Goal: Task Accomplishment & Management: Use online tool/utility

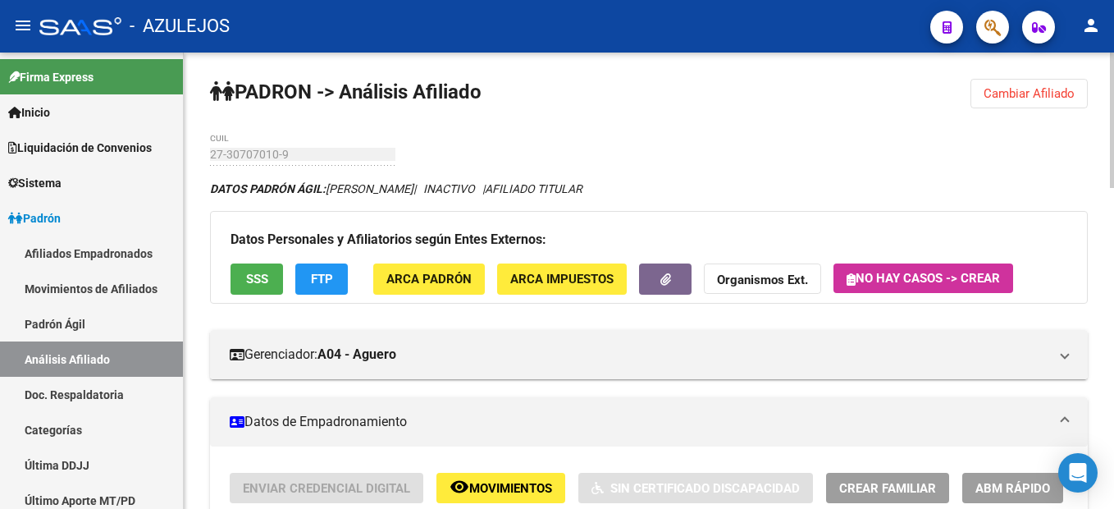
click at [1002, 102] on button "Cambiar Afiliado" at bounding box center [1029, 94] width 117 height 30
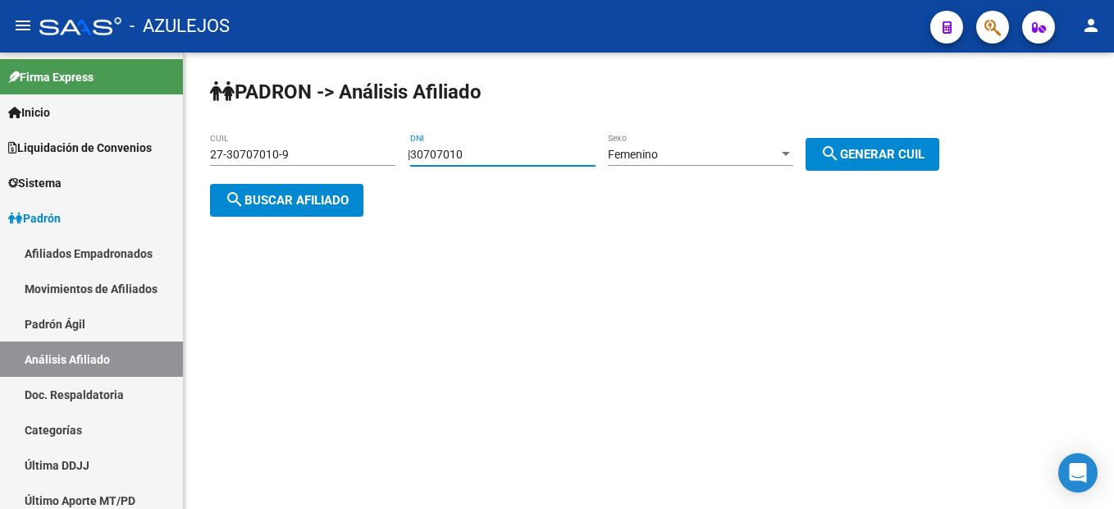
drag, startPoint x: 511, startPoint y: 158, endPoint x: 306, endPoint y: 126, distance: 207.5
click at [306, 126] on div "PADRON -> Análisis Afiliado 27-30707010-9 CUIL | 30707010 DNI Femenino Sexo sea…" at bounding box center [649, 161] width 931 height 217
type input "25188199"
click at [892, 150] on span "search Generar CUIL" at bounding box center [873, 154] width 104 height 15
type input "27-25188199-0"
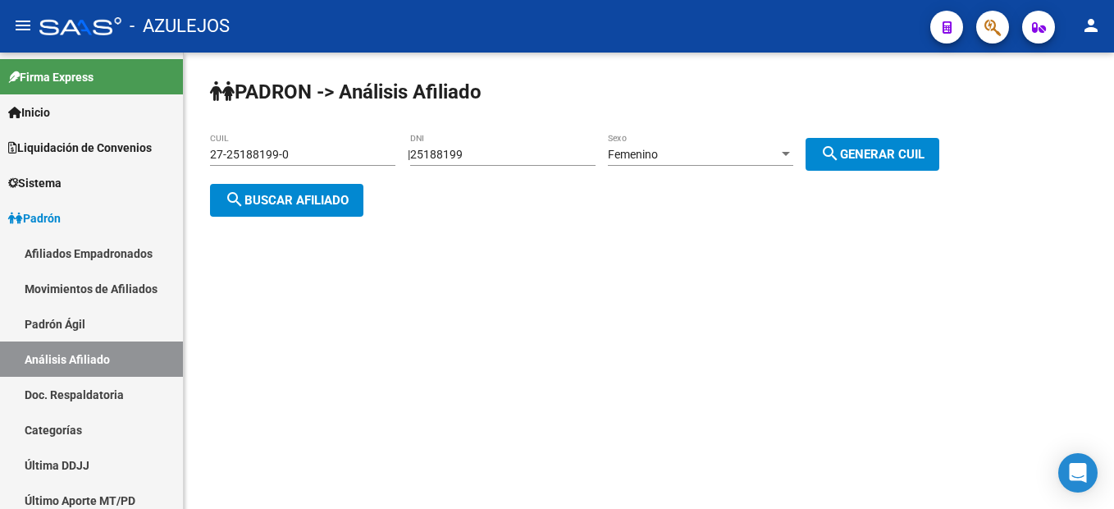
click at [259, 193] on span "search Buscar afiliado" at bounding box center [287, 200] width 124 height 15
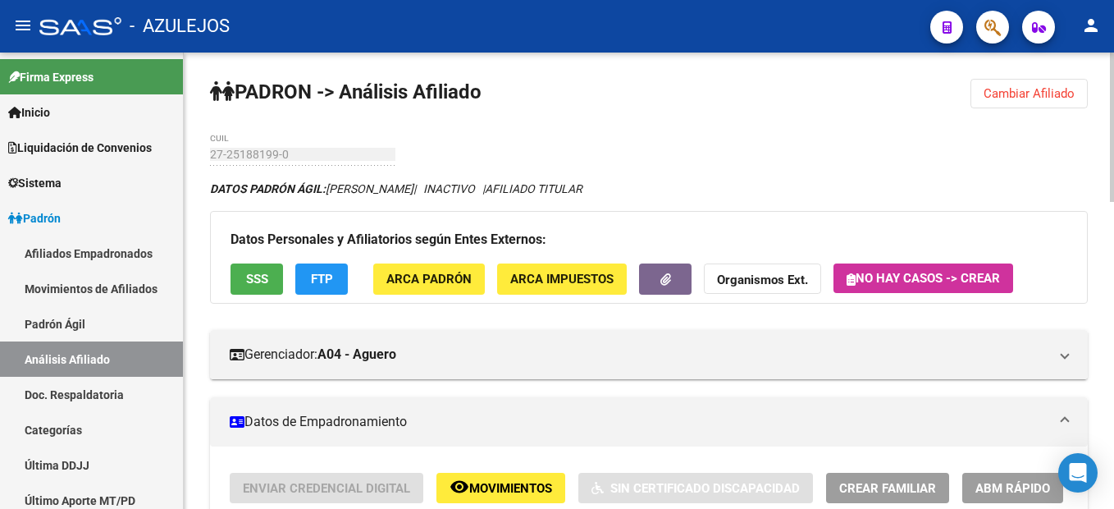
click at [1032, 98] on span "Cambiar Afiliado" at bounding box center [1029, 93] width 91 height 15
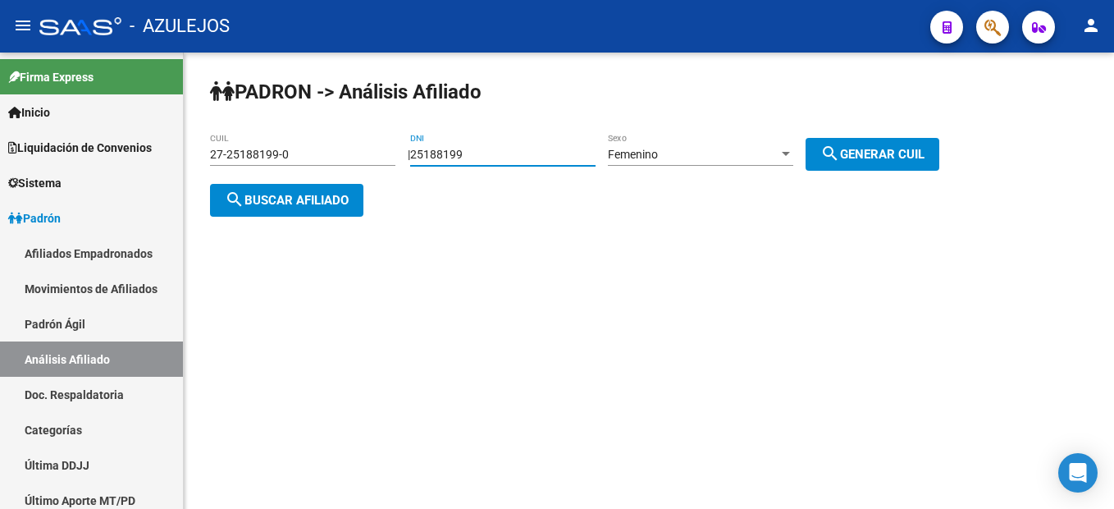
drag, startPoint x: 550, startPoint y: 149, endPoint x: 209, endPoint y: 108, distance: 343.0
click at [211, 108] on div "PADRON -> Análisis Afiliado 27-25188199-0 CUIL | 25188199 DNI Femenino Sexo sea…" at bounding box center [649, 161] width 931 height 217
type input "29824333"
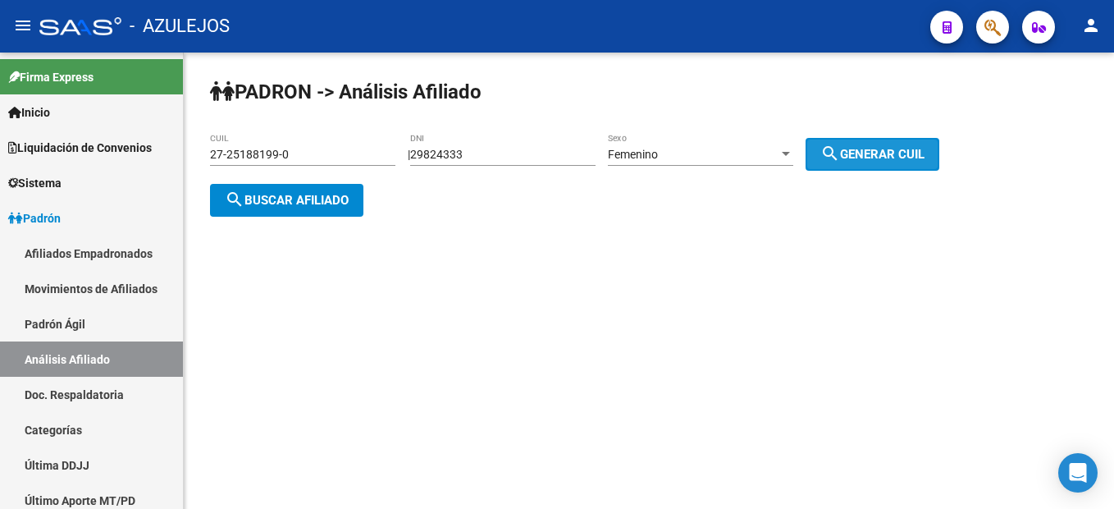
click at [839, 148] on mat-icon "search" at bounding box center [831, 154] width 20 height 20
type input "23-29824333-4"
click at [287, 186] on button "search Buscar afiliado" at bounding box center [286, 200] width 153 height 33
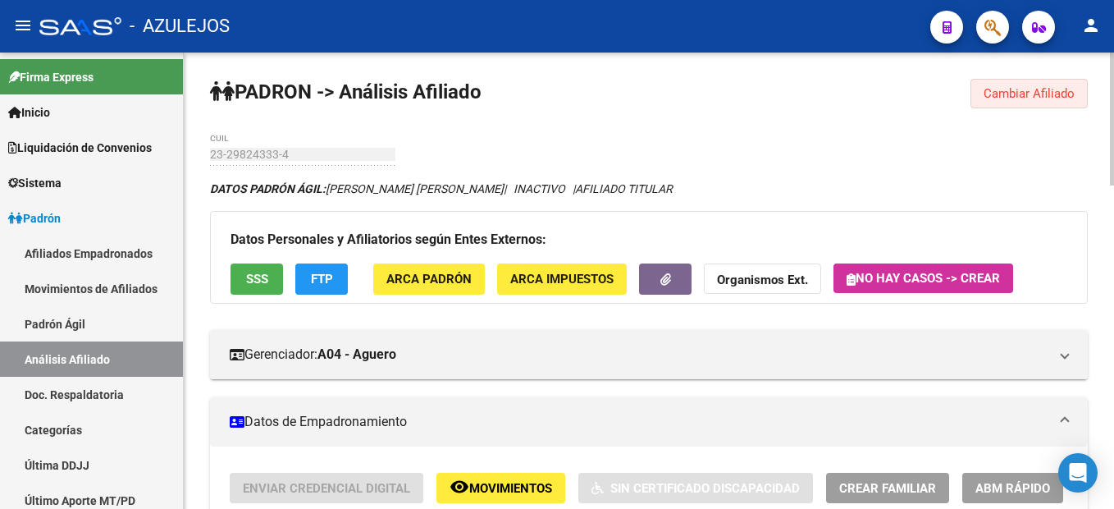
click at [1041, 98] on span "Cambiar Afiliado" at bounding box center [1029, 93] width 91 height 15
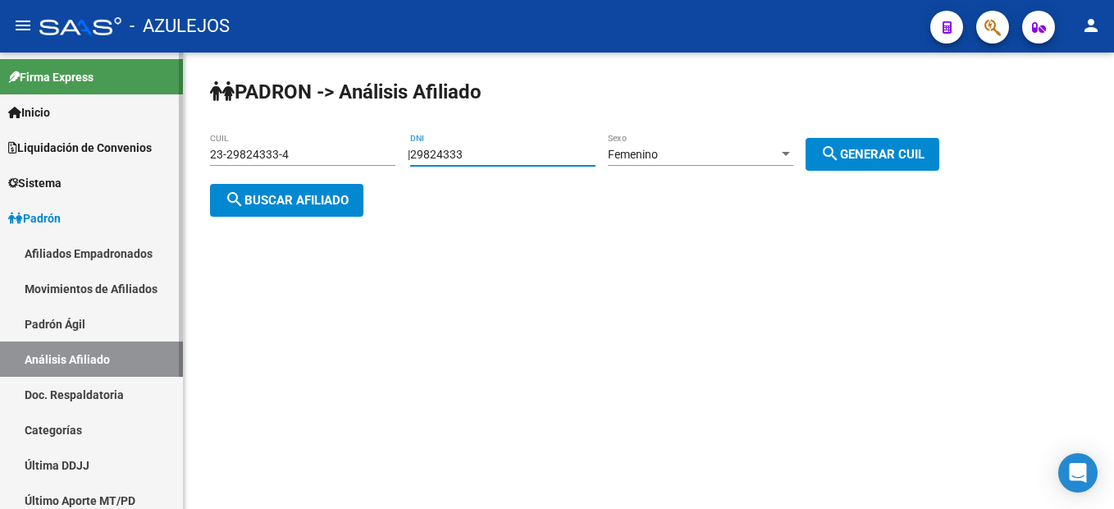
drag, startPoint x: 552, startPoint y: 154, endPoint x: 55, endPoint y: 119, distance: 498.6
click at [55, 119] on mat-sidenav-container "Firma Express Inicio Instructivos Contacto OS Liquidación de Convenios Liquidac…" at bounding box center [557, 281] width 1114 height 456
type input "34276962"
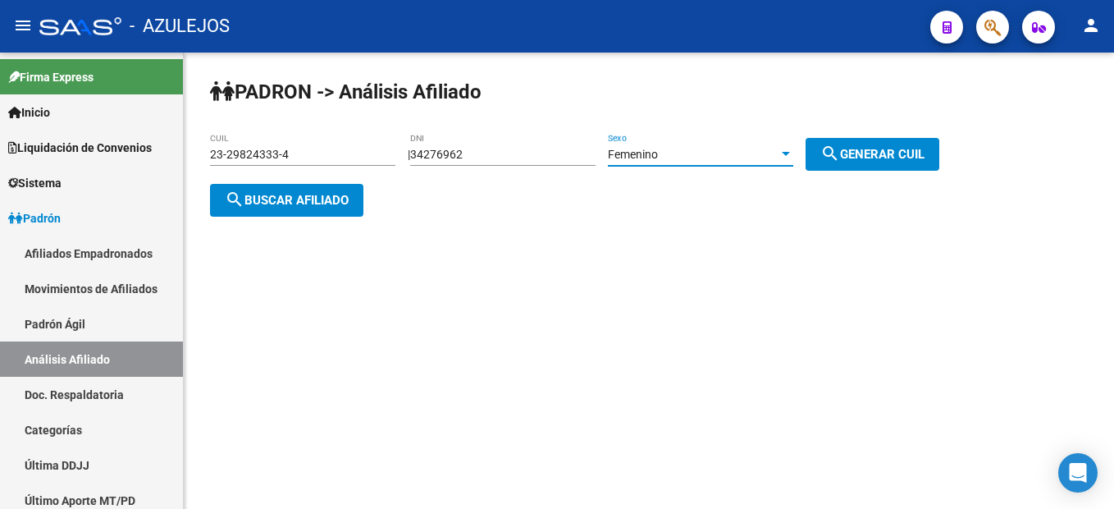
click at [648, 153] on span "Femenino" at bounding box center [633, 154] width 50 height 13
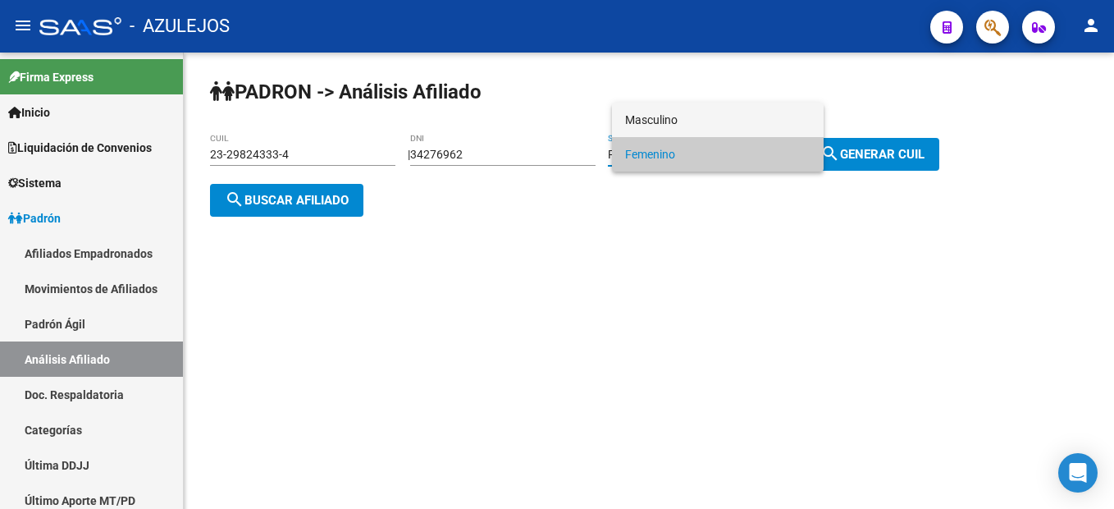
click at [689, 118] on span "Masculino" at bounding box center [717, 120] width 185 height 34
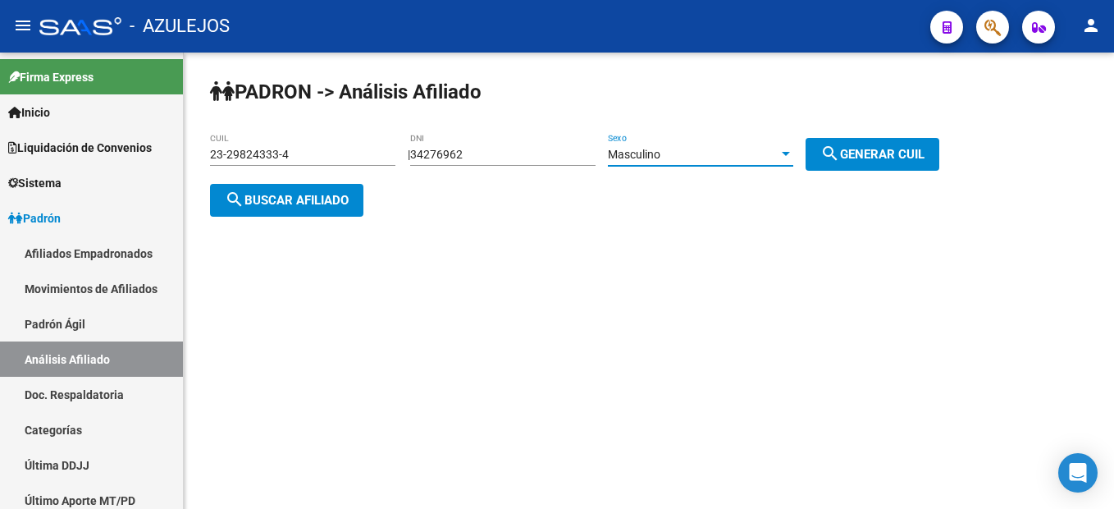
click at [870, 160] on span "search Generar CUIL" at bounding box center [873, 154] width 104 height 15
type input "20-34276962-5"
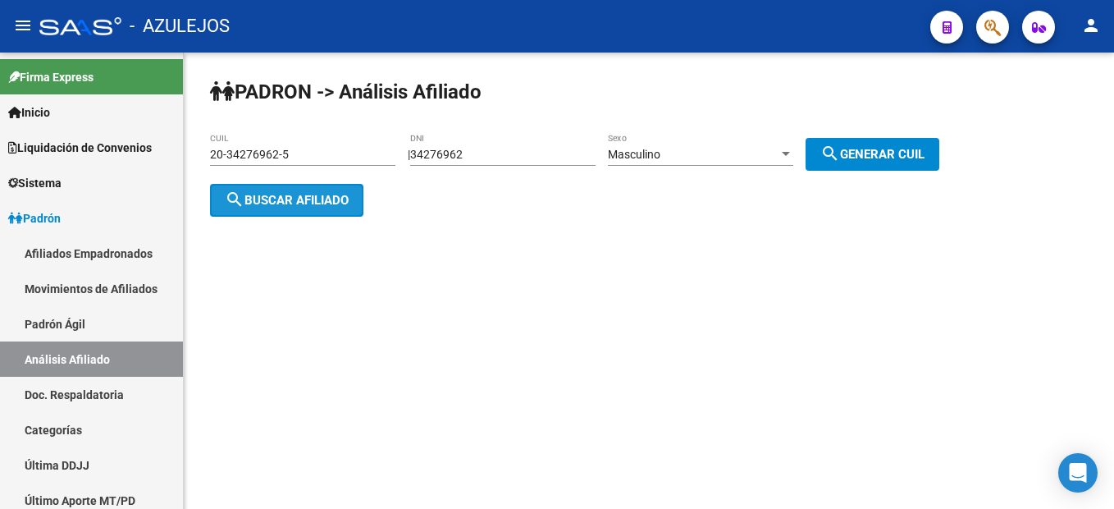
click at [261, 207] on button "search Buscar afiliado" at bounding box center [286, 200] width 153 height 33
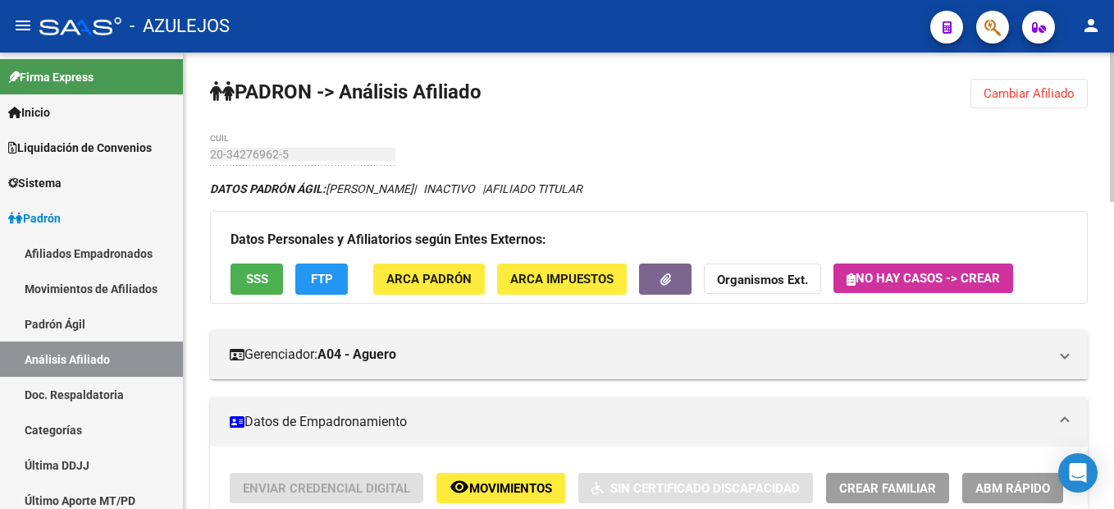
click at [1055, 96] on span "Cambiar Afiliado" at bounding box center [1029, 93] width 91 height 15
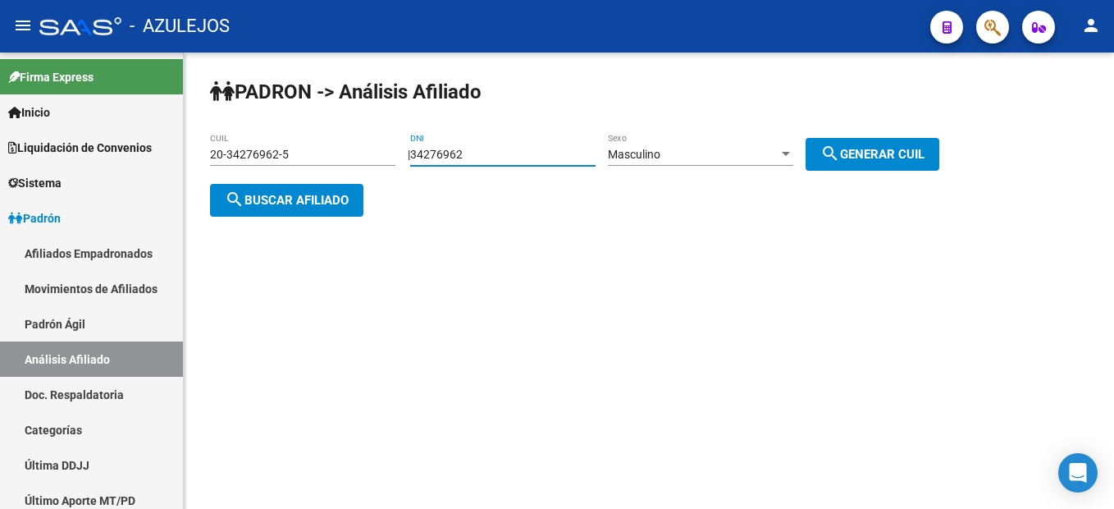
drag, startPoint x: 528, startPoint y: 153, endPoint x: 236, endPoint y: 133, distance: 292.0
click at [236, 148] on app-analisis-afiliado "PADRON -> Análisis Afiliado 20-34276962-5 CUIL | 34276962 DNI Masculino Sexo se…" at bounding box center [581, 177] width 742 height 59
type input "26712460"
click at [733, 140] on div "Masculino Sexo" at bounding box center [700, 149] width 185 height 33
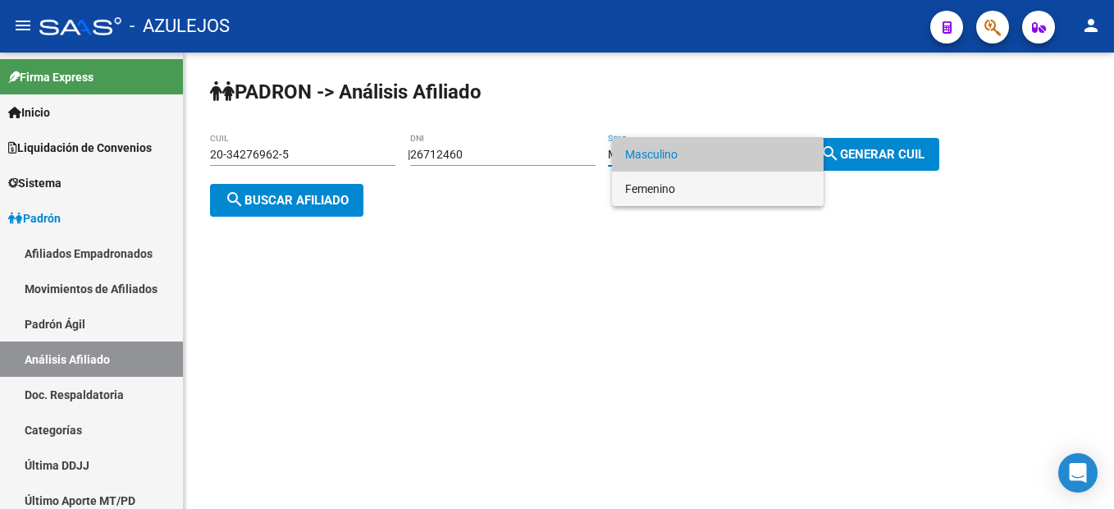
click at [689, 195] on span "Femenino" at bounding box center [717, 189] width 185 height 34
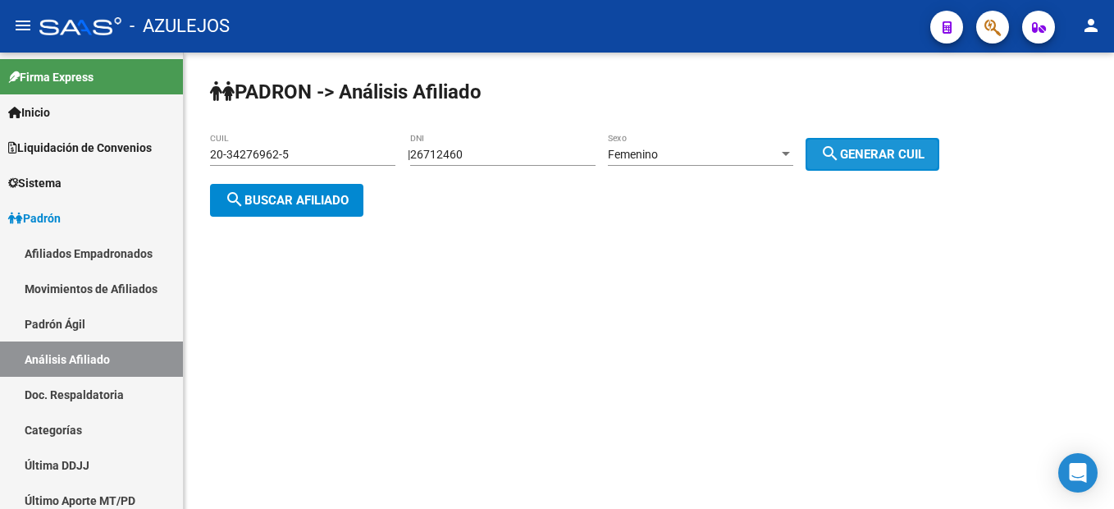
click at [863, 149] on span "search Generar CUIL" at bounding box center [873, 154] width 104 height 15
type input "23-26712460-4"
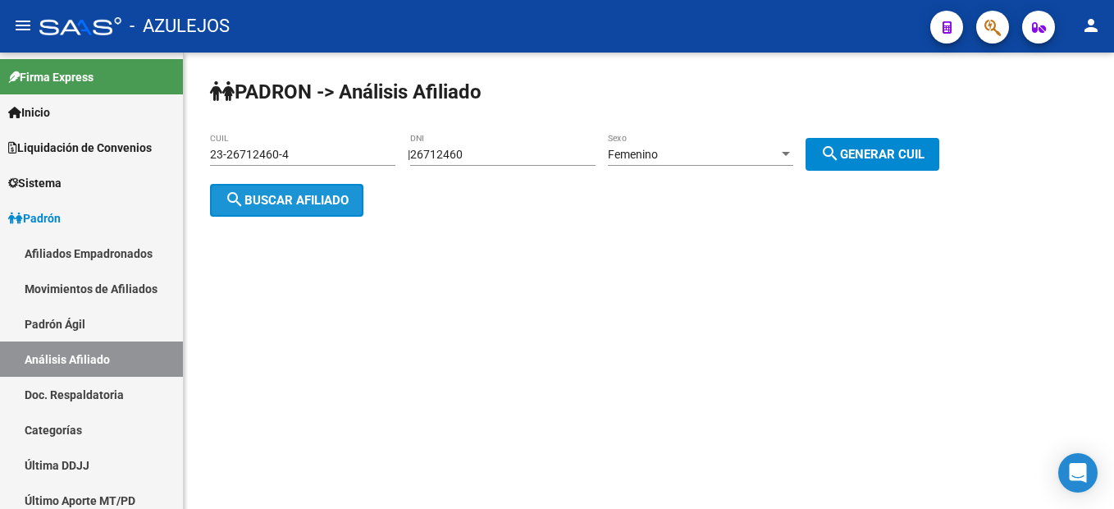
click at [284, 190] on button "search Buscar afiliado" at bounding box center [286, 200] width 153 height 33
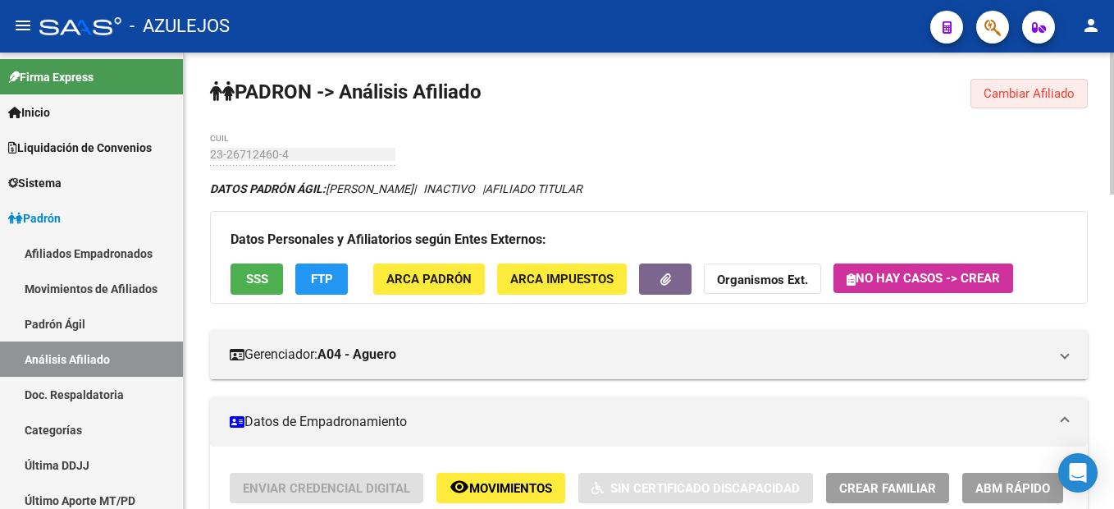
click at [1038, 94] on span "Cambiar Afiliado" at bounding box center [1029, 93] width 91 height 15
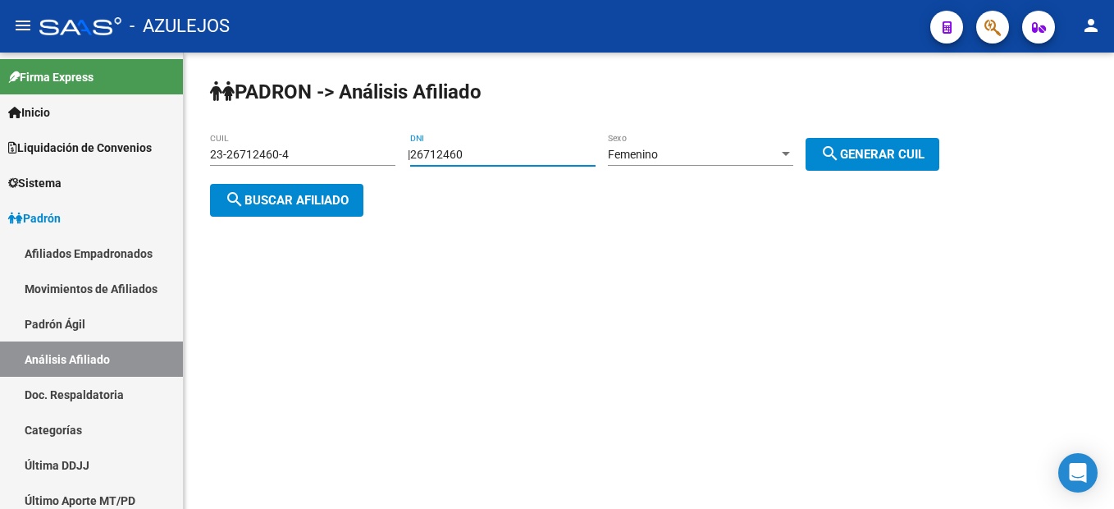
drag, startPoint x: 502, startPoint y: 152, endPoint x: 279, endPoint y: 125, distance: 224.9
click at [279, 125] on div "PADRON -> Análisis Afiliado 23-26712460-4 CUIL | 26712460 DNI Femenino Sexo sea…" at bounding box center [649, 161] width 931 height 217
type input "22393625"
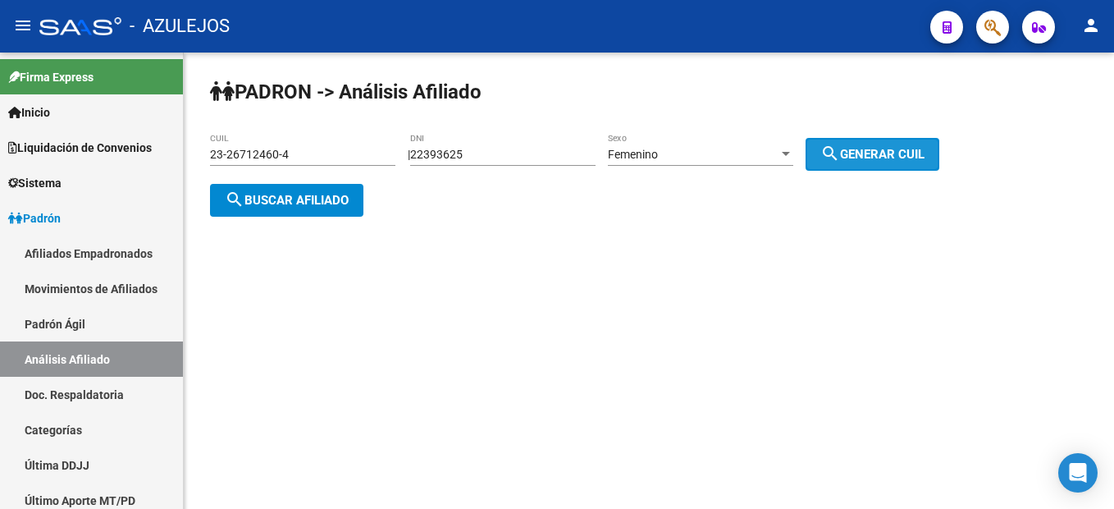
click at [858, 138] on button "search Generar CUIL" at bounding box center [873, 154] width 134 height 33
type input "27-22393625-9"
click at [865, 148] on span "search Generar CUIL" at bounding box center [873, 154] width 104 height 15
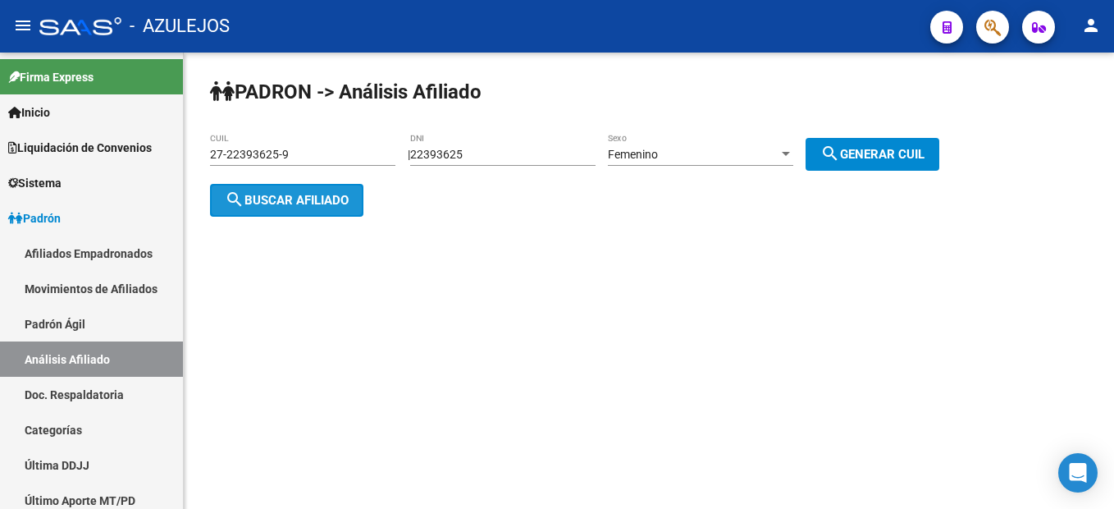
click at [251, 206] on span "search Buscar afiliado" at bounding box center [287, 200] width 124 height 15
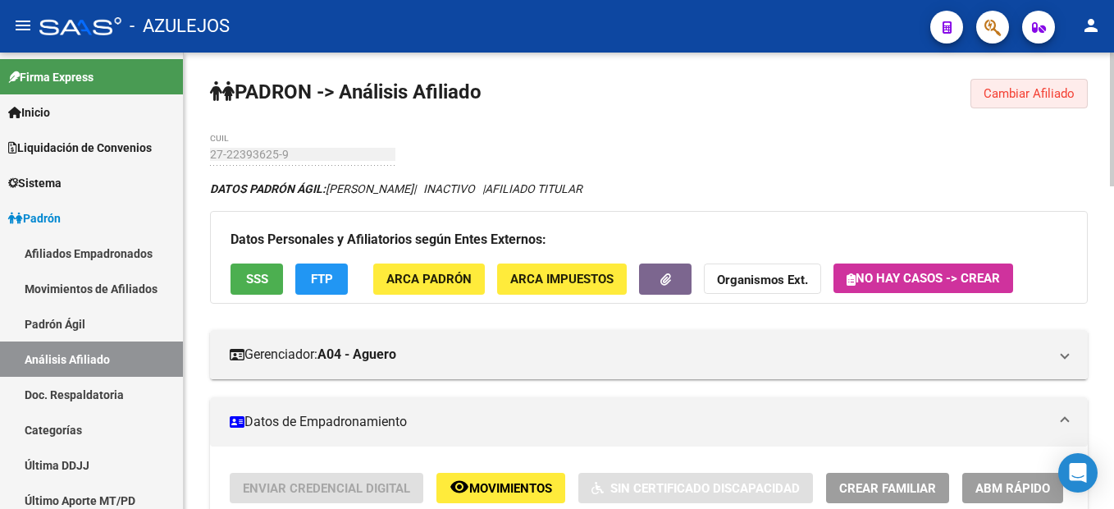
click at [1019, 85] on button "Cambiar Afiliado" at bounding box center [1029, 94] width 117 height 30
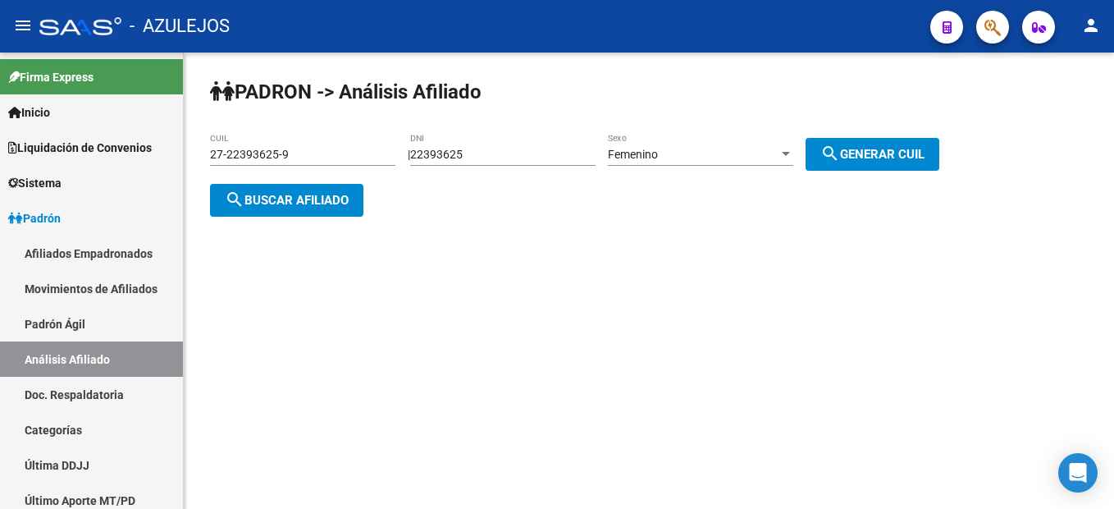
drag, startPoint x: 508, startPoint y: 157, endPoint x: 367, endPoint y: 141, distance: 142.0
click at [367, 148] on app-analisis-afiliado "PADRON -> Análisis Afiliado 27-22393625-9 CUIL | 22393625 DNI Femenino Sexo sea…" at bounding box center [581, 177] width 742 height 59
type input "22466637"
click at [940, 158] on button "search Generar CUIL" at bounding box center [873, 154] width 134 height 33
type input "27-22466637-9"
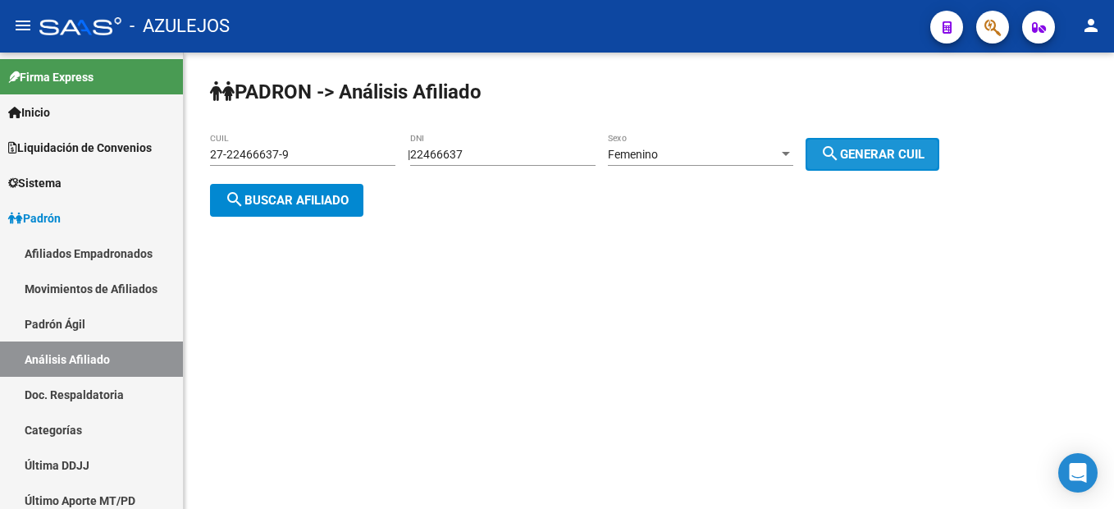
click at [888, 150] on span "search Generar CUIL" at bounding box center [873, 154] width 104 height 15
click at [277, 204] on span "search Buscar afiliado" at bounding box center [287, 200] width 124 height 15
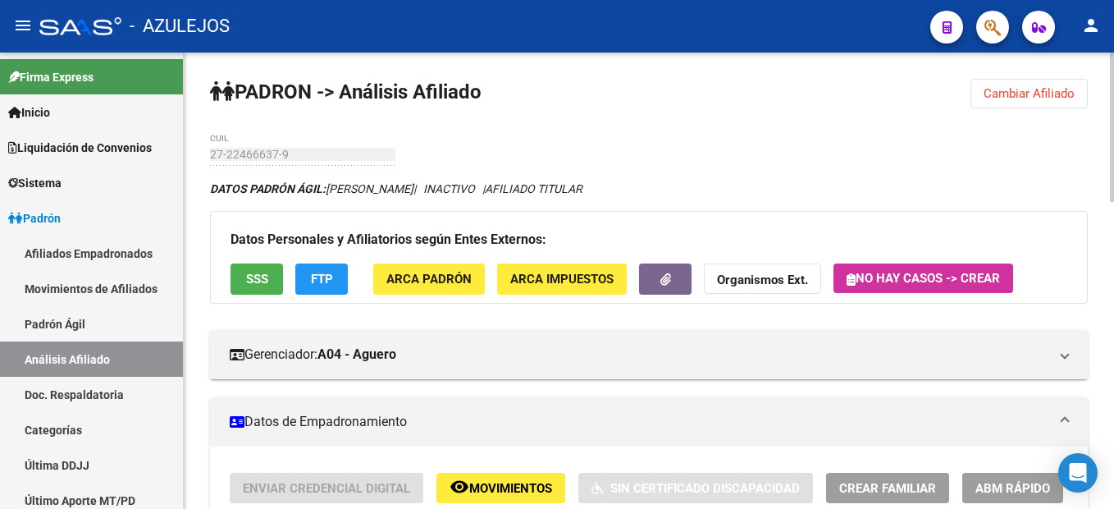
click at [1048, 102] on button "Cambiar Afiliado" at bounding box center [1029, 94] width 117 height 30
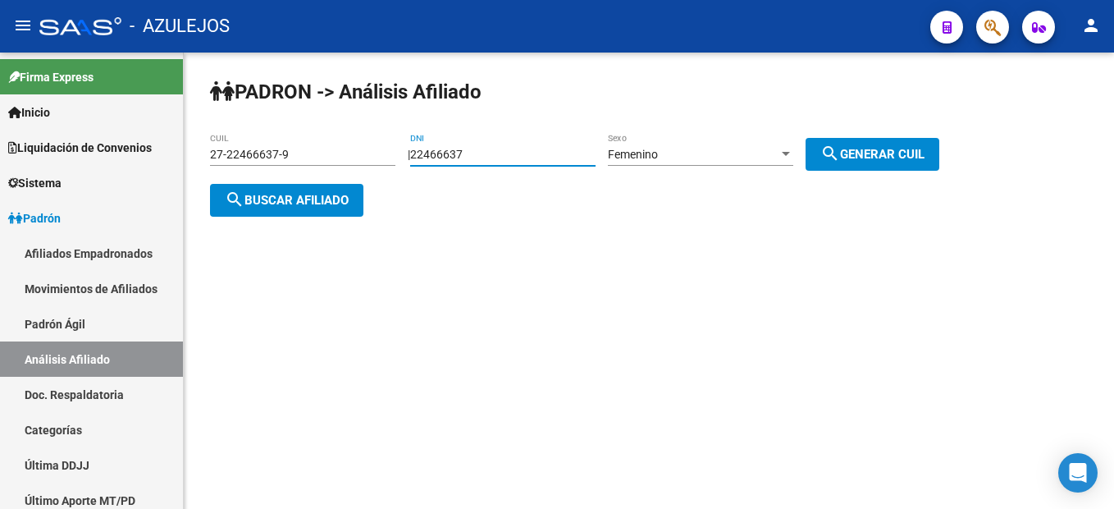
drag, startPoint x: 498, startPoint y: 160, endPoint x: 289, endPoint y: 139, distance: 210.4
click at [289, 148] on app-analisis-afiliado "PADRON -> Análisis Afiliado 27-22466637-9 CUIL | 22466637 DNI Femenino Sexo sea…" at bounding box center [581, 177] width 742 height 59
type input "35979604"
click at [867, 154] on span "search Generar CUIL" at bounding box center [873, 154] width 104 height 15
type input "27-35979604-3"
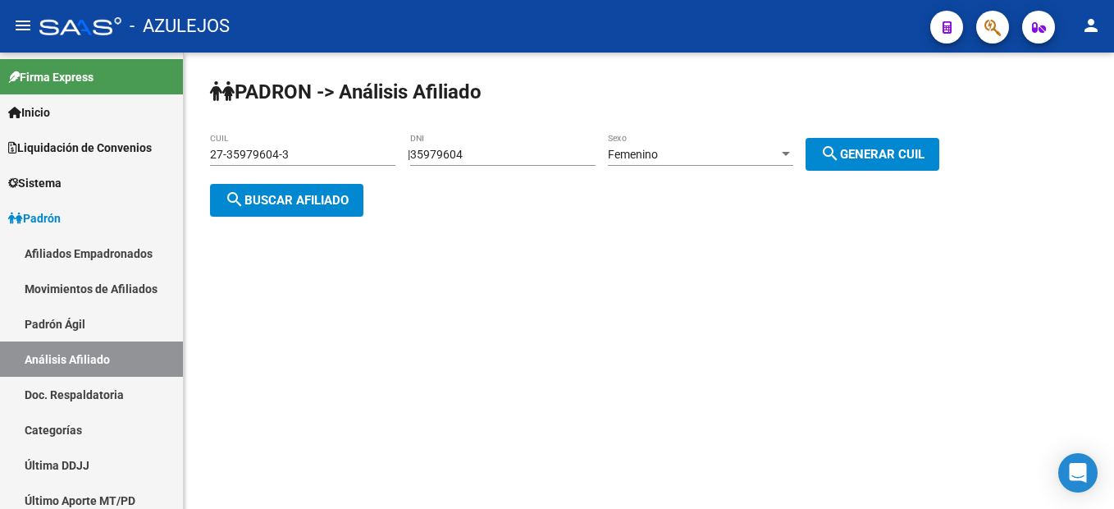
click at [867, 154] on span "search Generar CUIL" at bounding box center [873, 154] width 104 height 15
click at [314, 199] on span "search Buscar afiliado" at bounding box center [287, 200] width 124 height 15
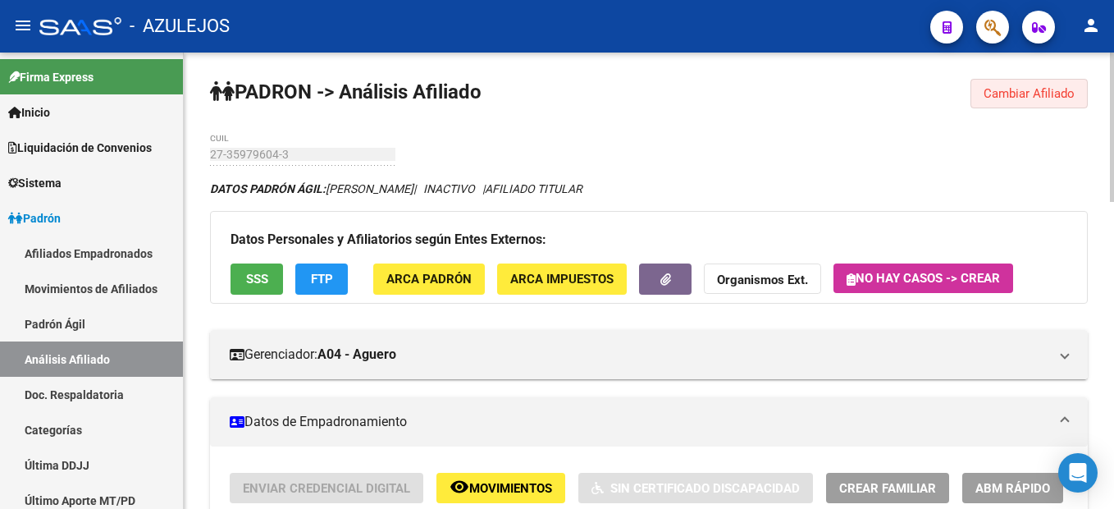
click at [1051, 100] on span "Cambiar Afiliado" at bounding box center [1029, 93] width 91 height 15
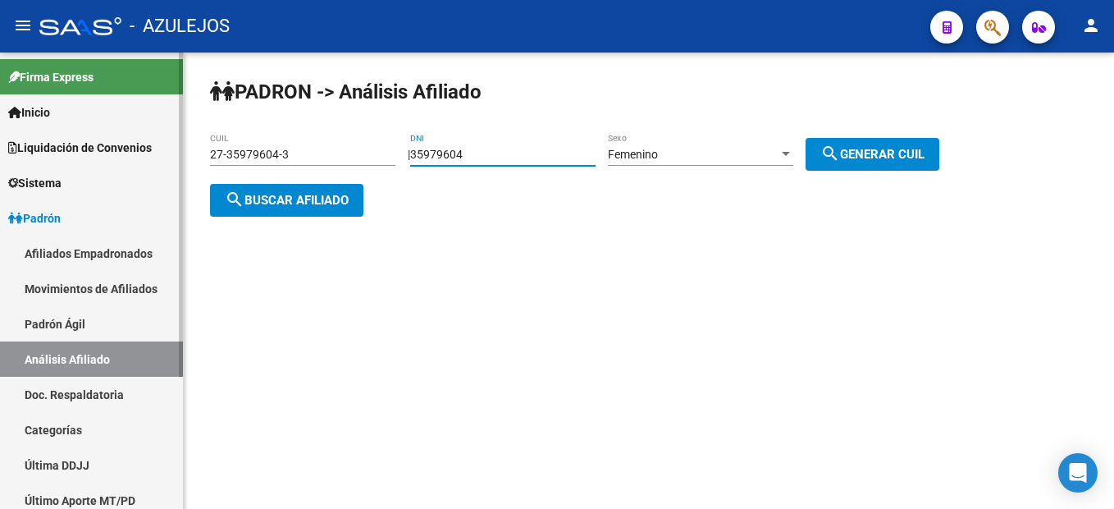
drag, startPoint x: 562, startPoint y: 149, endPoint x: 34, endPoint y: 116, distance: 529.6
click at [34, 116] on mat-sidenav-container "Firma Express Inicio Instructivos Contacto OS Liquidación de Convenios Liquidac…" at bounding box center [557, 281] width 1114 height 456
type input "24846484"
click at [658, 158] on span "Femenino" at bounding box center [633, 154] width 50 height 13
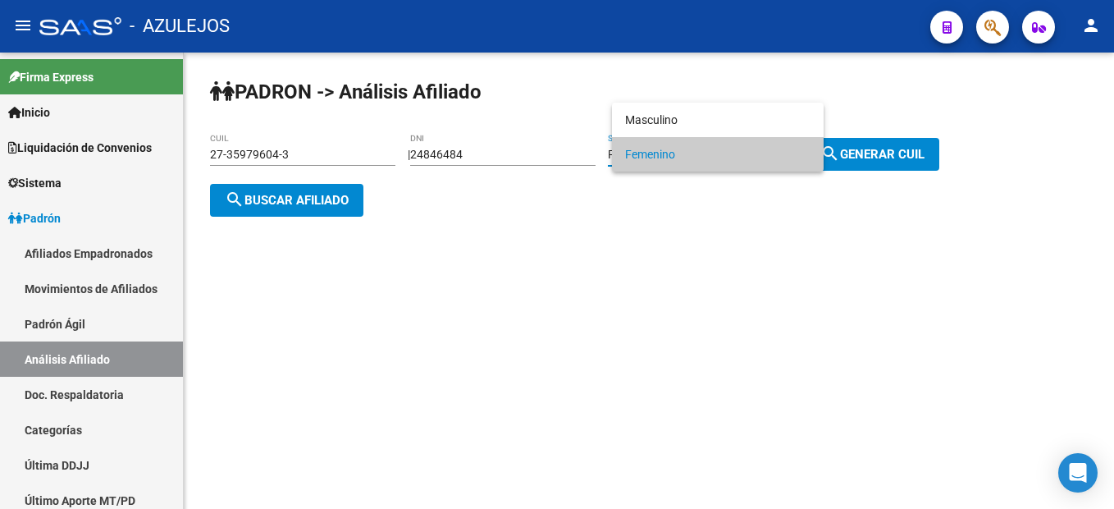
click at [672, 158] on span "Femenino" at bounding box center [717, 154] width 185 height 34
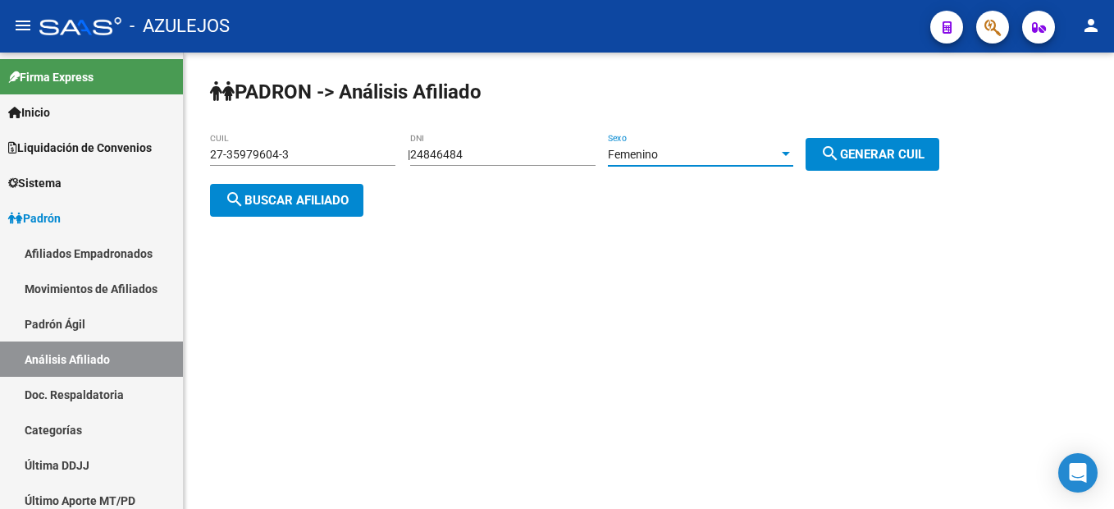
click at [840, 157] on mat-icon "search" at bounding box center [831, 154] width 20 height 20
type input "23-24846484-4"
click at [840, 157] on mat-icon "search" at bounding box center [831, 154] width 20 height 20
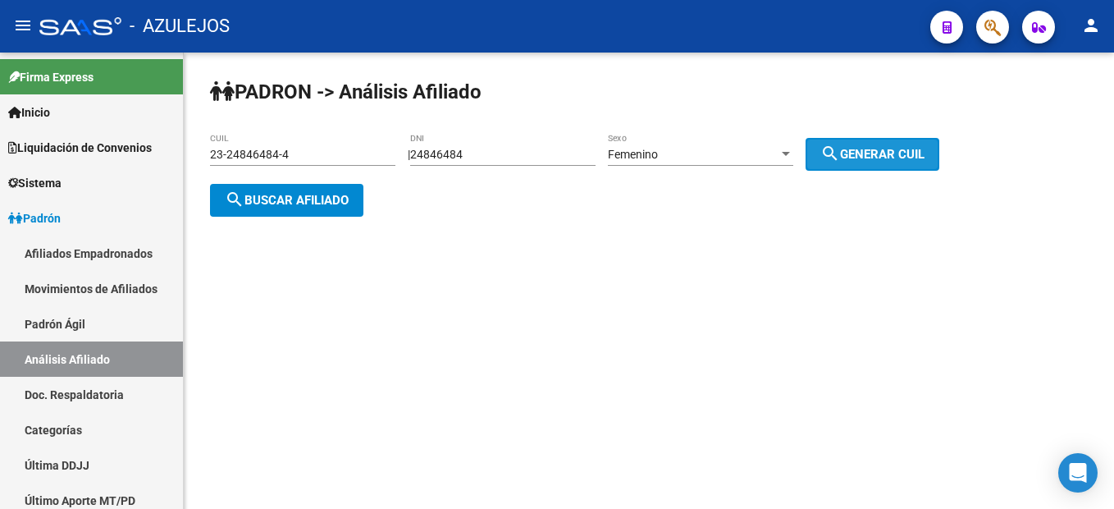
click at [840, 157] on mat-icon "search" at bounding box center [831, 154] width 20 height 20
click at [286, 214] on button "search Buscar afiliado" at bounding box center [286, 200] width 153 height 33
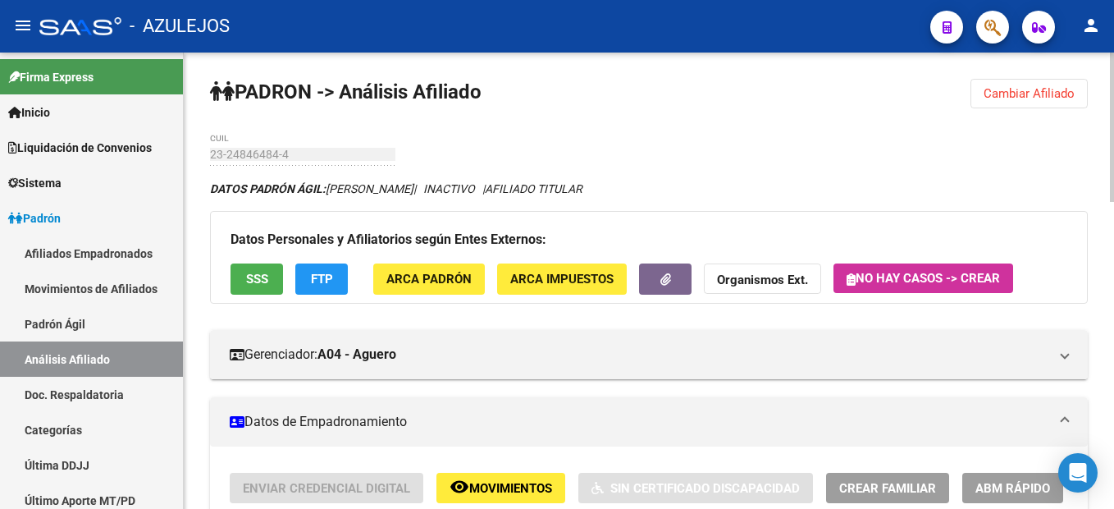
click at [1008, 87] on span "Cambiar Afiliado" at bounding box center [1029, 93] width 91 height 15
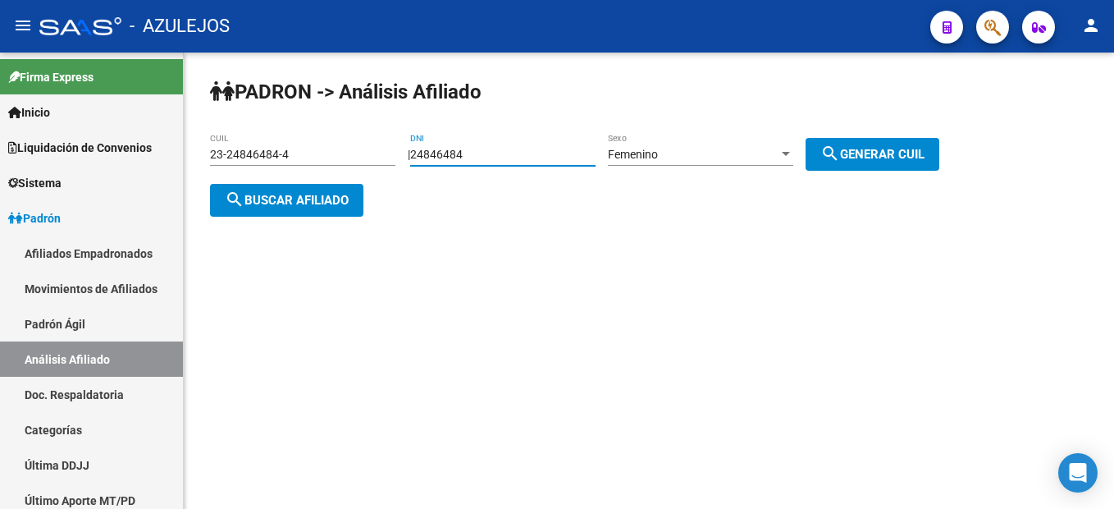
drag, startPoint x: 524, startPoint y: 153, endPoint x: -3, endPoint y: 63, distance: 535.2
click at [0, 63] on html "menu - AZULEJOS person Firma Express Inicio Instructivos Contacto OS Liquidació…" at bounding box center [557, 254] width 1114 height 509
type input "32481292"
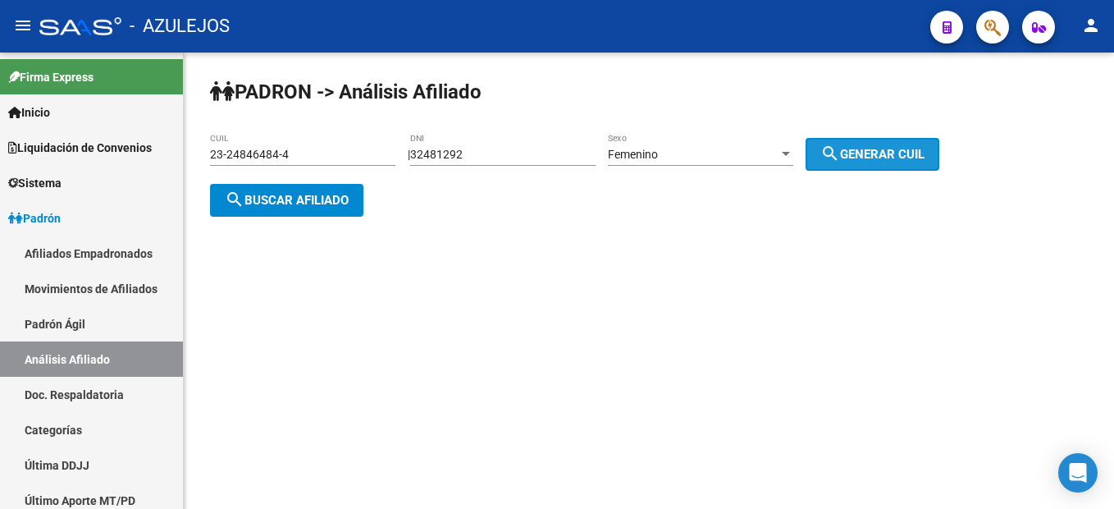
click at [840, 153] on mat-icon "search" at bounding box center [831, 154] width 20 height 20
type input "27-32481292-5"
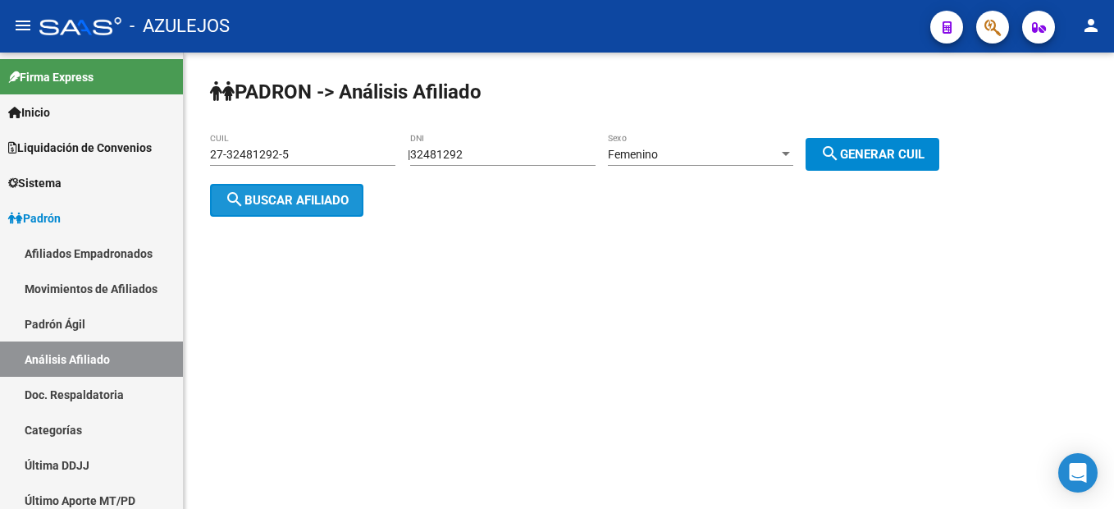
click at [305, 212] on button "search Buscar afiliado" at bounding box center [286, 200] width 153 height 33
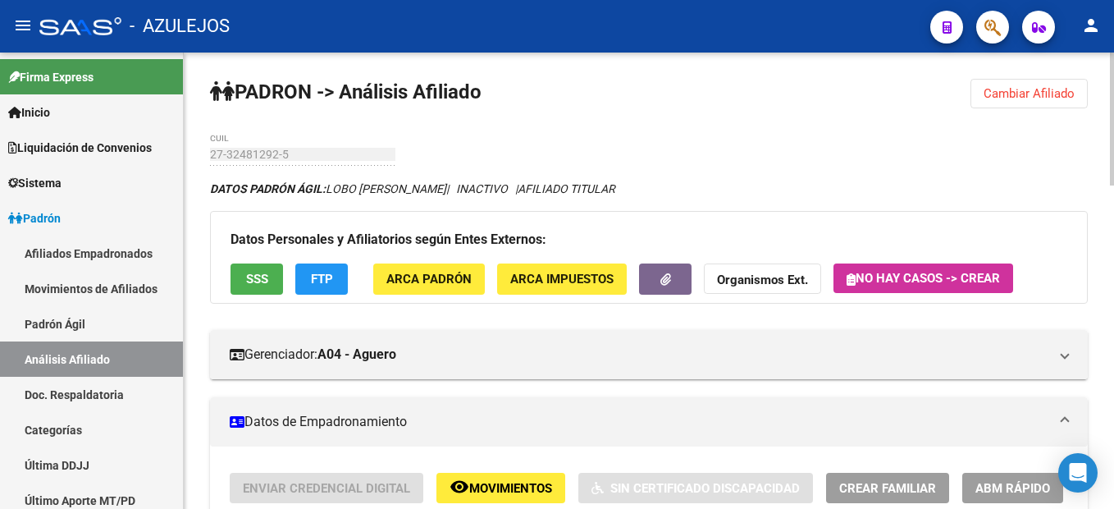
click at [1033, 92] on span "Cambiar Afiliado" at bounding box center [1029, 93] width 91 height 15
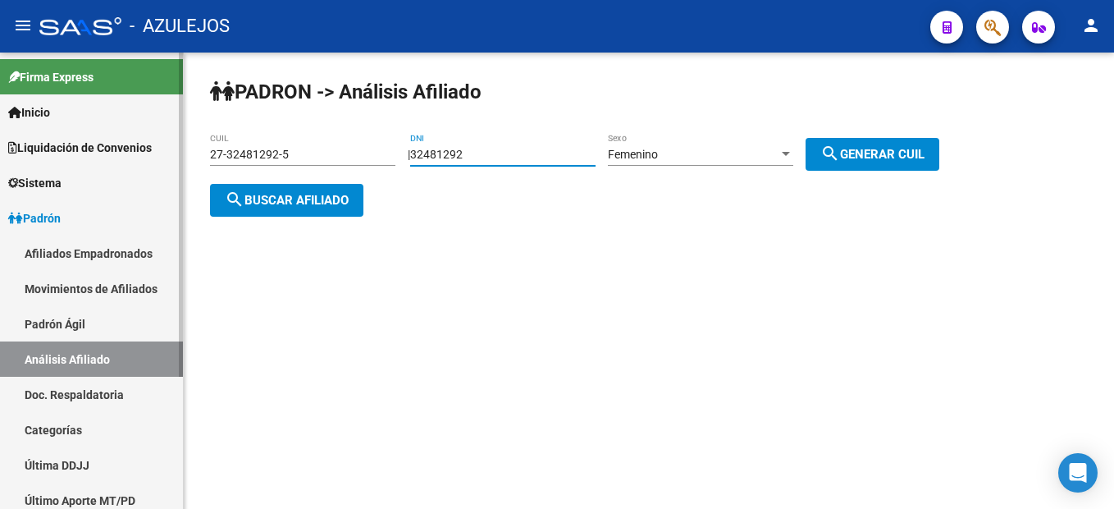
drag, startPoint x: 550, startPoint y: 154, endPoint x: 177, endPoint y: 139, distance: 372.9
click at [177, 139] on mat-sidenav-container "Firma Express Inicio Instructivos Contacto OS Liquidación de Convenios Liquidac…" at bounding box center [557, 281] width 1114 height 456
type input "33991519"
click at [895, 148] on span "search Generar CUIL" at bounding box center [873, 154] width 104 height 15
type input "27-33991519-4"
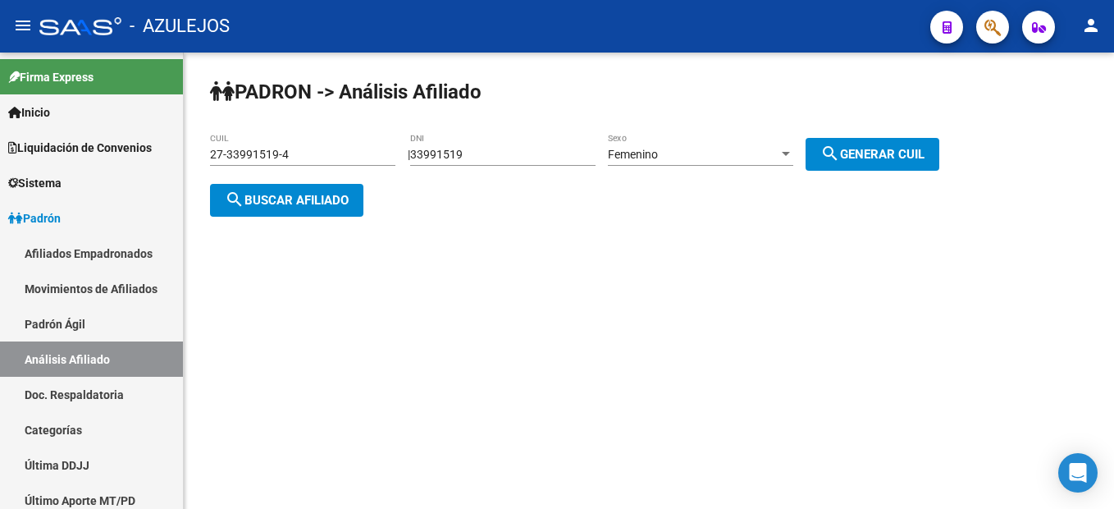
click at [323, 193] on span "search Buscar afiliado" at bounding box center [287, 200] width 124 height 15
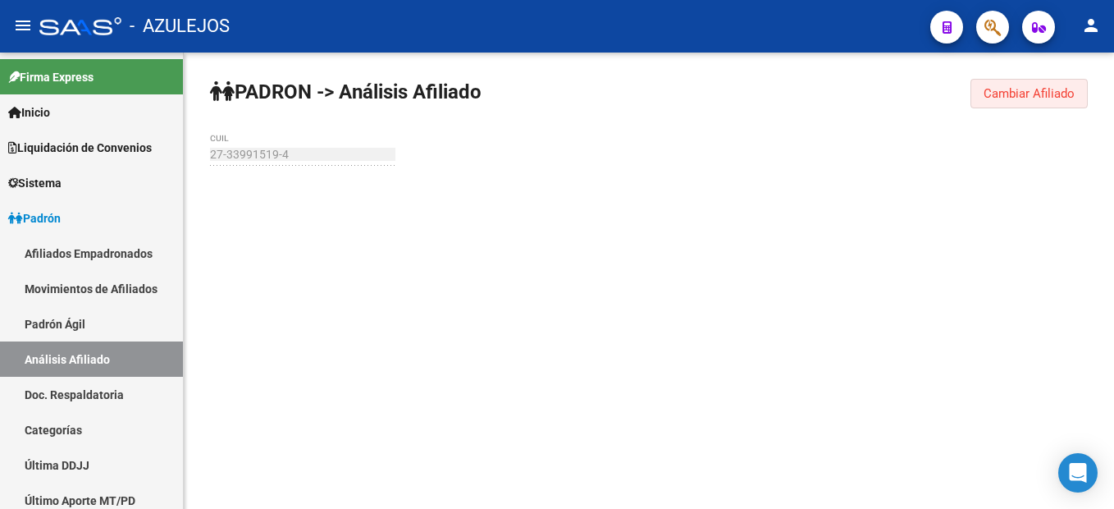
click at [1076, 86] on button "Cambiar Afiliado" at bounding box center [1029, 94] width 117 height 30
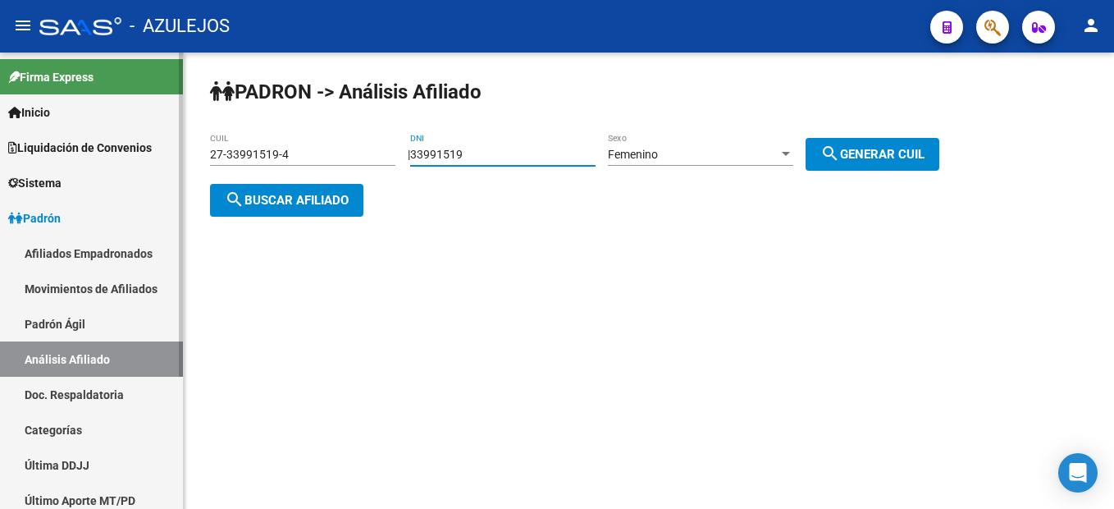
drag, startPoint x: 574, startPoint y: 152, endPoint x: 2, endPoint y: 88, distance: 575.6
click at [2, 88] on mat-sidenav-container "Firma Express Inicio Instructivos Contacto OS Liquidación de Convenios Liquidac…" at bounding box center [557, 281] width 1114 height 456
type input "40762174"
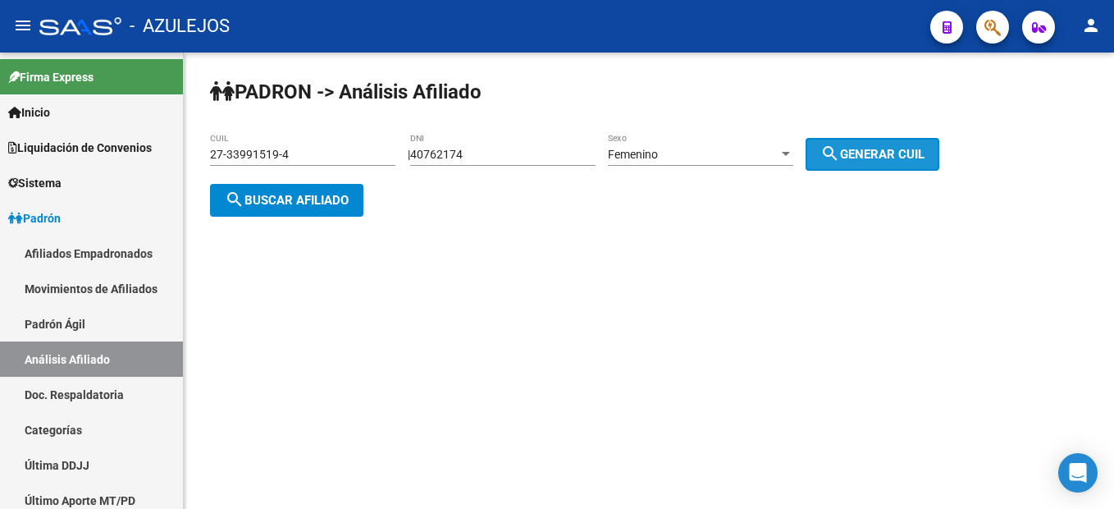
click at [863, 153] on span "search Generar CUIL" at bounding box center [873, 154] width 104 height 15
type input "27-40762174-9"
click at [195, 209] on div "PADRON -> Análisis Afiliado 27-40762174-9 CUIL | 40762174 DNI Femenino Sexo sea…" at bounding box center [649, 161] width 931 height 217
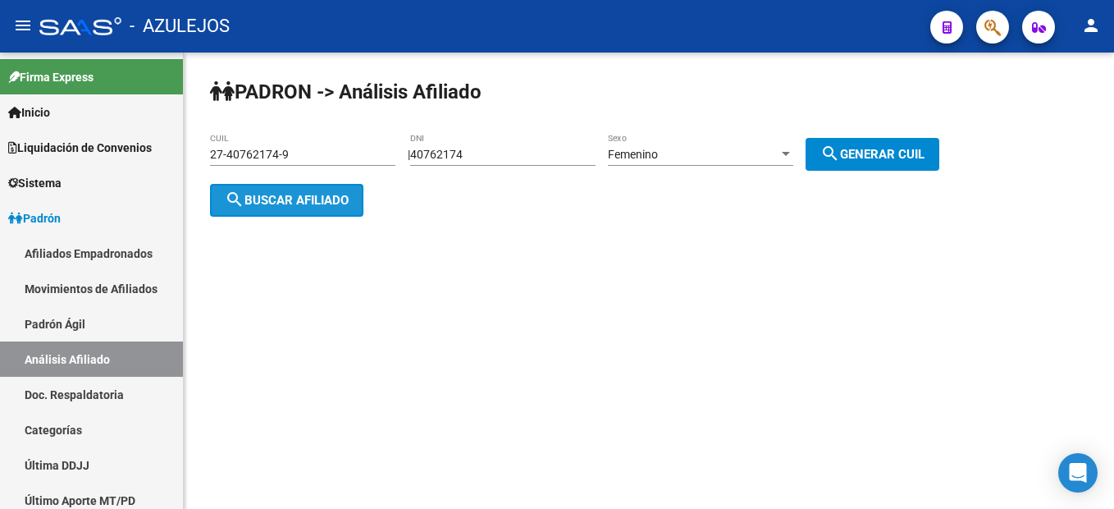
click at [237, 205] on mat-icon "search" at bounding box center [235, 200] width 20 height 20
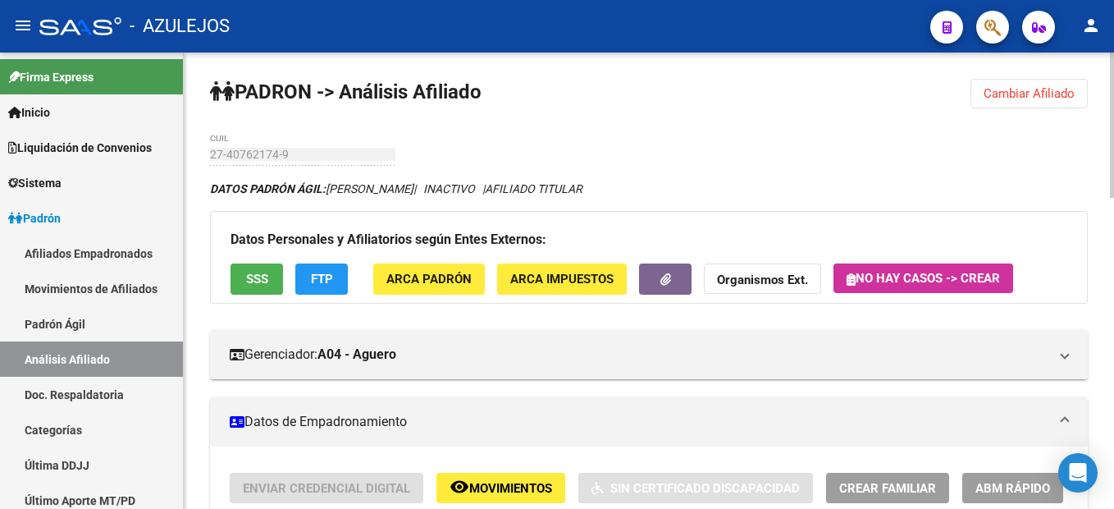
click at [1036, 93] on span "Cambiar Afiliado" at bounding box center [1029, 93] width 91 height 15
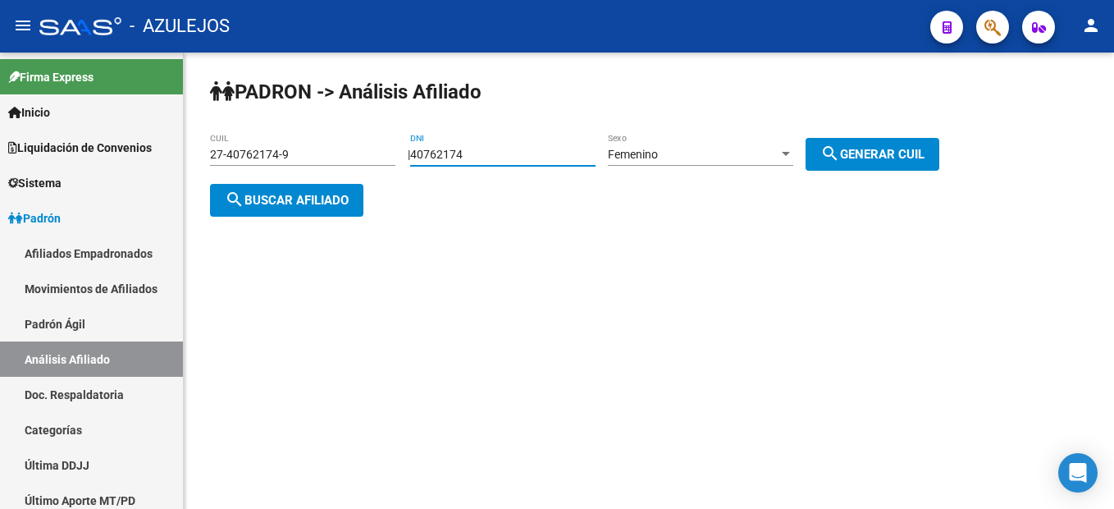
drag, startPoint x: 506, startPoint y: 153, endPoint x: 295, endPoint y: 129, distance: 212.3
click at [295, 129] on div "PADRON -> Análisis Afiliado 27-40762174-9 CUIL | 40762174 DNI Femenino Sexo sea…" at bounding box center [649, 161] width 931 height 217
type input "30310011"
click at [875, 143] on button "search Generar CUIL" at bounding box center [873, 154] width 134 height 33
type input "27-30310011-9"
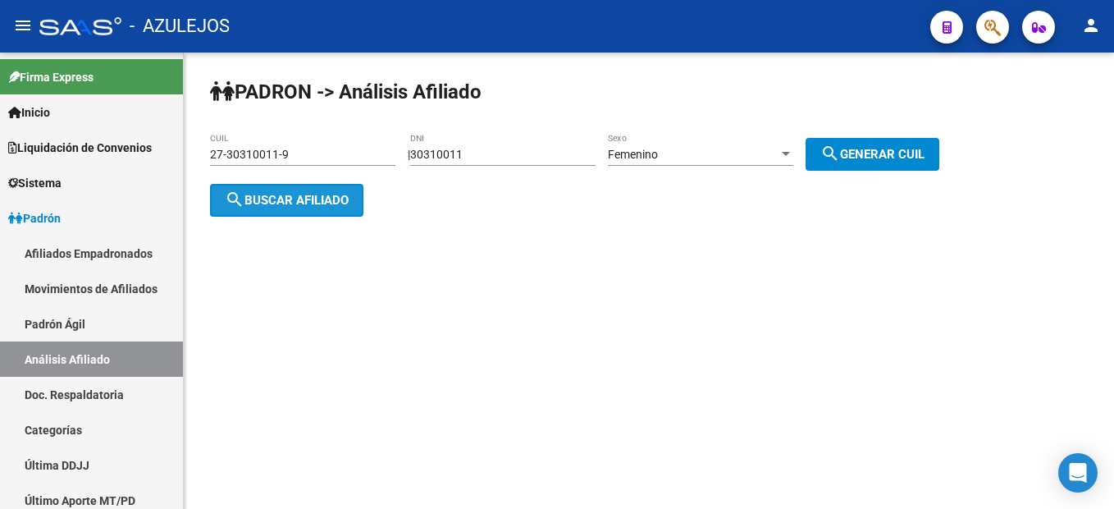
click at [300, 199] on span "search Buscar afiliado" at bounding box center [287, 200] width 124 height 15
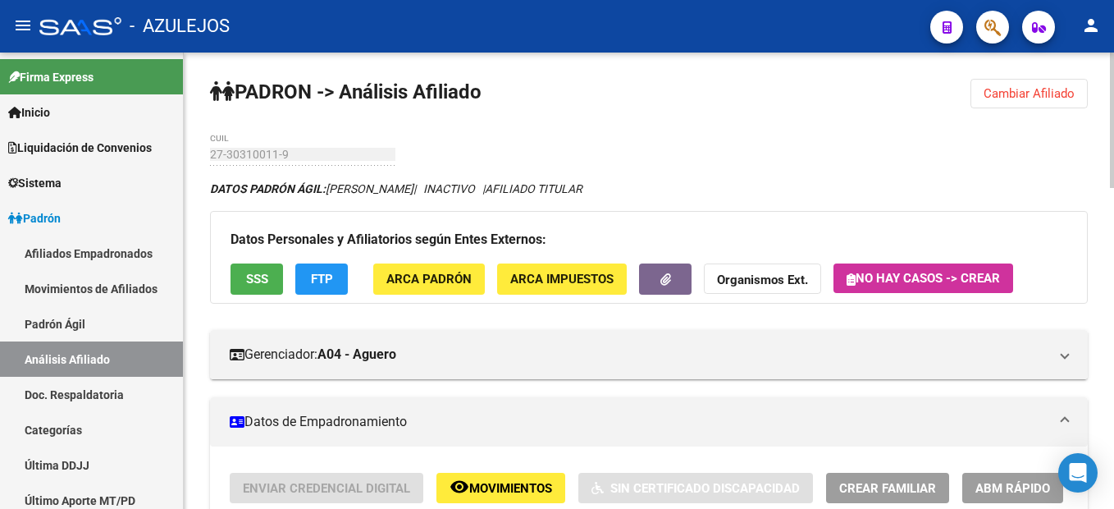
click at [256, 288] on button "SSS" at bounding box center [257, 278] width 53 height 30
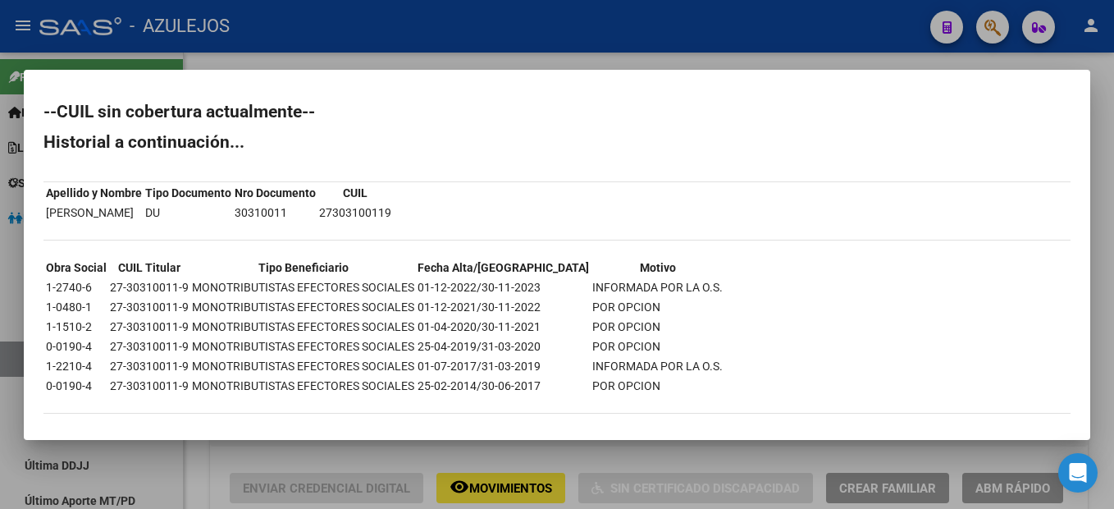
click at [549, 48] on div at bounding box center [557, 254] width 1114 height 509
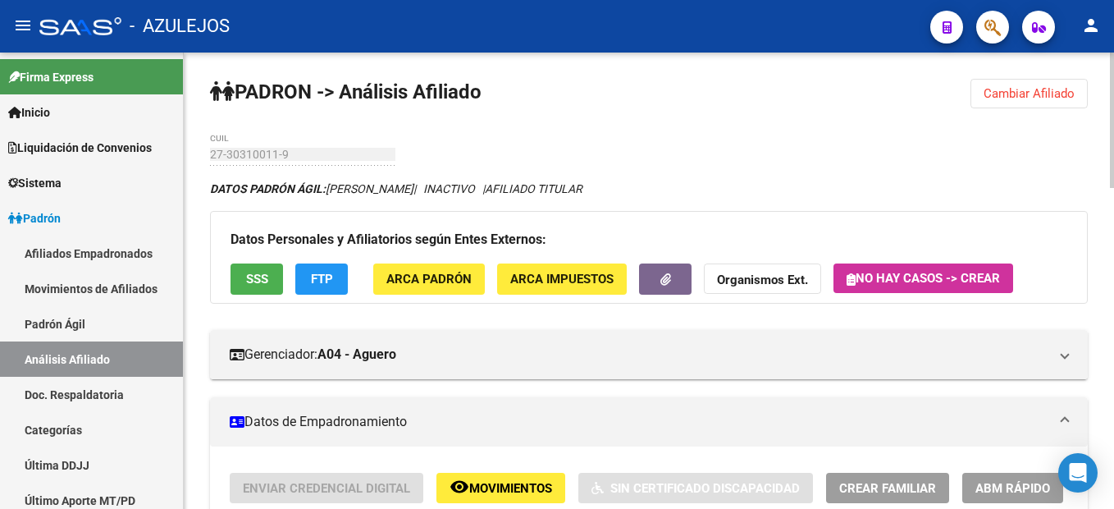
click at [993, 95] on span "Cambiar Afiliado" at bounding box center [1029, 93] width 91 height 15
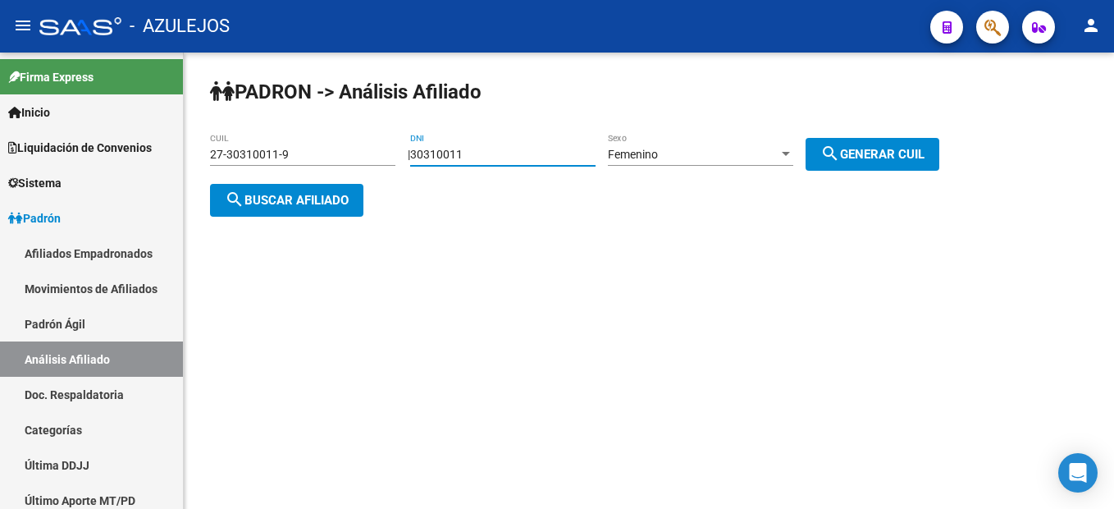
drag, startPoint x: 538, startPoint y: 149, endPoint x: 419, endPoint y: 147, distance: 119.0
click at [419, 148] on div "| 30310011 DNI Femenino Sexo search Generar CUIL" at bounding box center [680, 154] width 544 height 13
type input "35305595"
click at [840, 161] on mat-icon "search" at bounding box center [831, 154] width 20 height 20
type input "27-35305595-5"
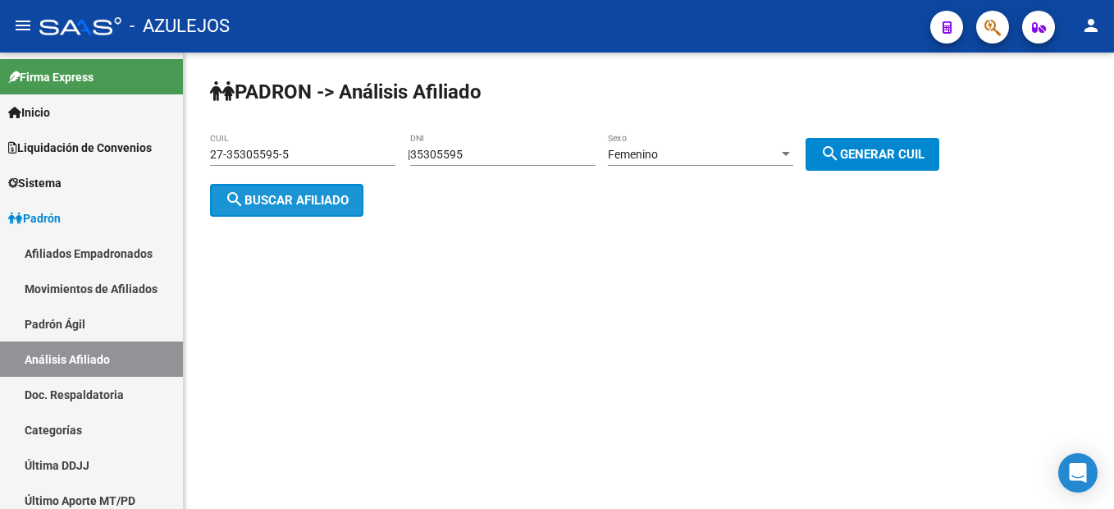
click at [265, 209] on button "search Buscar afiliado" at bounding box center [286, 200] width 153 height 33
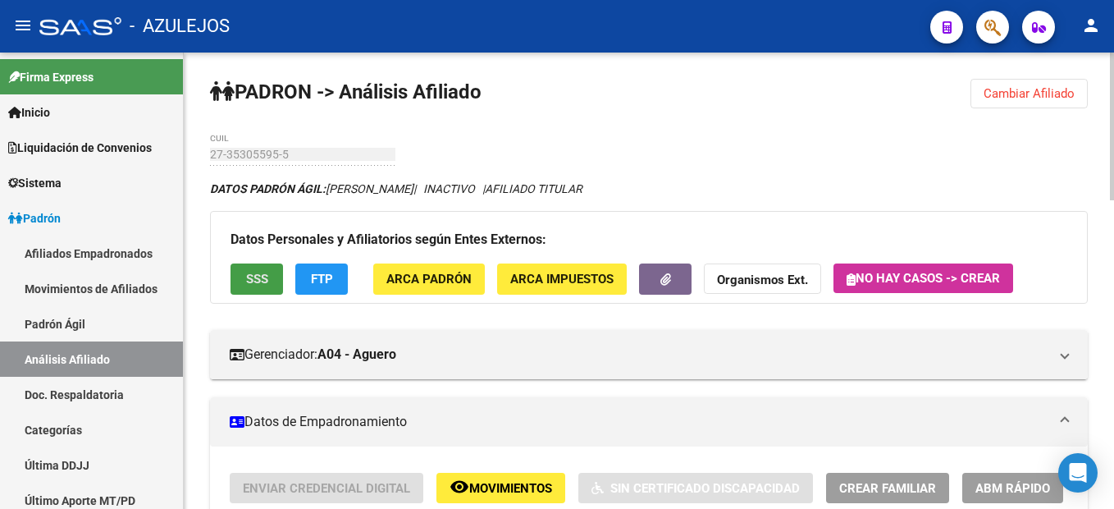
click at [252, 274] on span "SSS" at bounding box center [257, 279] width 22 height 15
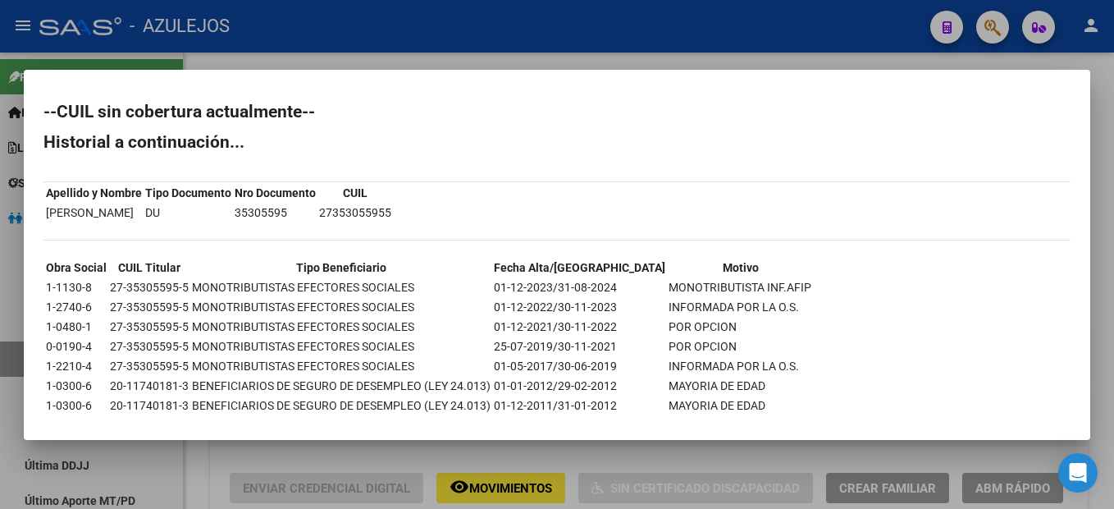
click at [0, 249] on html "menu - AZULEJOS person Firma Express Inicio Instructivos Contacto OS Liquidació…" at bounding box center [557, 254] width 1114 height 509
click at [217, 219] on td "DU" at bounding box center [188, 213] width 88 height 18
click at [733, 482] on div at bounding box center [557, 254] width 1114 height 509
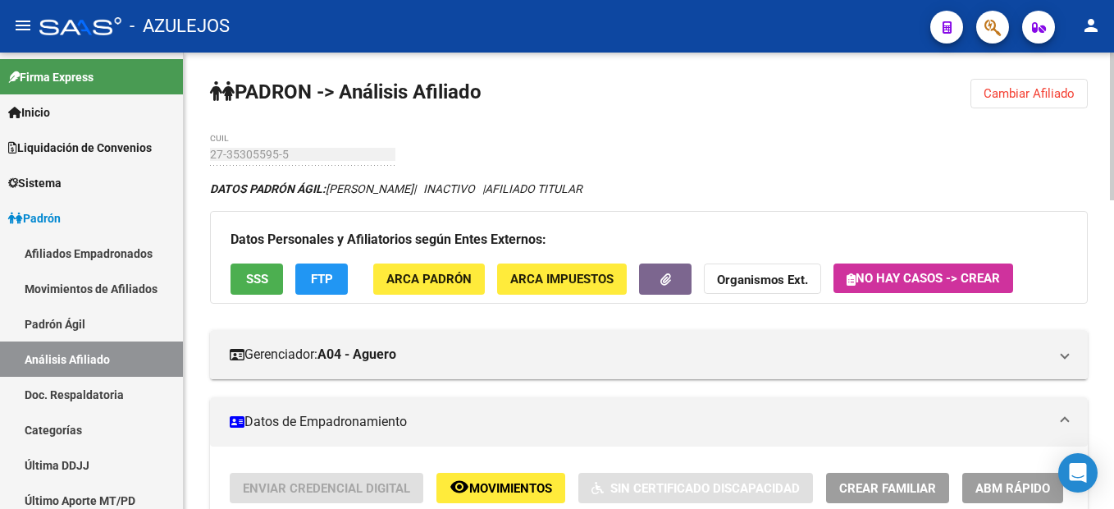
click at [1033, 89] on span "Cambiar Afiliado" at bounding box center [1029, 93] width 91 height 15
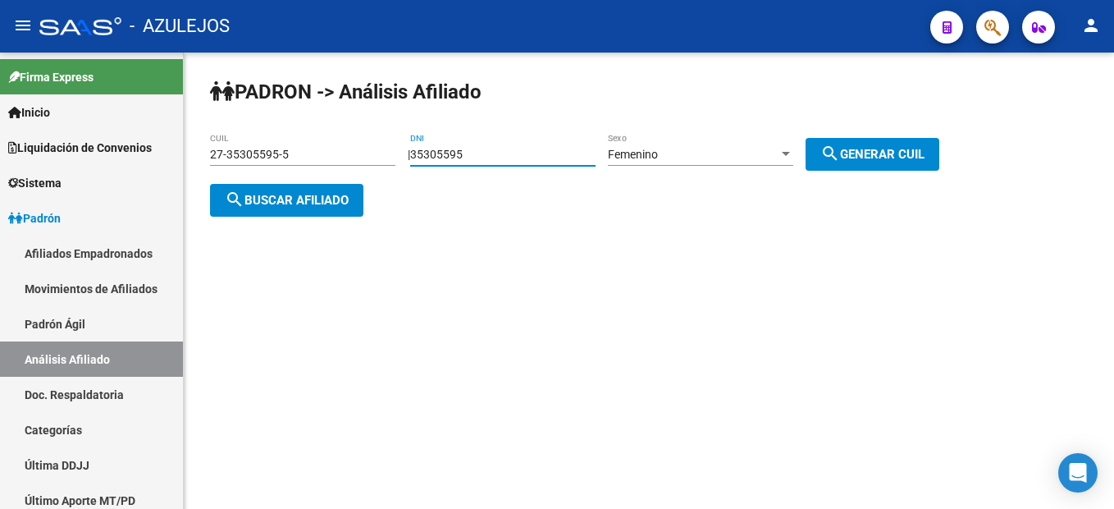
drag, startPoint x: 509, startPoint y: 148, endPoint x: 314, endPoint y: 146, distance: 194.5
click at [314, 148] on app-analisis-afiliado "PADRON -> Análisis Afiliado 27-35305595-5 CUIL | 35305595 DNI Femenino Sexo sea…" at bounding box center [581, 177] width 742 height 59
type input "27373180"
click at [875, 151] on span "search Generar CUIL" at bounding box center [873, 154] width 104 height 15
type input "27-27373180-1"
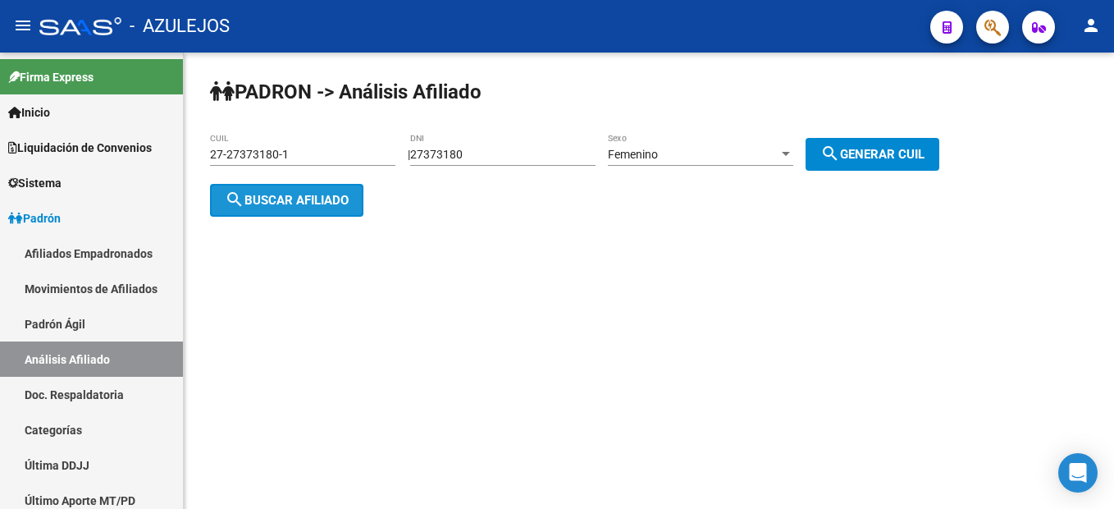
click at [298, 198] on span "search Buscar afiliado" at bounding box center [287, 200] width 124 height 15
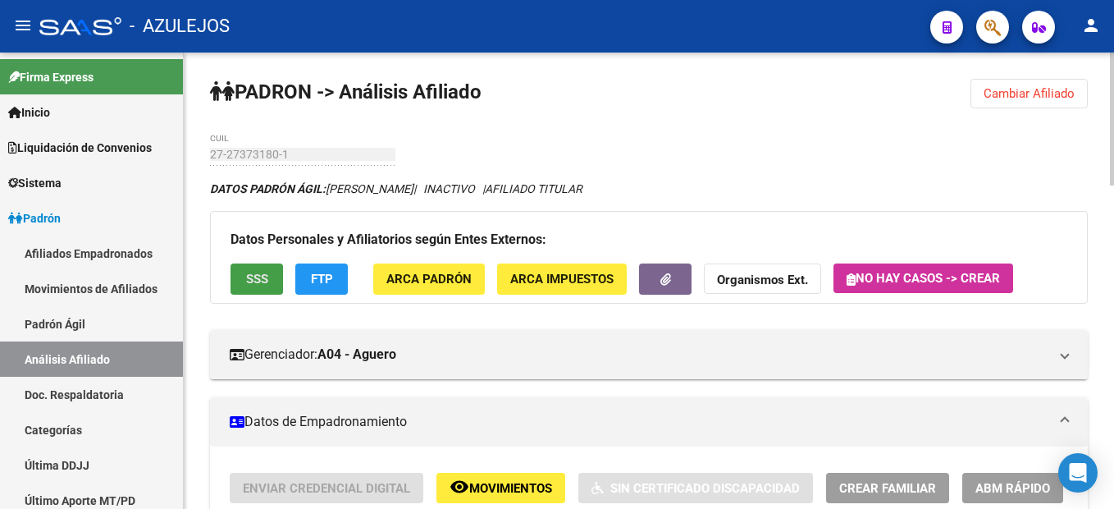
click at [254, 277] on span "SSS" at bounding box center [257, 279] width 22 height 15
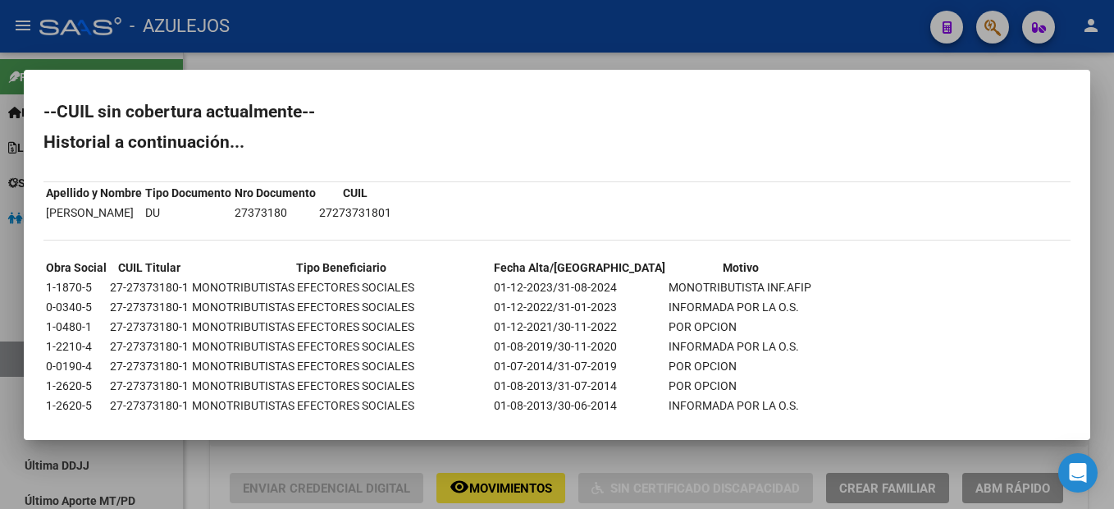
click at [0, 292] on html "menu - AZULEJOS person Firma Express Inicio Instructivos Contacto OS Liquidació…" at bounding box center [557, 254] width 1114 height 509
click at [588, 463] on div at bounding box center [557, 254] width 1114 height 509
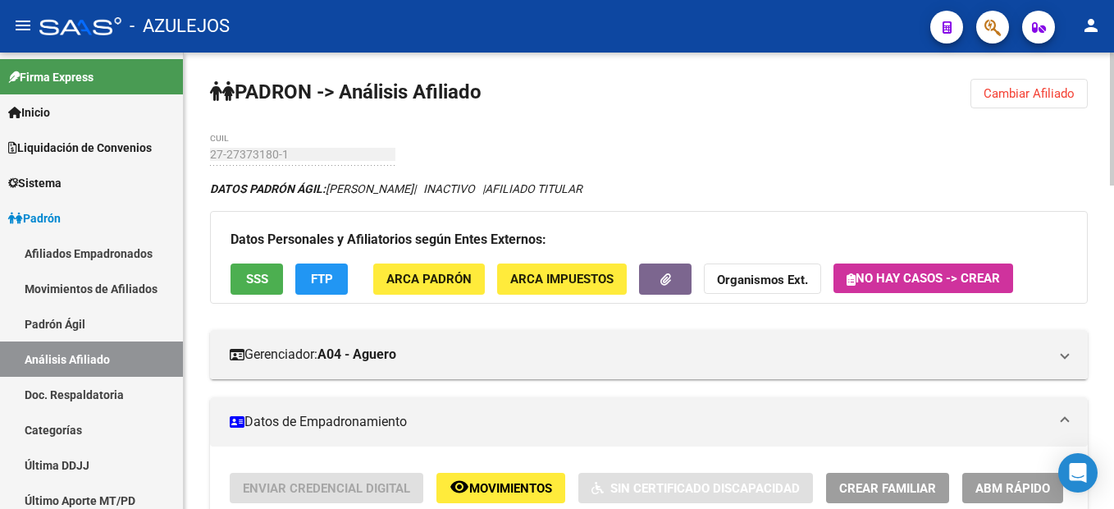
scroll to position [164, 0]
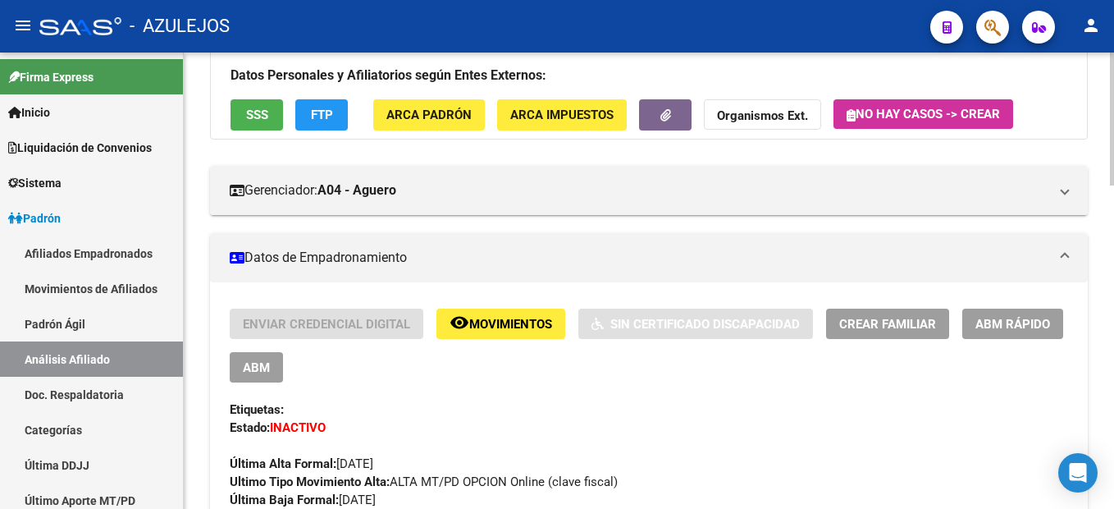
click at [491, 327] on span "Movimientos" at bounding box center [510, 324] width 83 height 15
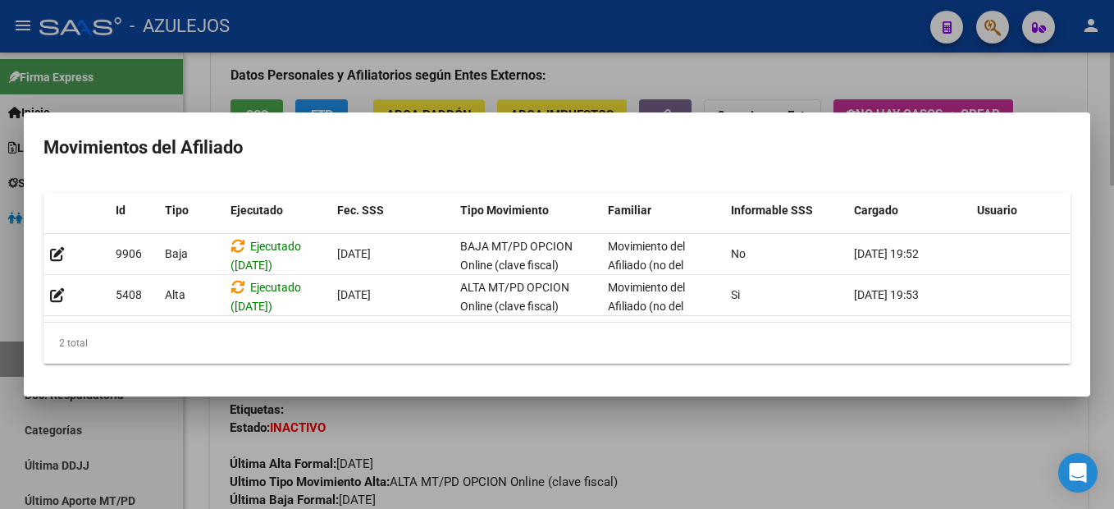
click at [962, 83] on div at bounding box center [557, 254] width 1114 height 509
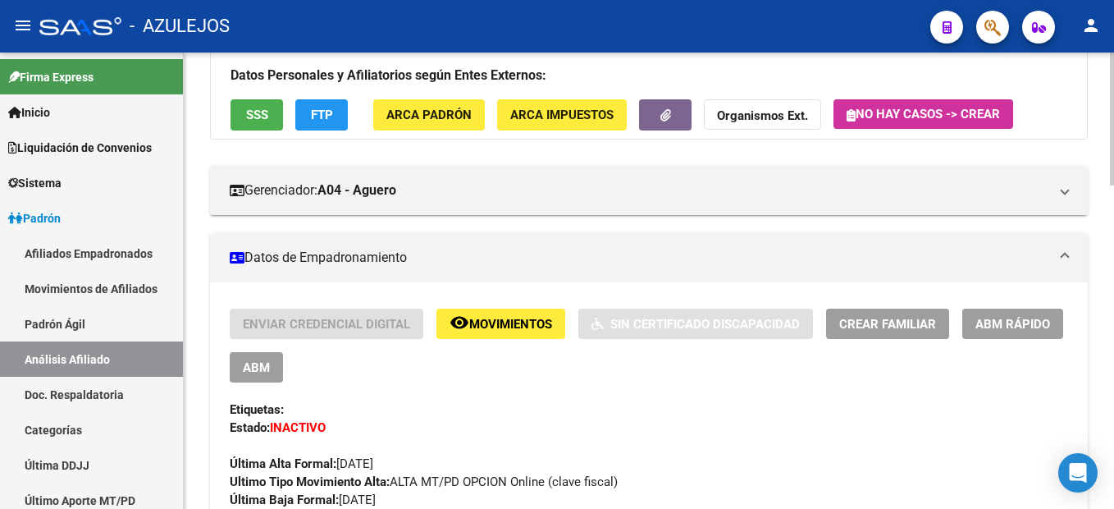
scroll to position [0, 0]
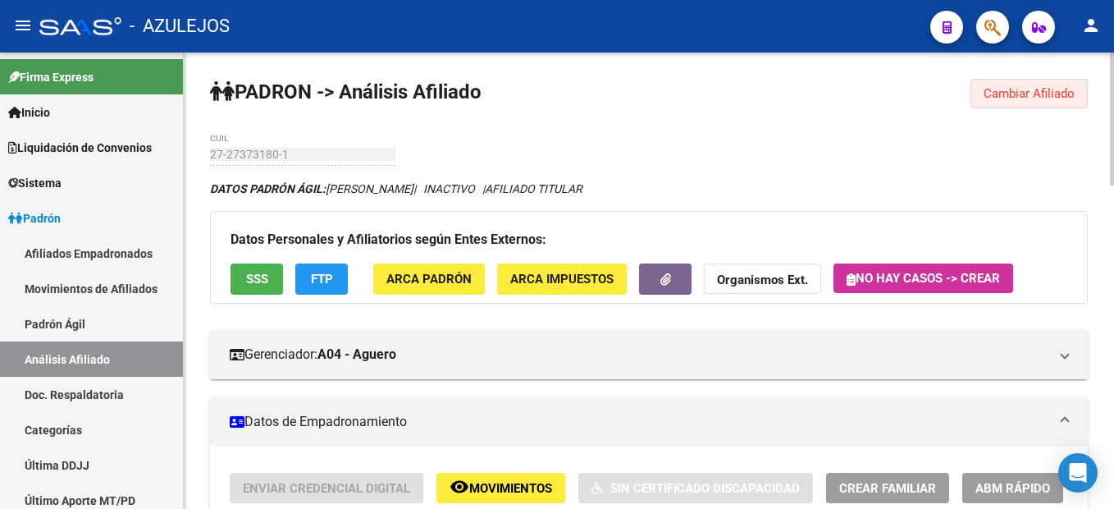
click at [996, 94] on span "Cambiar Afiliado" at bounding box center [1029, 93] width 91 height 15
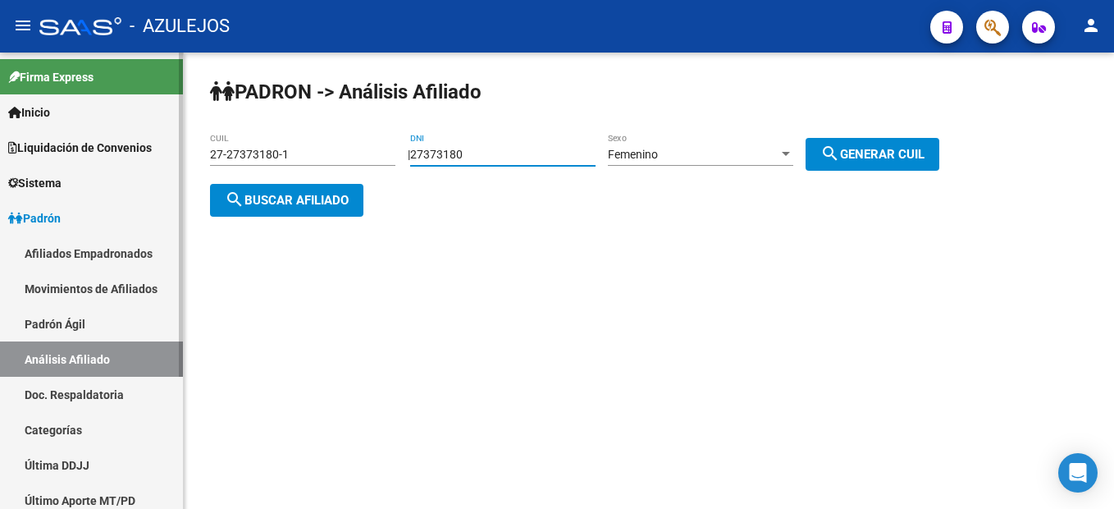
drag, startPoint x: 524, startPoint y: 153, endPoint x: 71, endPoint y: 119, distance: 453.4
click at [71, 119] on mat-sidenav-container "Firma Express Inicio Instructivos Contacto OS Liquidación de Convenios Liquidac…" at bounding box center [557, 281] width 1114 height 456
type input "33146728"
click at [877, 160] on span "search Generar CUIL" at bounding box center [873, 154] width 104 height 15
type input "27-33146728-1"
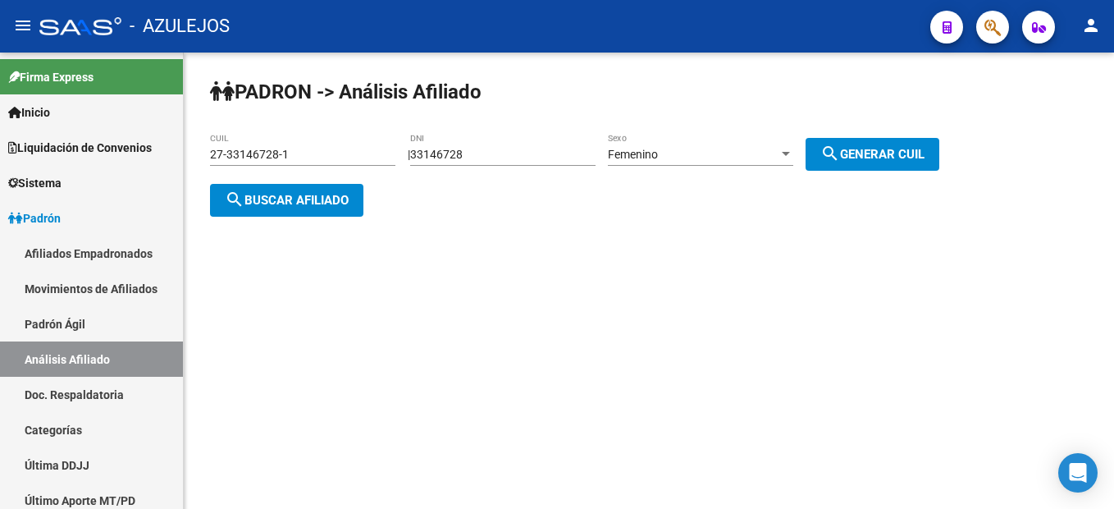
click at [273, 204] on span "search Buscar afiliado" at bounding box center [287, 200] width 124 height 15
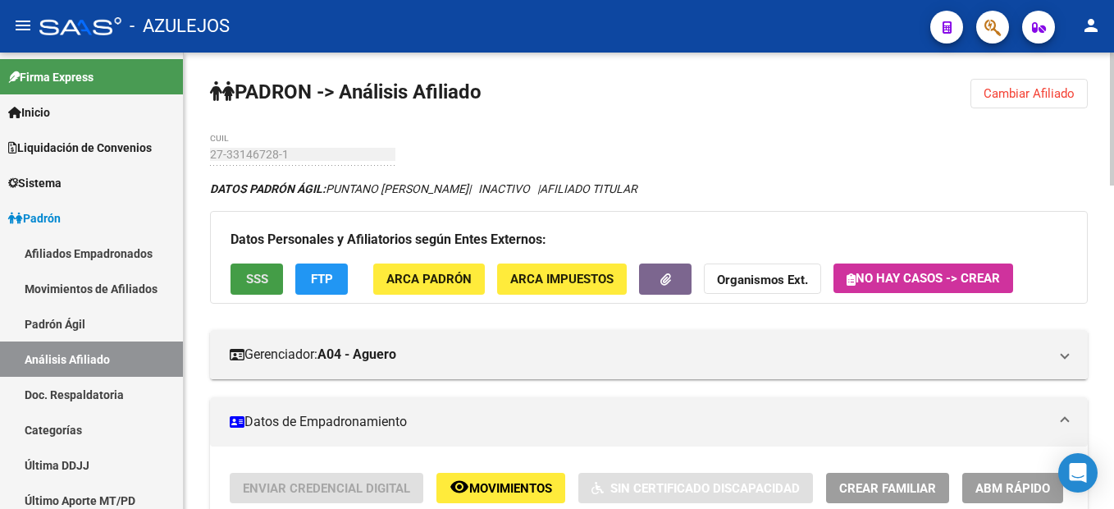
click at [272, 283] on button "SSS" at bounding box center [257, 278] width 53 height 30
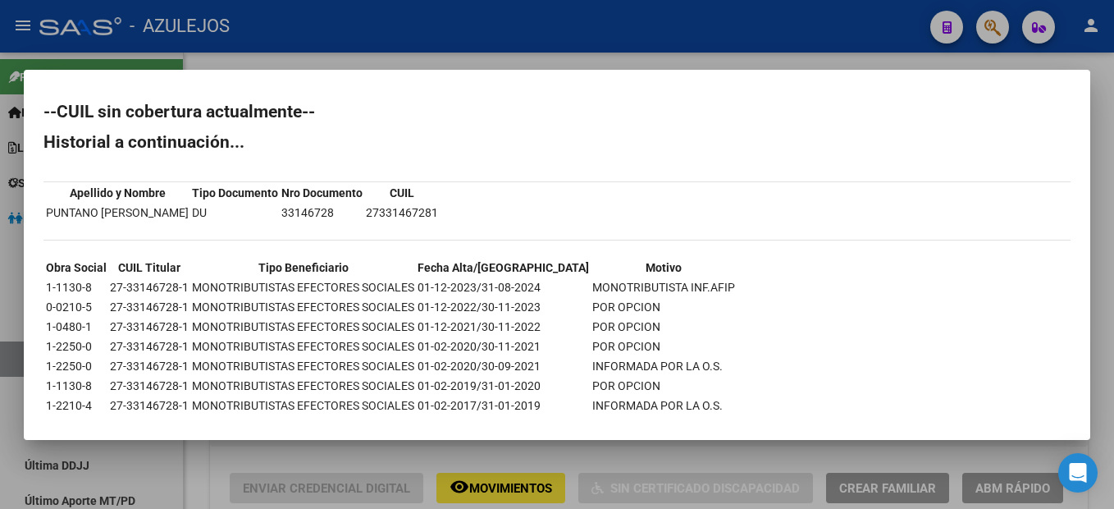
click at [1099, 106] on div at bounding box center [557, 254] width 1114 height 509
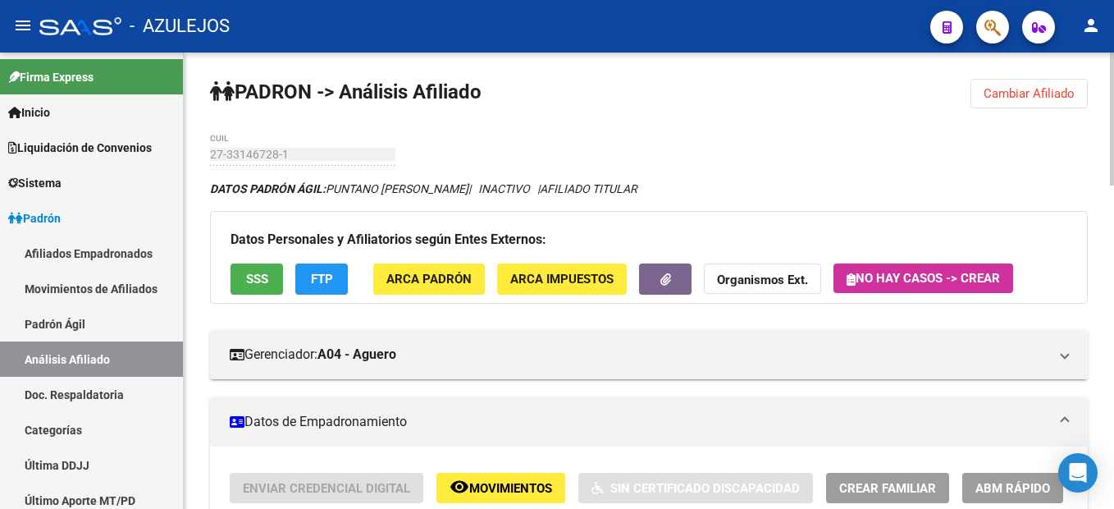
click at [1087, 85] on button "Cambiar Afiliado" at bounding box center [1029, 94] width 117 height 30
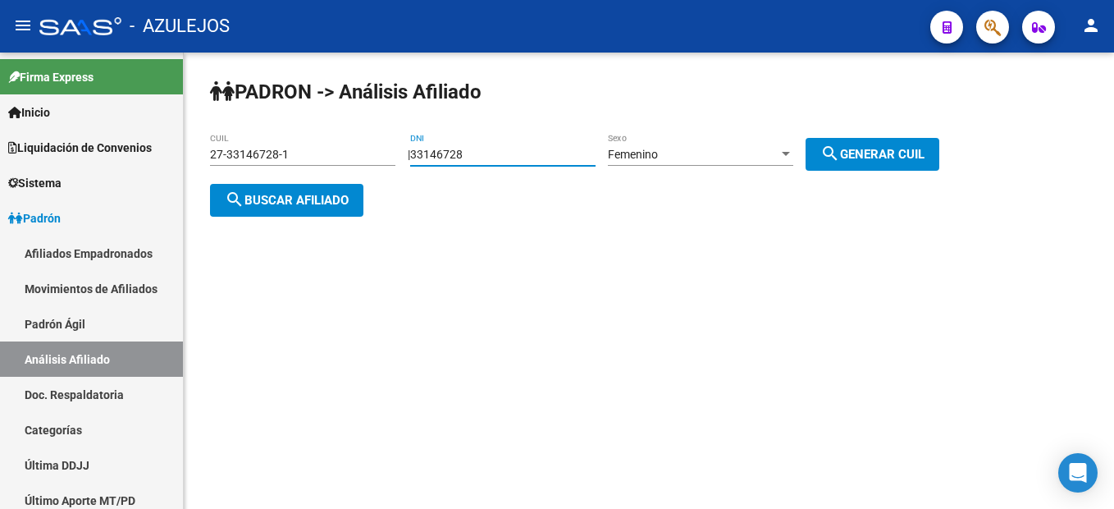
drag, startPoint x: 496, startPoint y: 157, endPoint x: 327, endPoint y: 133, distance: 169.9
click at [327, 148] on app-analisis-afiliado "PADRON -> Análisis Afiliado 27-33146728-1 CUIL | 33146728 DNI Femenino Sexo sea…" at bounding box center [581, 177] width 742 height 59
type input "29599847"
click at [917, 149] on span "search Generar CUIL" at bounding box center [873, 154] width 104 height 15
type input "23-29599847-4"
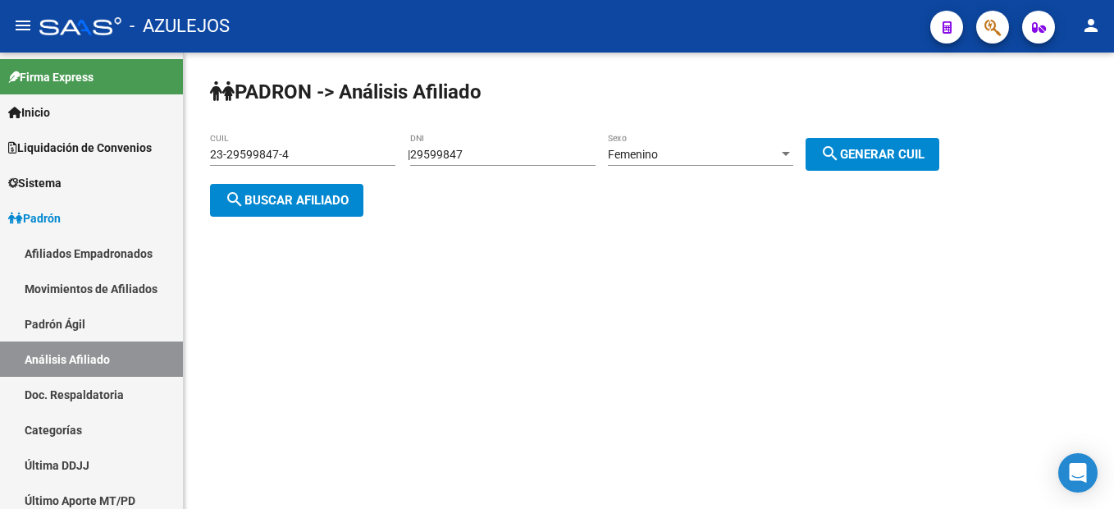
click at [873, 147] on span "search Generar CUIL" at bounding box center [873, 154] width 104 height 15
click at [286, 193] on span "search Buscar afiliado" at bounding box center [287, 200] width 124 height 15
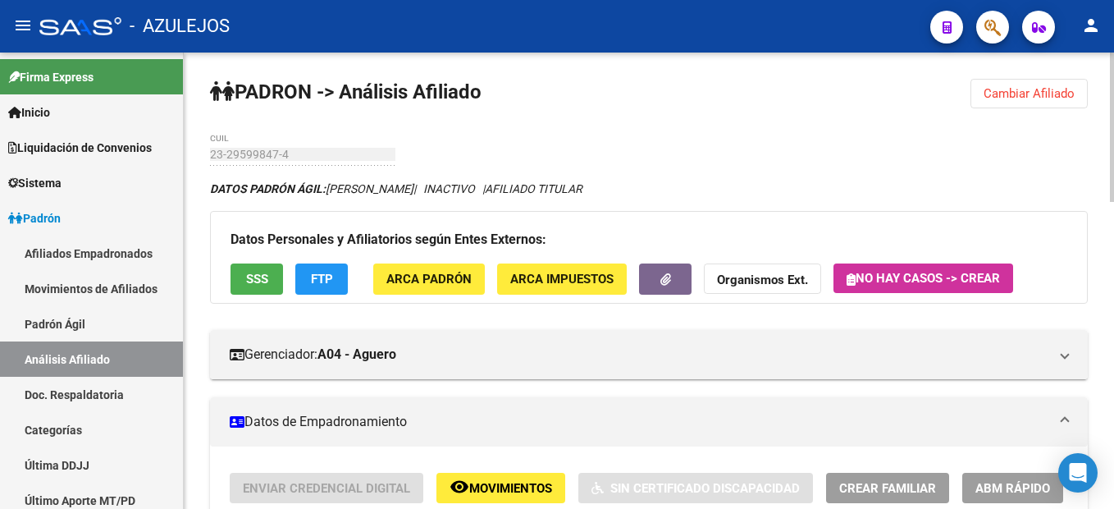
click at [1046, 103] on button "Cambiar Afiliado" at bounding box center [1029, 94] width 117 height 30
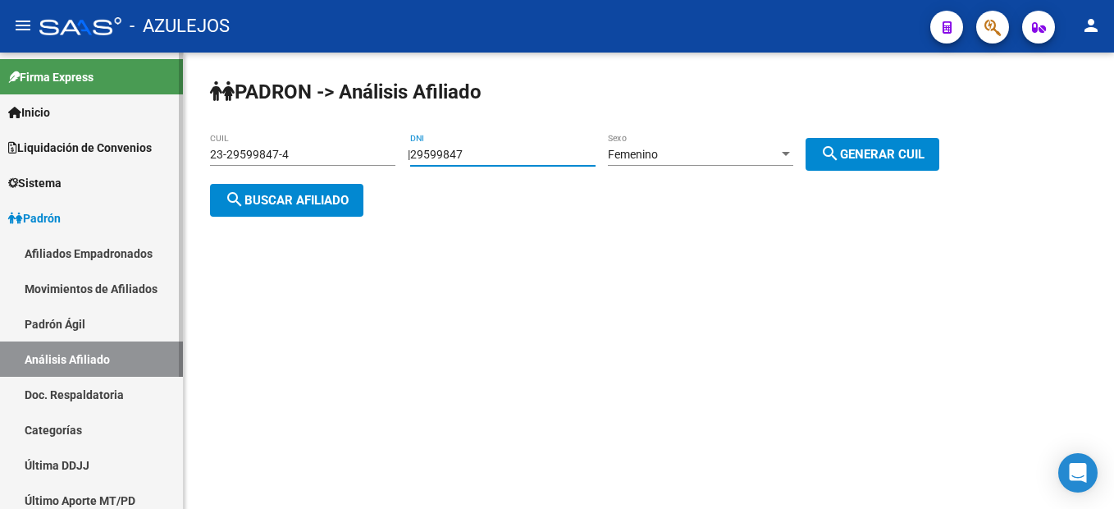
drag, startPoint x: 529, startPoint y: 153, endPoint x: 127, endPoint y: 98, distance: 405.9
click at [127, 98] on mat-sidenav-container "Firma Express Inicio Instructivos Contacto OS Liquidación de Convenios Liquidac…" at bounding box center [557, 281] width 1114 height 456
click at [854, 141] on button "search Generar CUIL" at bounding box center [873, 154] width 134 height 33
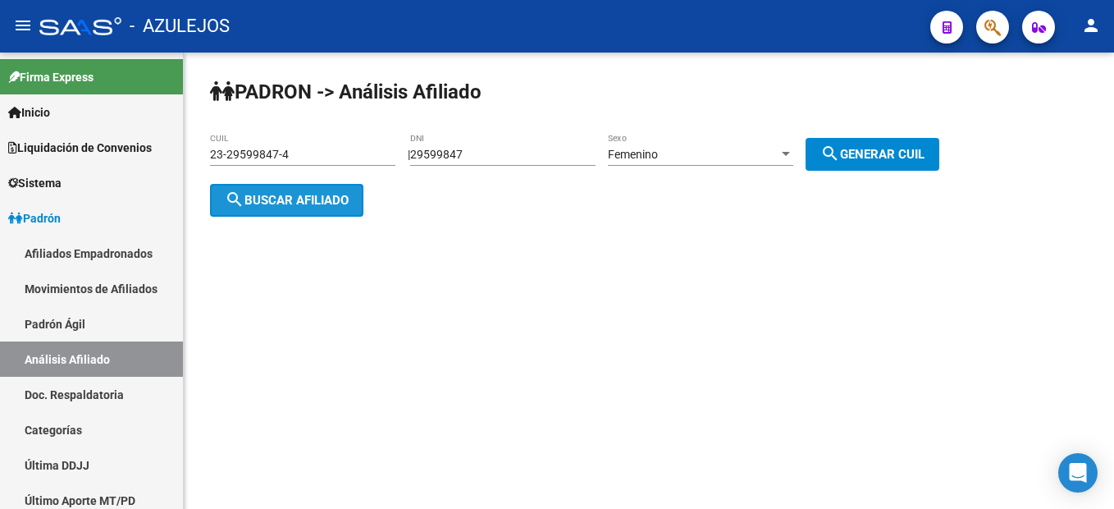
click at [303, 204] on span "search Buscar afiliado" at bounding box center [287, 200] width 124 height 15
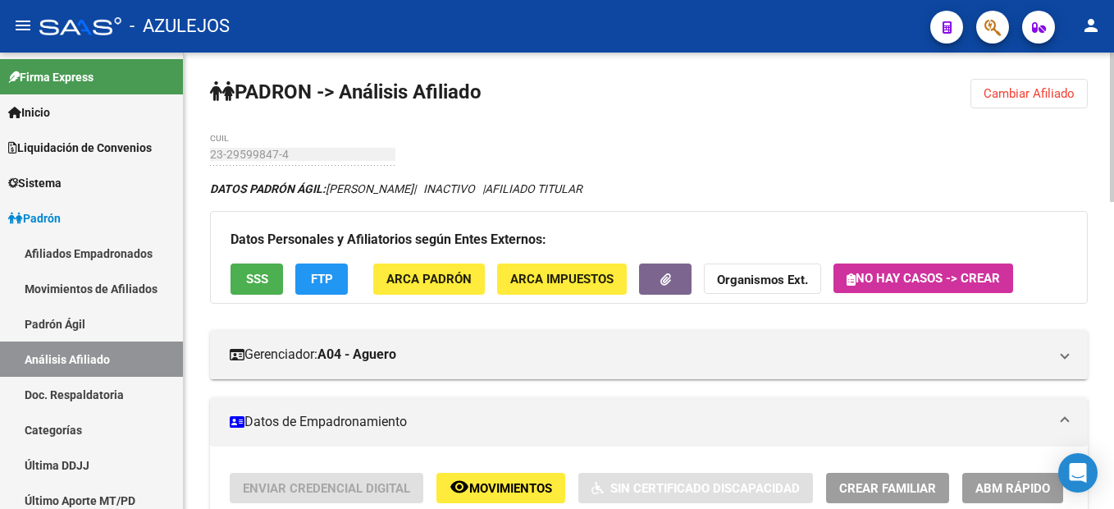
click at [1005, 96] on span "Cambiar Afiliado" at bounding box center [1029, 93] width 91 height 15
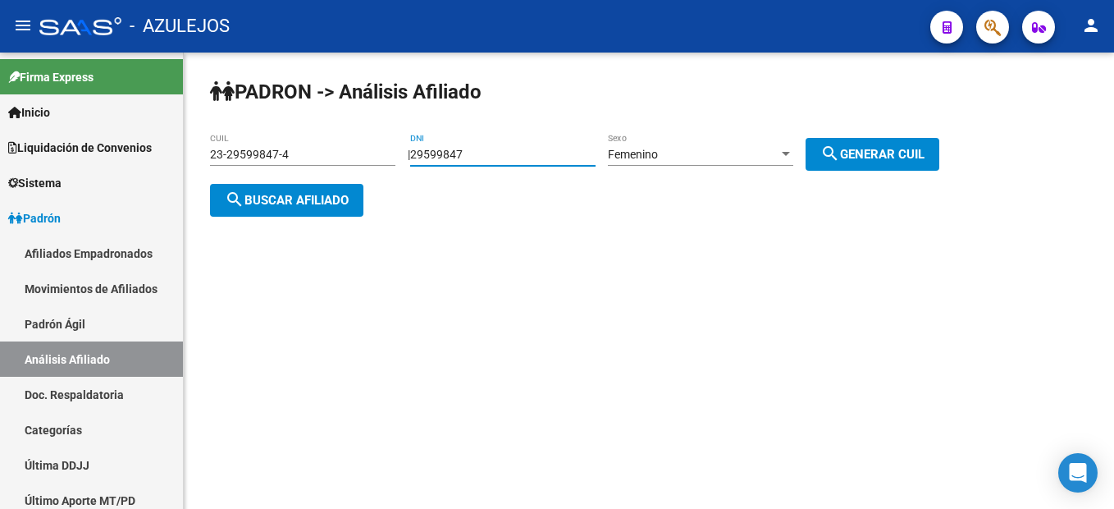
drag, startPoint x: 515, startPoint y: 154, endPoint x: 257, endPoint y: 88, distance: 266.9
click at [257, 148] on app-analisis-afiliado "PADRON -> Análisis Afiliado 23-29599847-4 CUIL | 29599847 DNI Femenino Sexo sea…" at bounding box center [581, 177] width 742 height 59
type input "30445614"
click at [923, 156] on span "search Generar CUIL" at bounding box center [873, 154] width 104 height 15
type input "27-30445614-6"
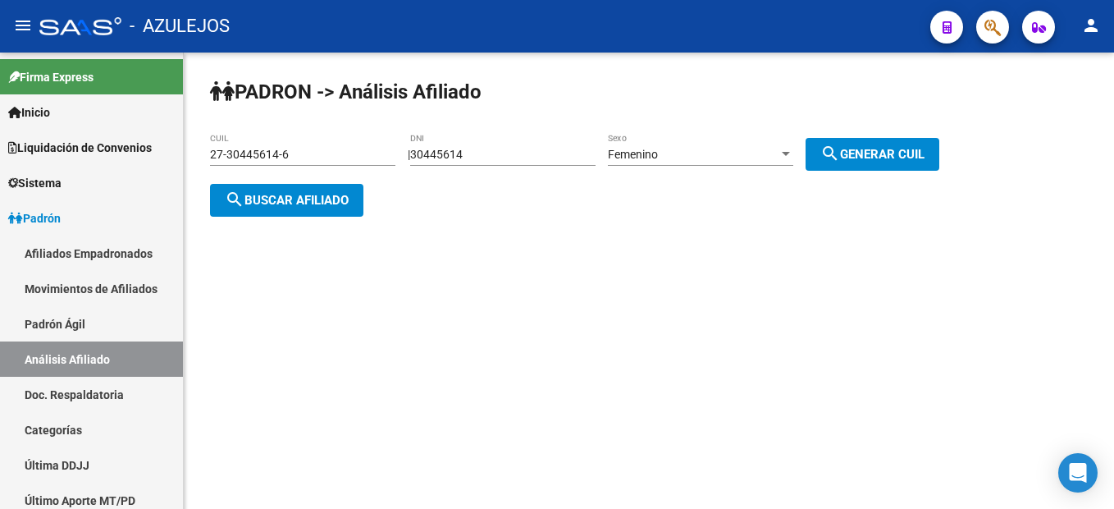
click at [272, 189] on button "search Buscar afiliado" at bounding box center [286, 200] width 153 height 33
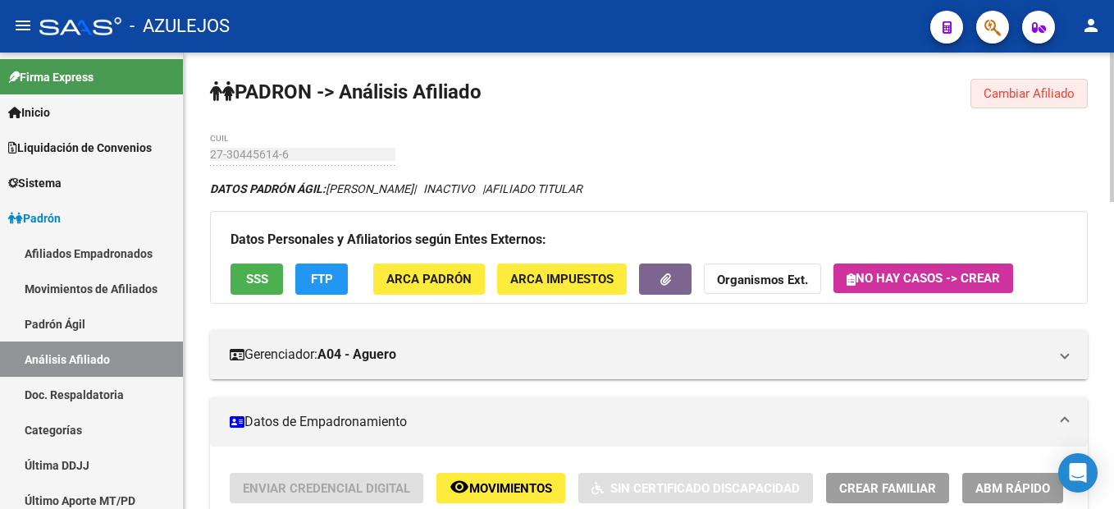
click at [1023, 102] on button "Cambiar Afiliado" at bounding box center [1029, 94] width 117 height 30
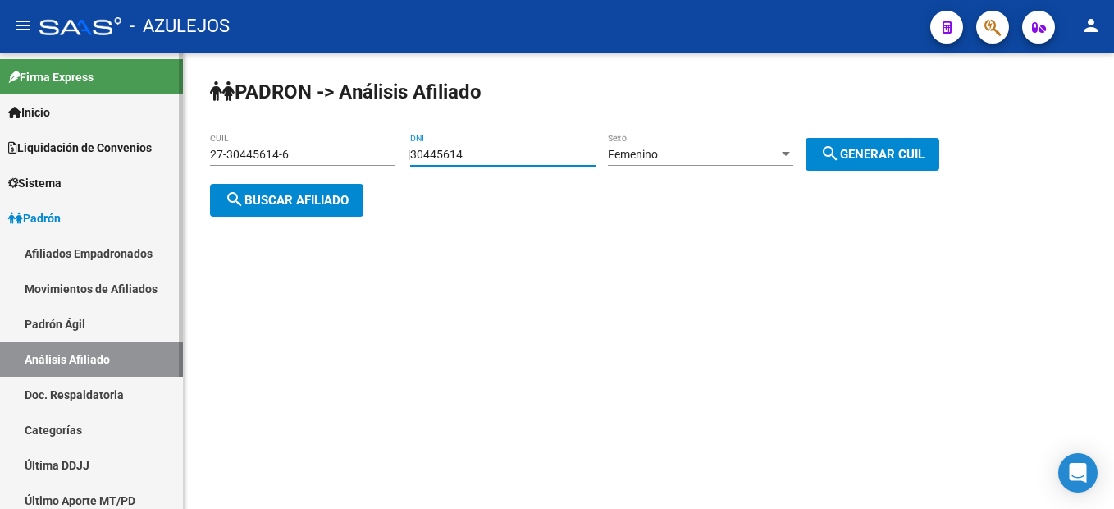
drag, startPoint x: 514, startPoint y: 153, endPoint x: 65, endPoint y: 89, distance: 453.6
click at [71, 89] on mat-sidenav-container "Firma Express Inicio Instructivos Contacto OS Liquidación de Convenios Liquidac…" at bounding box center [557, 281] width 1114 height 456
type input "24121126"
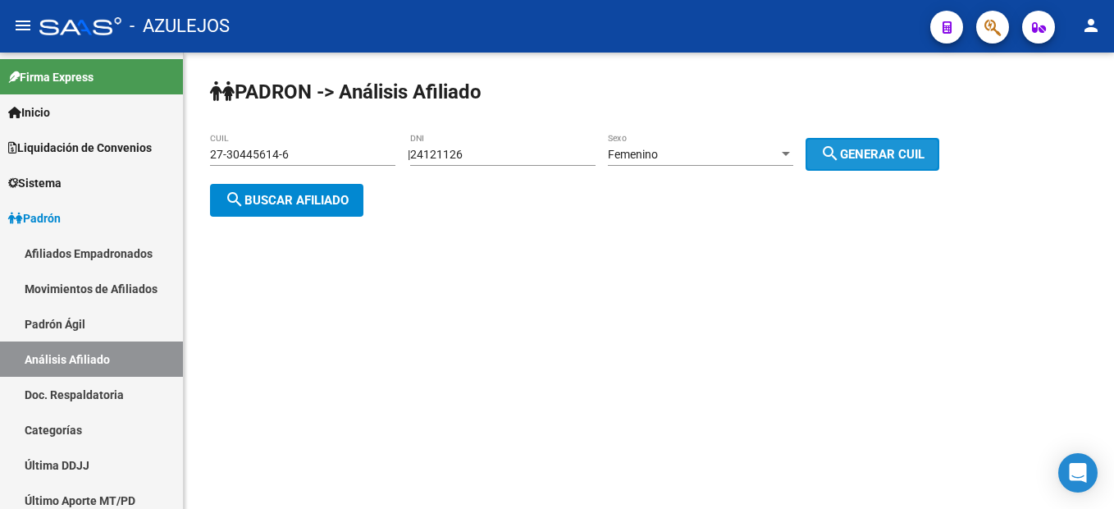
click at [840, 148] on mat-icon "search" at bounding box center [831, 154] width 20 height 20
type input "27-24121126-1"
click at [244, 199] on mat-icon "search" at bounding box center [235, 200] width 20 height 20
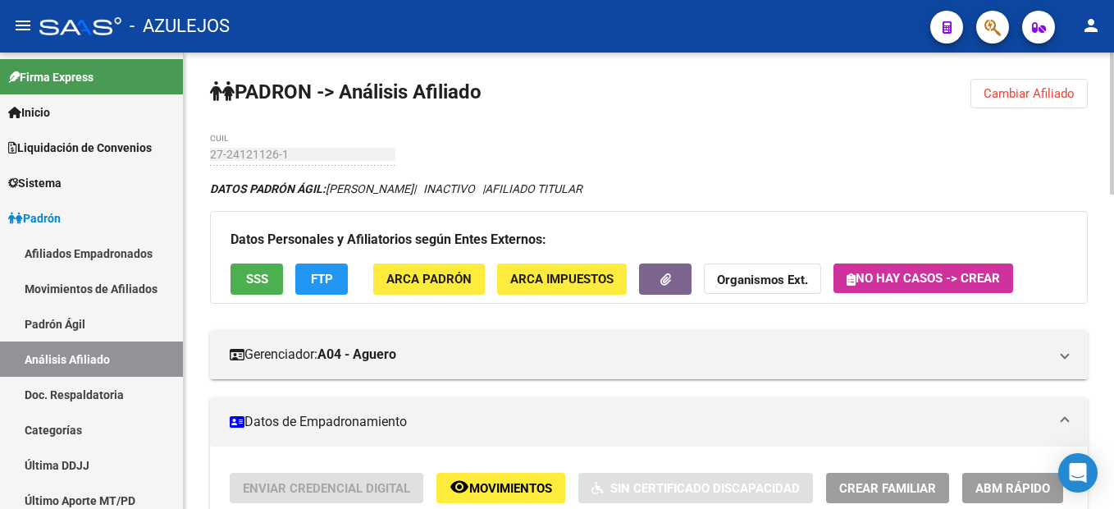
click at [1026, 95] on span "Cambiar Afiliado" at bounding box center [1029, 93] width 91 height 15
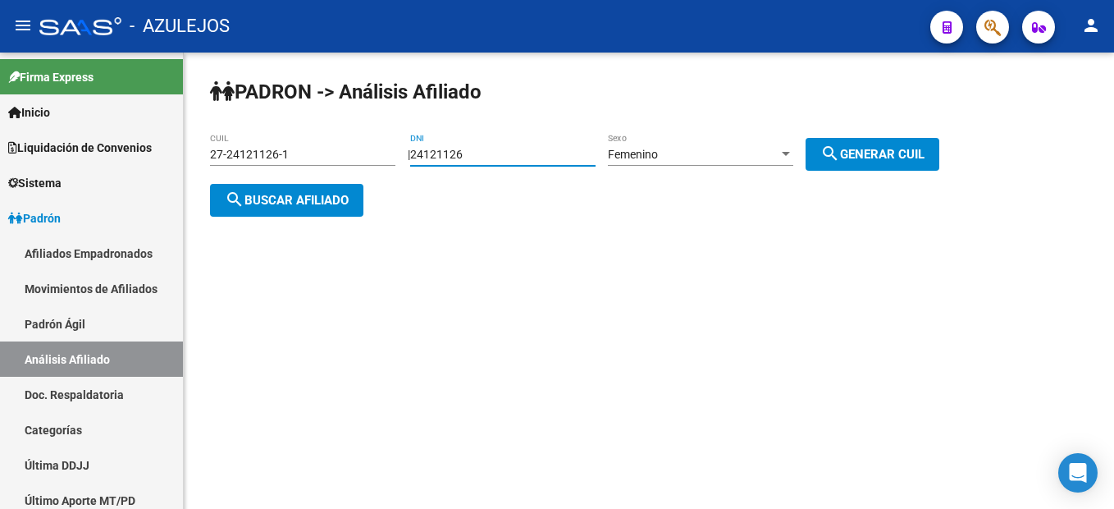
drag, startPoint x: 525, startPoint y: 156, endPoint x: 271, endPoint y: 143, distance: 254.8
click at [271, 148] on app-analisis-afiliado "PADRON -> Análisis Afiliado 27-24121126-1 CUIL | 24121126 DNI Femenino Sexo sea…" at bounding box center [581, 177] width 742 height 59
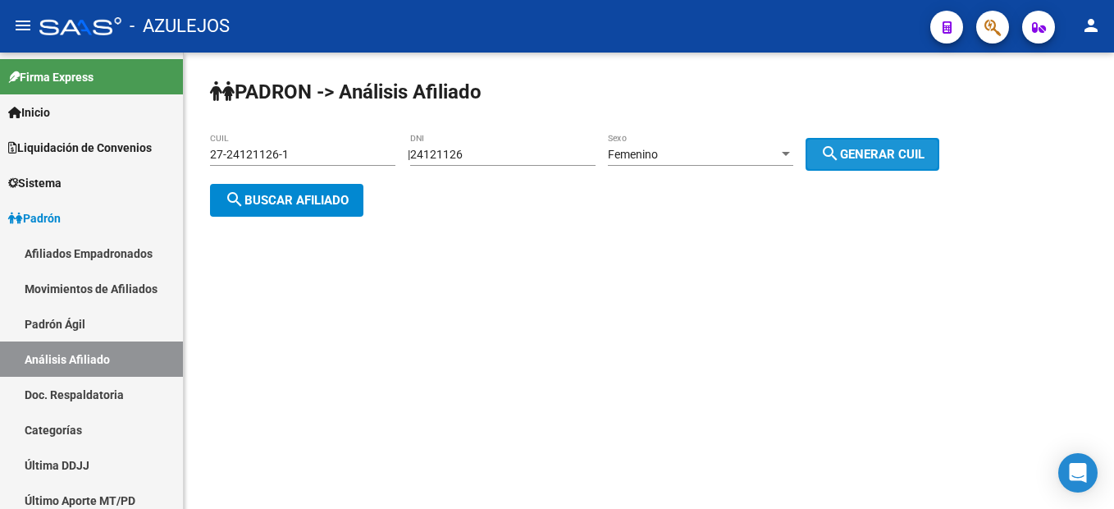
click at [840, 152] on mat-icon "search" at bounding box center [831, 154] width 20 height 20
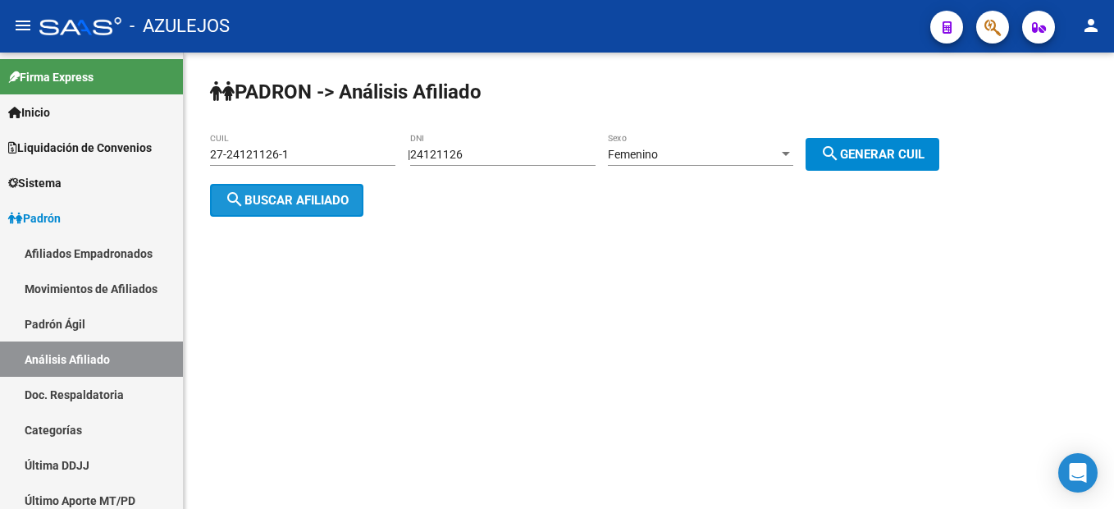
click at [308, 190] on button "search Buscar afiliado" at bounding box center [286, 200] width 153 height 33
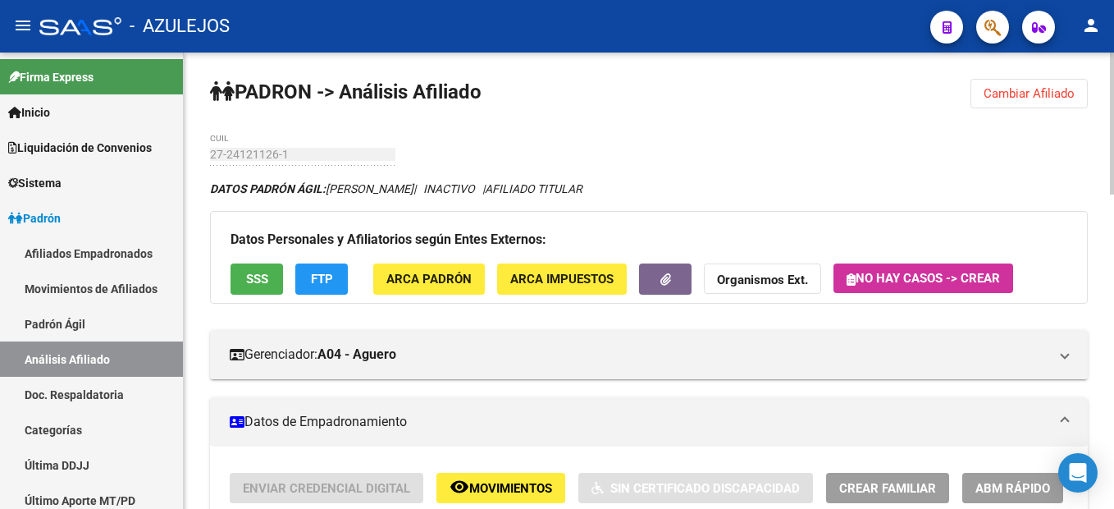
click at [1031, 98] on span "Cambiar Afiliado" at bounding box center [1029, 93] width 91 height 15
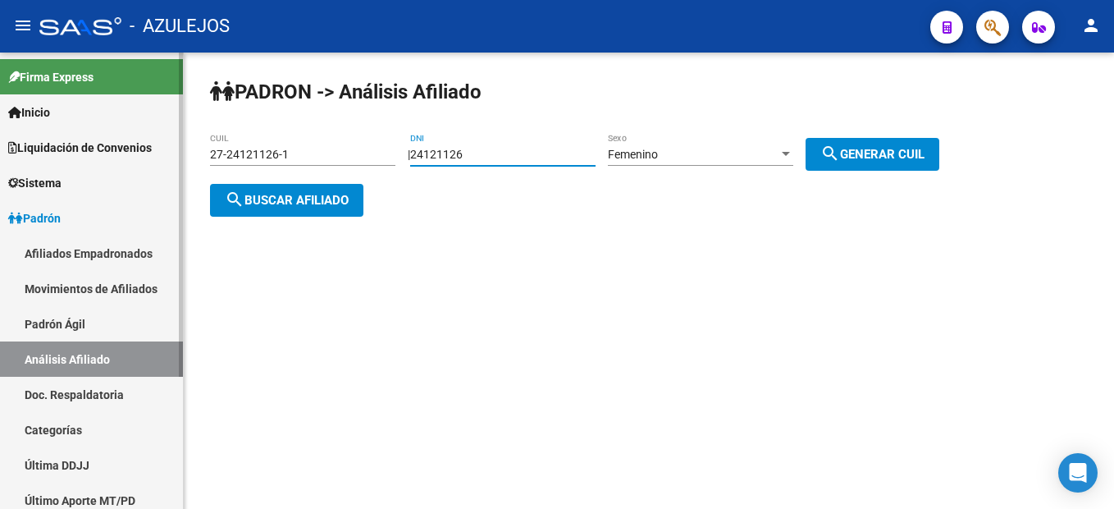
drag, startPoint x: 530, startPoint y: 159, endPoint x: 161, endPoint y: 119, distance: 371.5
click at [161, 119] on mat-sidenav-container "Firma Express Inicio Instructivos Contacto OS Liquidación de Convenios Liquidac…" at bounding box center [557, 281] width 1114 height 456
type input "28369710"
click at [888, 152] on span "search Generar CUIL" at bounding box center [873, 154] width 104 height 15
type input "27-28369710-5"
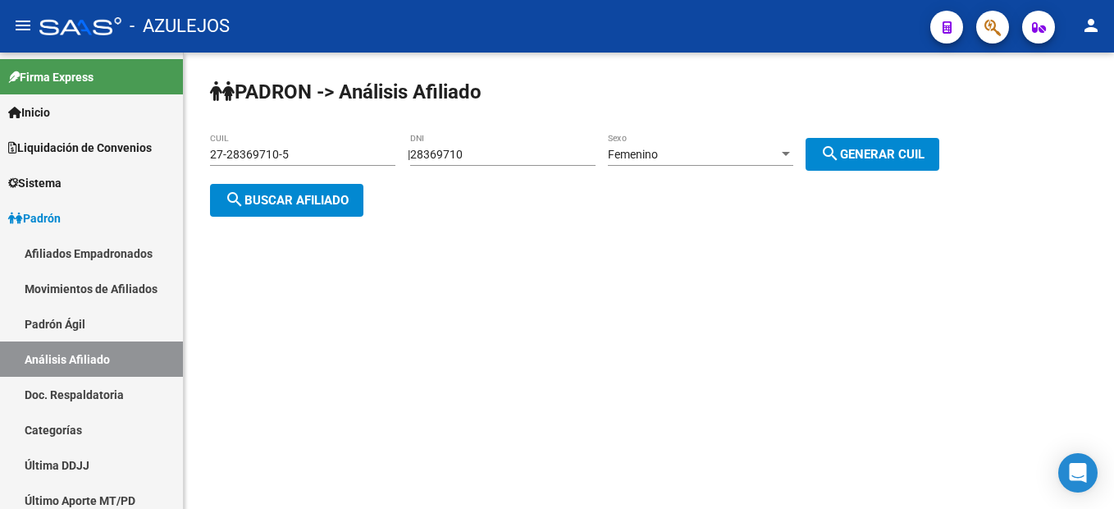
click at [309, 193] on span "search Buscar afiliado" at bounding box center [287, 200] width 124 height 15
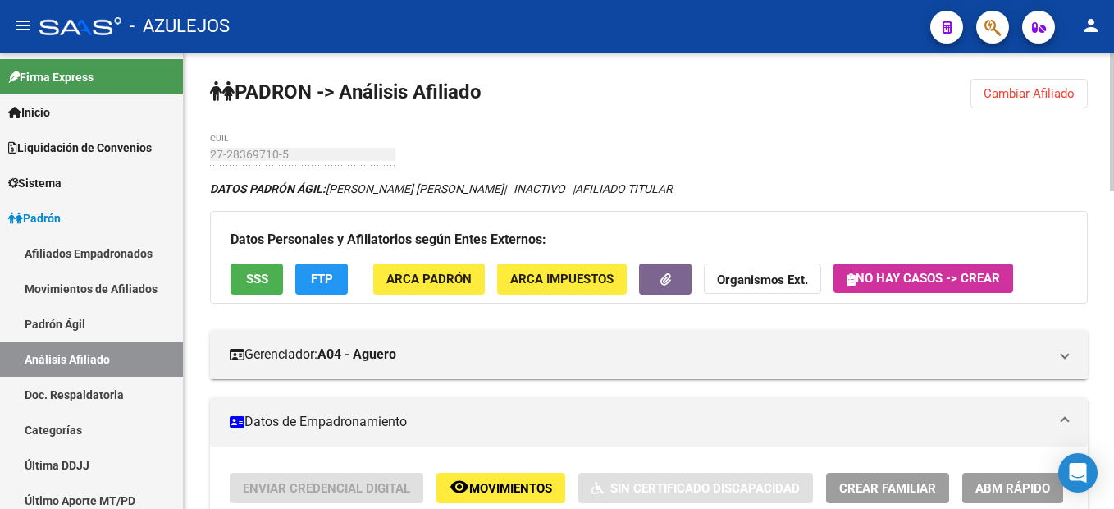
click at [1068, 93] on span "Cambiar Afiliado" at bounding box center [1029, 93] width 91 height 15
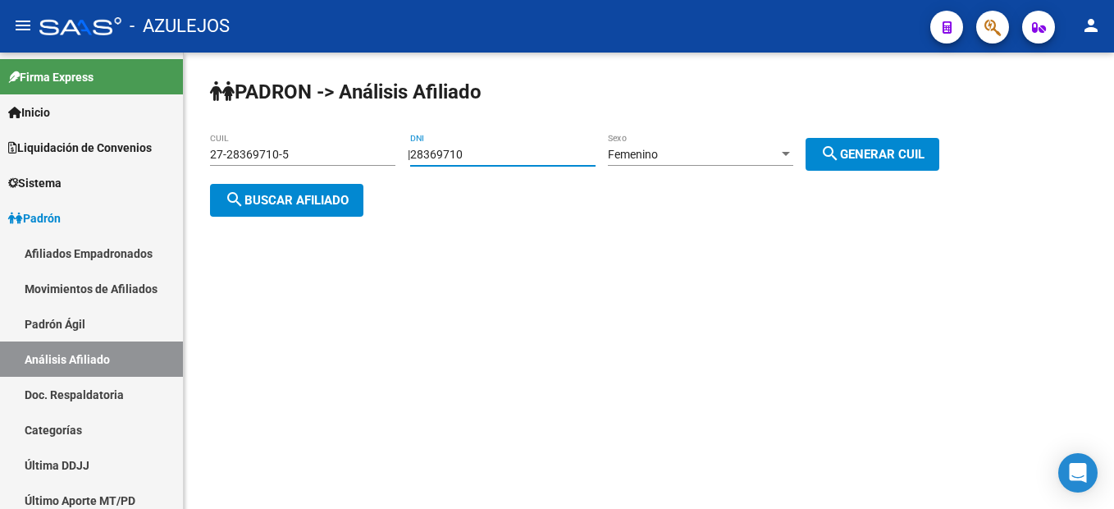
drag, startPoint x: 510, startPoint y: 159, endPoint x: 341, endPoint y: 158, distance: 168.2
click at [341, 158] on app-analisis-afiliado "PADRON -> Análisis Afiliado 27-28369710-5 CUIL | 28369710 DNI Femenino Sexo sea…" at bounding box center [581, 177] width 742 height 59
type input "27288392"
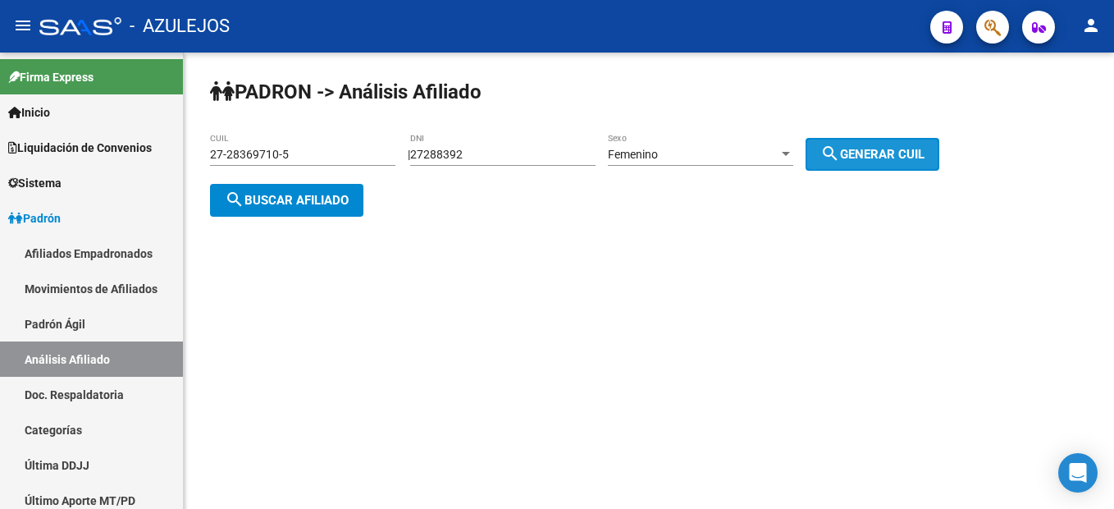
click at [869, 154] on span "search Generar CUIL" at bounding box center [873, 154] width 104 height 15
type input "27-27288392-6"
click at [869, 154] on span "search Generar CUIL" at bounding box center [873, 154] width 104 height 15
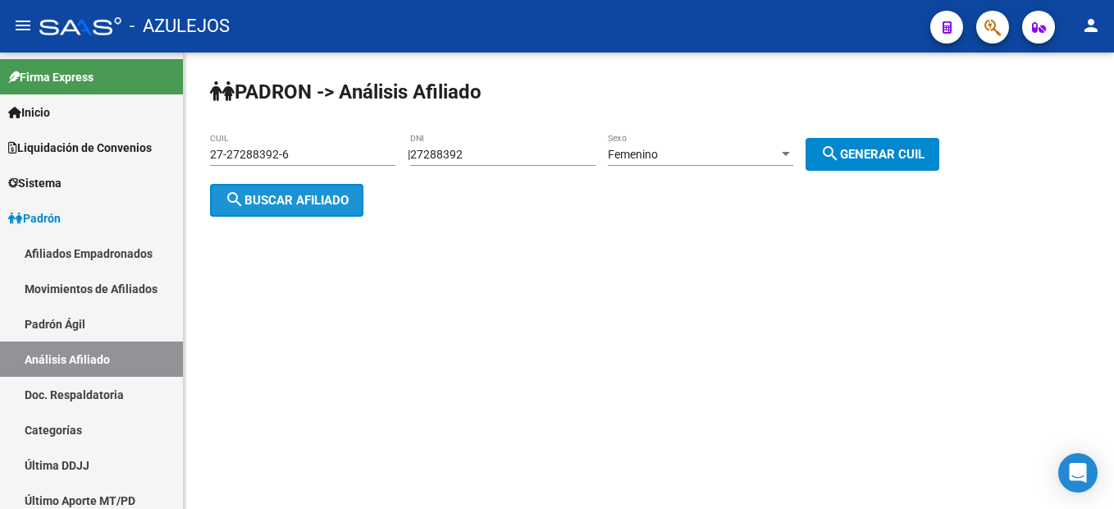
click at [318, 208] on button "search Buscar afiliado" at bounding box center [286, 200] width 153 height 33
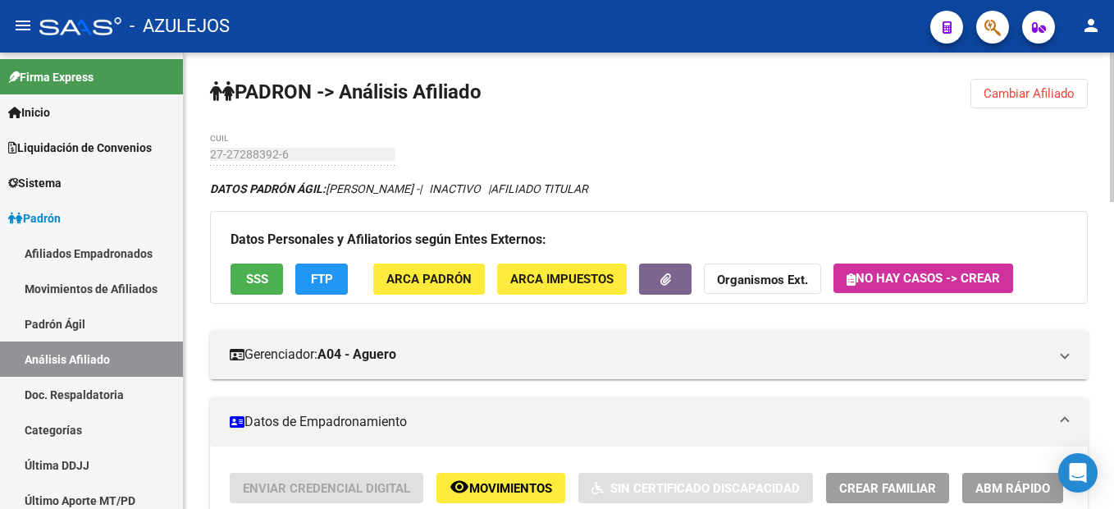
click at [1038, 87] on span "Cambiar Afiliado" at bounding box center [1029, 93] width 91 height 15
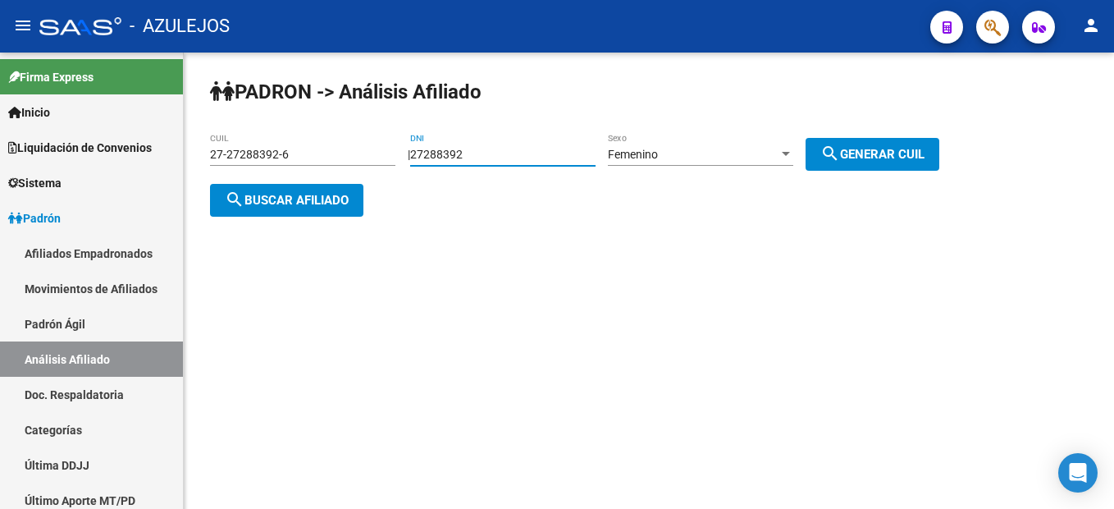
drag, startPoint x: 518, startPoint y: 153, endPoint x: 185, endPoint y: 138, distance: 333.5
click at [185, 138] on div "PADRON -> Análisis Afiliado 27-27288392-6 CUIL | 27288392 DNI Femenino Sexo sea…" at bounding box center [649, 161] width 931 height 217
type input "33742067"
click at [896, 154] on span "search Generar CUIL" at bounding box center [873, 154] width 104 height 15
type input "27-33742067-8"
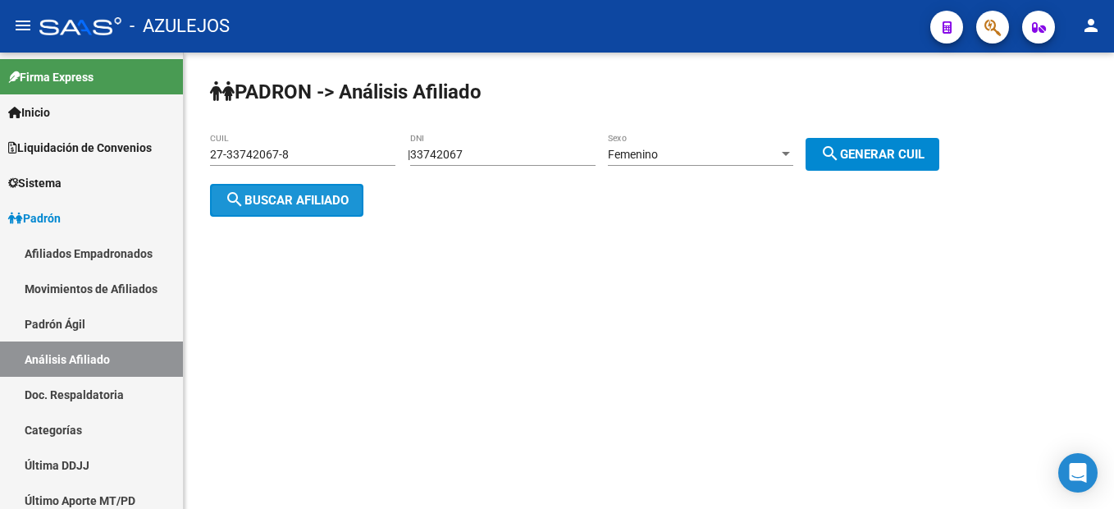
click at [332, 197] on span "search Buscar afiliado" at bounding box center [287, 200] width 124 height 15
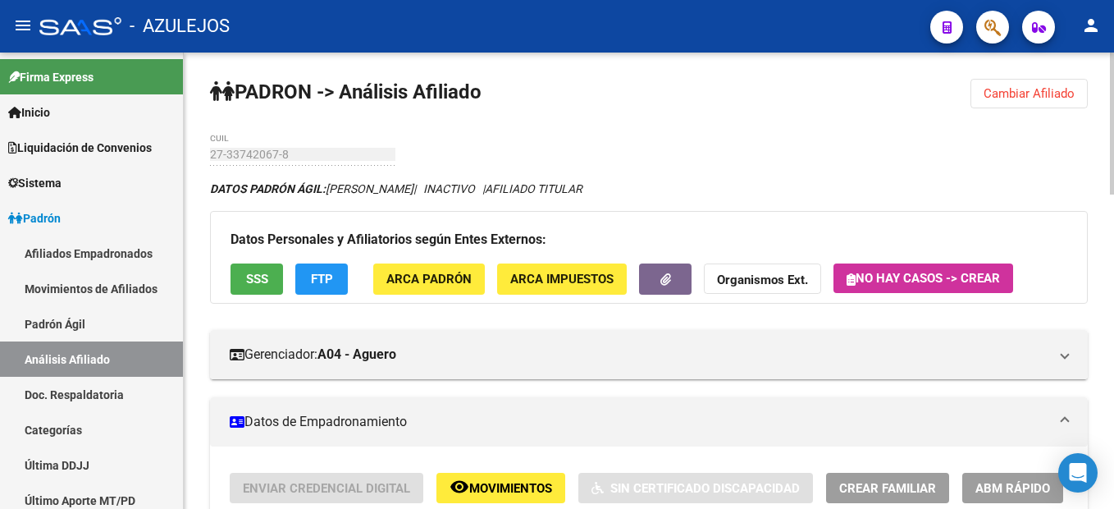
click at [1041, 100] on span "Cambiar Afiliado" at bounding box center [1029, 93] width 91 height 15
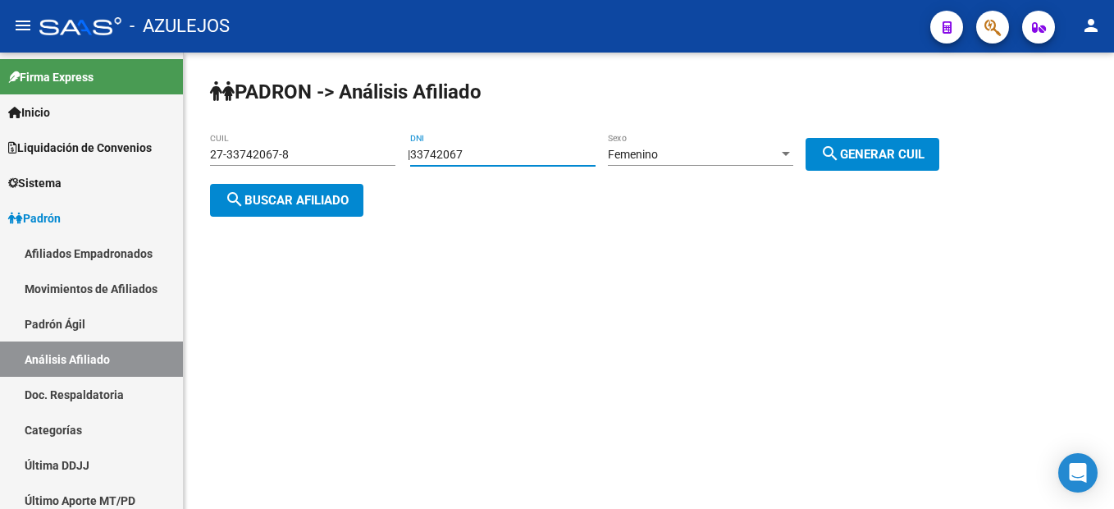
drag, startPoint x: 519, startPoint y: 156, endPoint x: 29, endPoint y: 51, distance: 501.9
click at [29, 51] on div "menu - AZULEJOS person Firma Express Inicio Instructivos Contacto OS Liquidació…" at bounding box center [557, 254] width 1114 height 509
type input "313887010"
click at [873, 131] on div "PADRON -> Análisis Afiliado 27-33742067-8 CUIL | 313887010 DNI Femenino Sexo se…" at bounding box center [649, 161] width 931 height 217
click at [876, 147] on span "search Generar CUIL" at bounding box center [873, 154] width 104 height 15
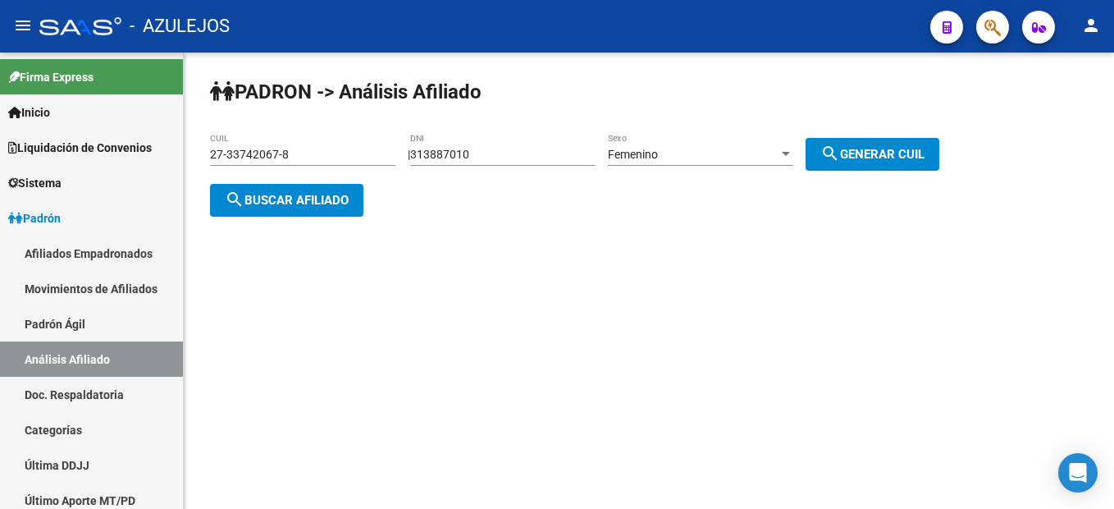
click at [712, 145] on div "Femenino Sexo" at bounding box center [700, 149] width 185 height 33
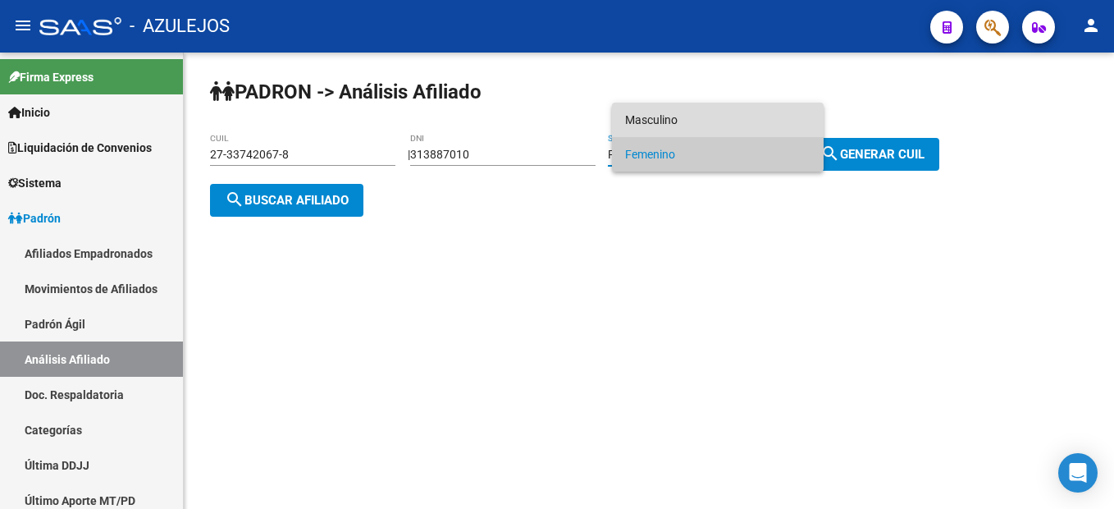
click at [668, 103] on span "Masculino" at bounding box center [717, 120] width 185 height 34
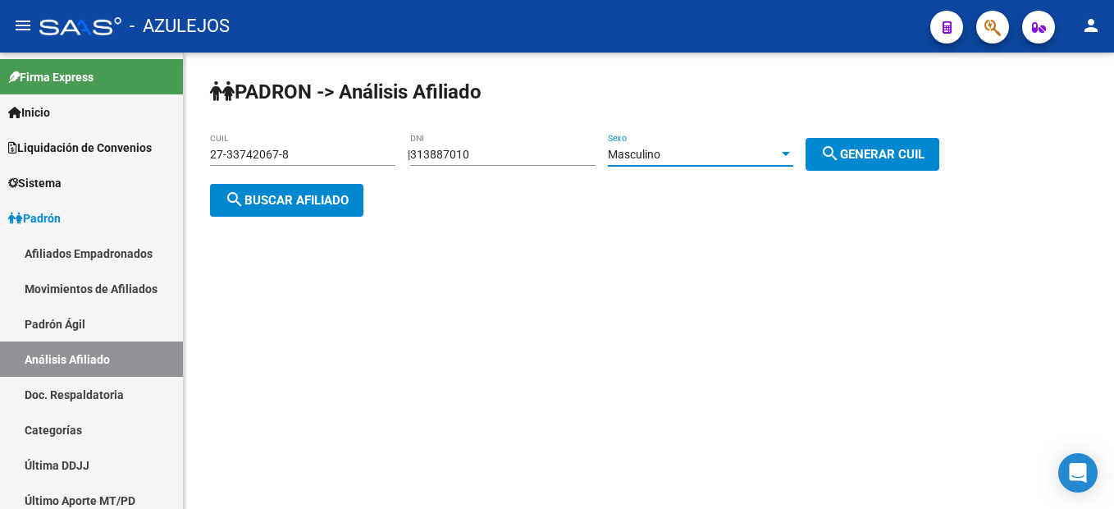
click at [890, 159] on span "search Generar CUIL" at bounding box center [873, 154] width 104 height 15
click at [333, 193] on span "search Buscar afiliado" at bounding box center [287, 200] width 124 height 15
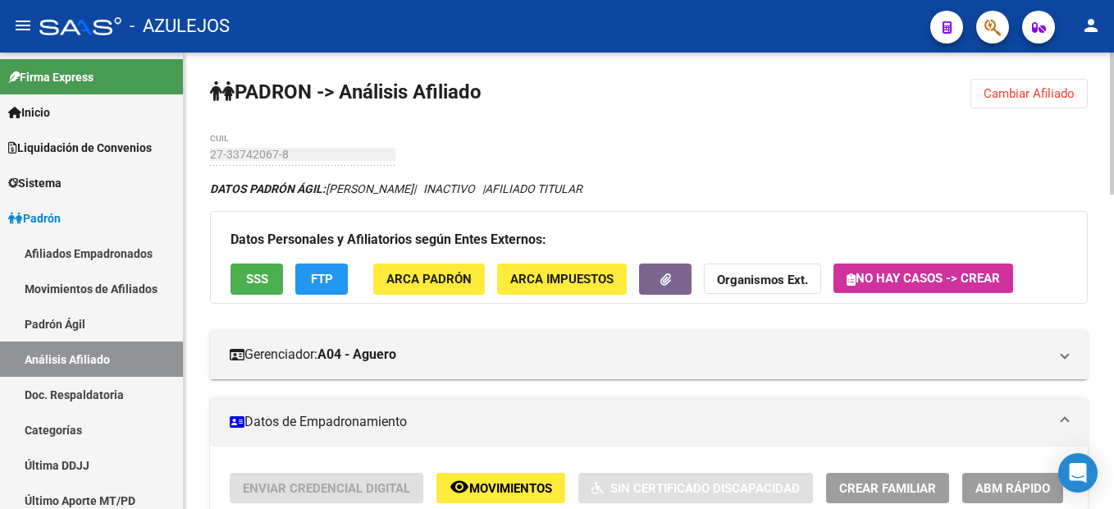
click at [1051, 84] on button "Cambiar Afiliado" at bounding box center [1029, 94] width 117 height 30
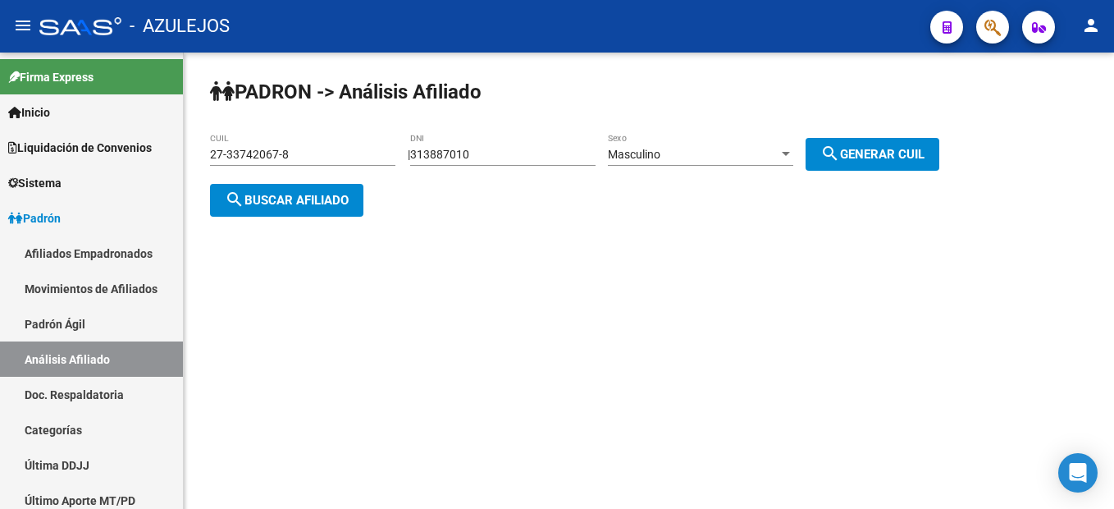
click at [876, 147] on span "search Generar CUIL" at bounding box center [873, 154] width 104 height 15
click at [879, 151] on span "search Generar CUIL" at bounding box center [873, 154] width 104 height 15
click at [916, 150] on span "search Generar CUIL" at bounding box center [873, 154] width 104 height 15
drag, startPoint x: 512, startPoint y: 149, endPoint x: 286, endPoint y: 132, distance: 227.2
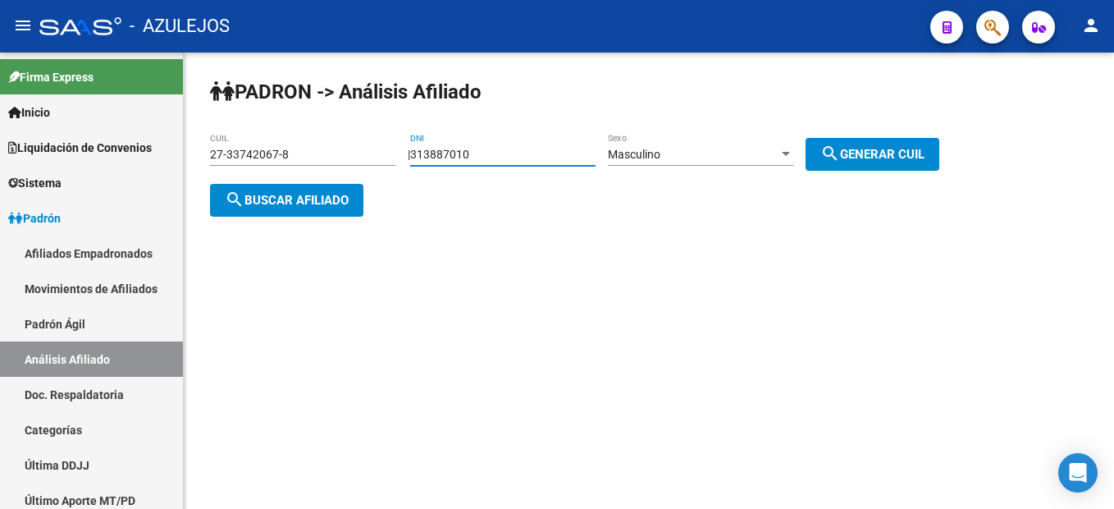
click at [286, 132] on div "PADRON -> Análisis Afiliado 27-33742067-8 CUIL | 313887010 DNI Masculino Sexo s…" at bounding box center [649, 161] width 931 height 217
type input "31387010"
click at [890, 162] on button "search Generar CUIL" at bounding box center [873, 154] width 134 height 33
type input "20-31387010-4"
click at [887, 154] on span "search Generar CUIL" at bounding box center [873, 154] width 104 height 15
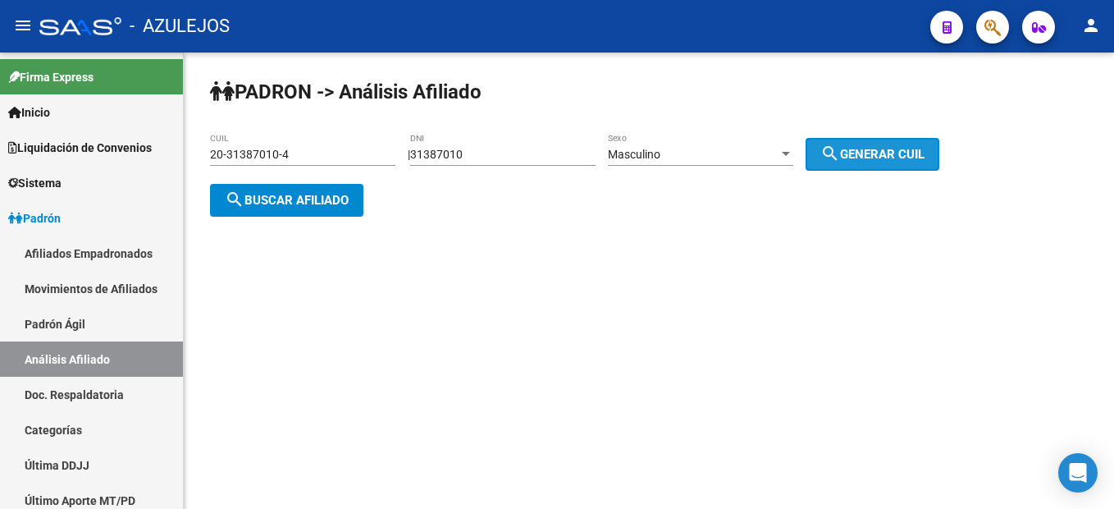
click at [887, 154] on span "search Generar CUIL" at bounding box center [873, 154] width 104 height 15
click at [251, 189] on button "search Buscar afiliado" at bounding box center [286, 200] width 153 height 33
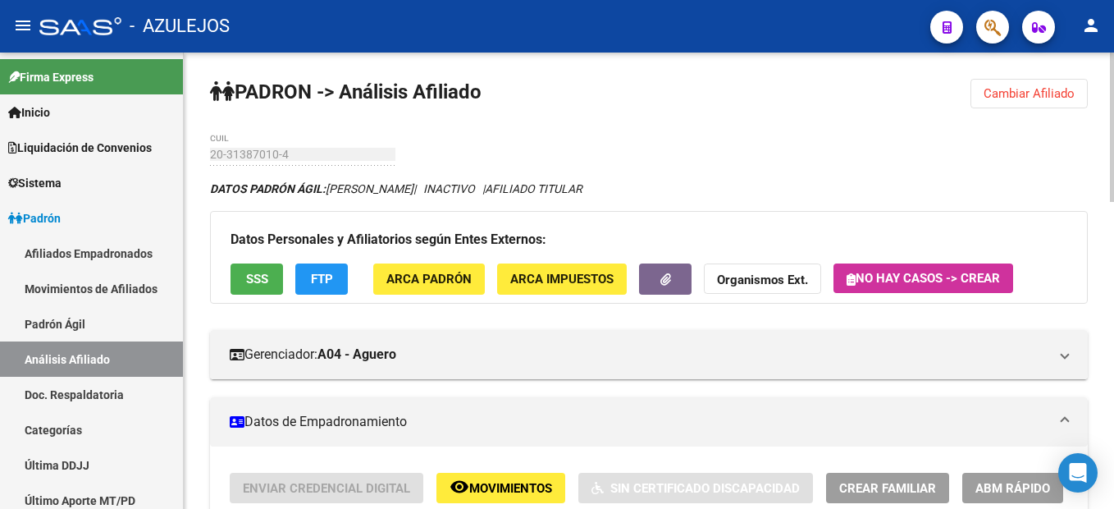
click at [998, 94] on span "Cambiar Afiliado" at bounding box center [1029, 93] width 91 height 15
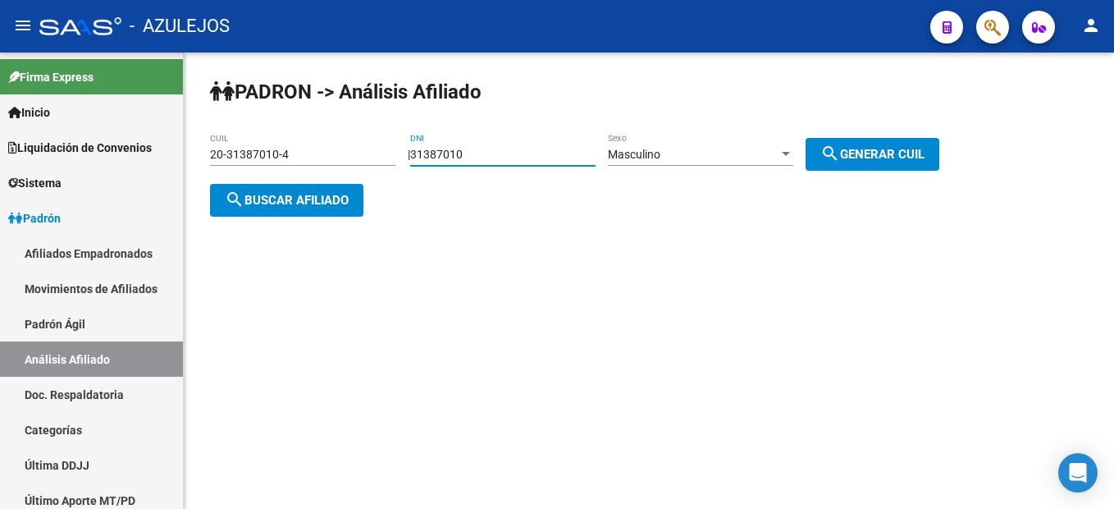
drag, startPoint x: 523, startPoint y: 153, endPoint x: 315, endPoint y: 151, distance: 207.6
click at [315, 151] on app-analisis-afiliado "PADRON -> Análisis Afiliado 20-31387010-4 CUIL | 31387010 DNI Masculino Sexo se…" at bounding box center [581, 177] width 742 height 59
type input "35647064"
click at [878, 152] on span "search Generar CUIL" at bounding box center [873, 154] width 104 height 15
type input "20-35647064-9"
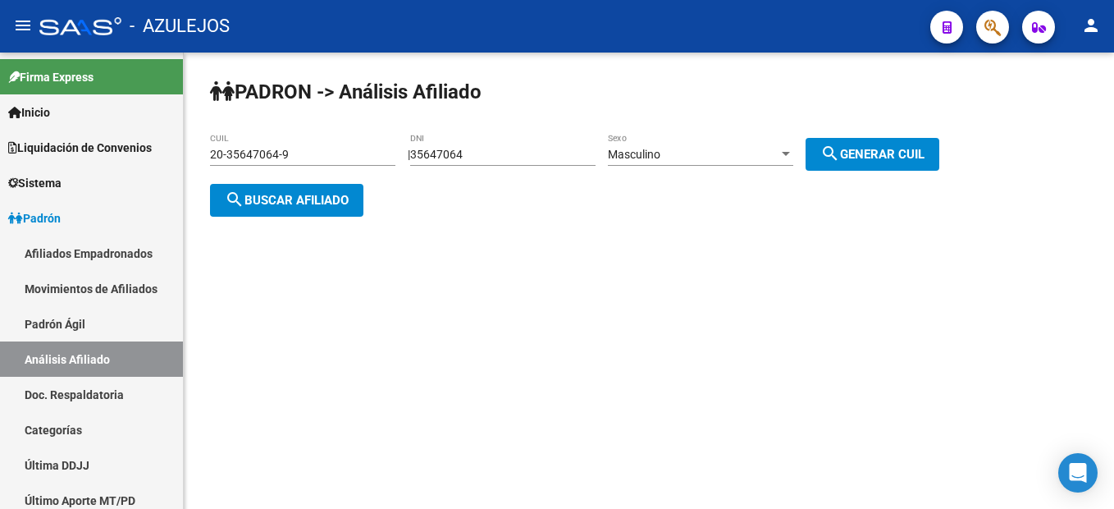
click at [246, 210] on button "search Buscar afiliado" at bounding box center [286, 200] width 153 height 33
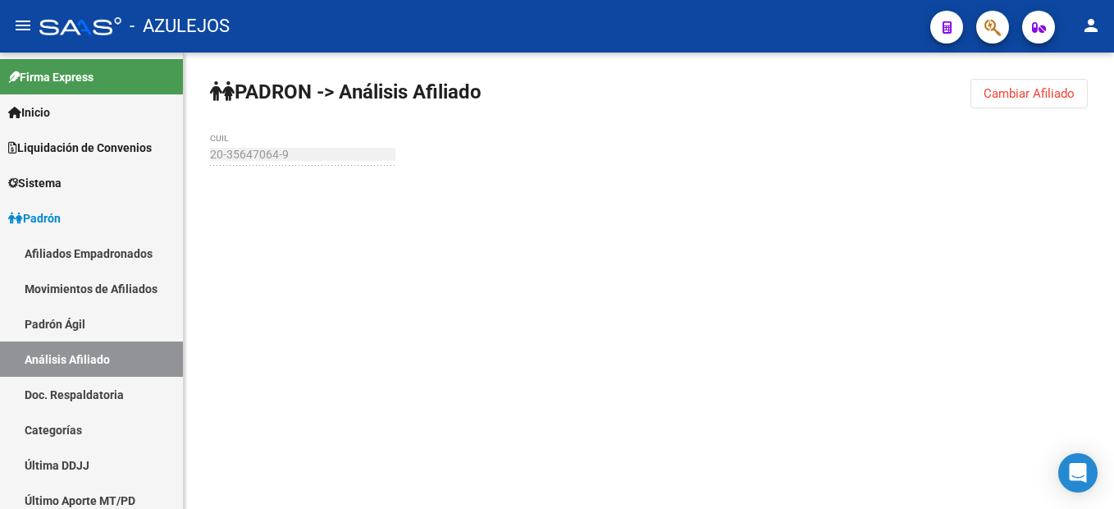
click at [1068, 98] on span "Cambiar Afiliado" at bounding box center [1029, 93] width 91 height 15
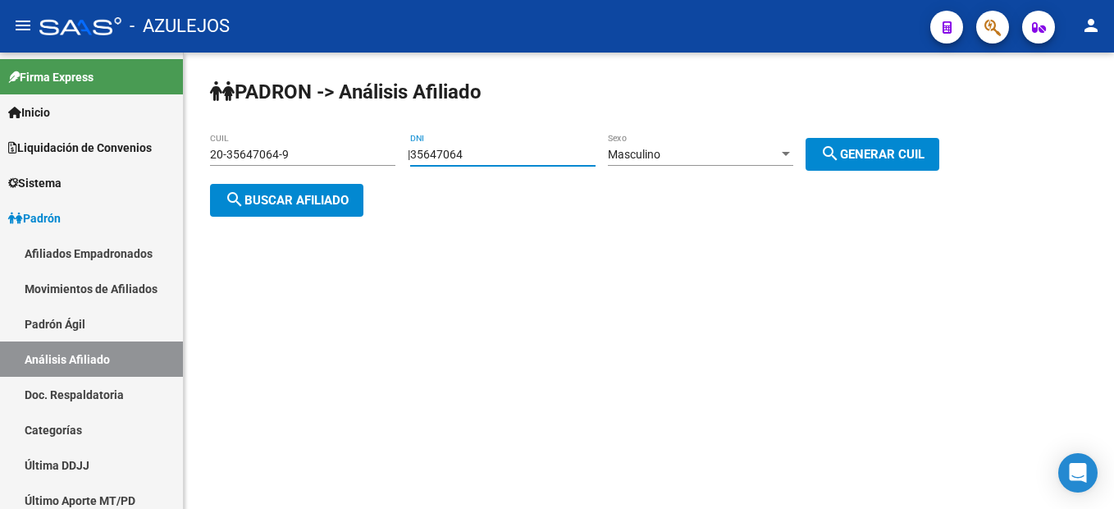
drag, startPoint x: 515, startPoint y: 157, endPoint x: 374, endPoint y: 141, distance: 142.0
click at [374, 148] on app-analisis-afiliado "PADRON -> Análisis Afiliado 20-35647064-9 CUIL | 35647064 DNI Masculino Sexo se…" at bounding box center [581, 177] width 742 height 59
type input "30003674"
click at [892, 147] on span "search Generar CUIL" at bounding box center [873, 154] width 104 height 15
type input "20-30003674-1"
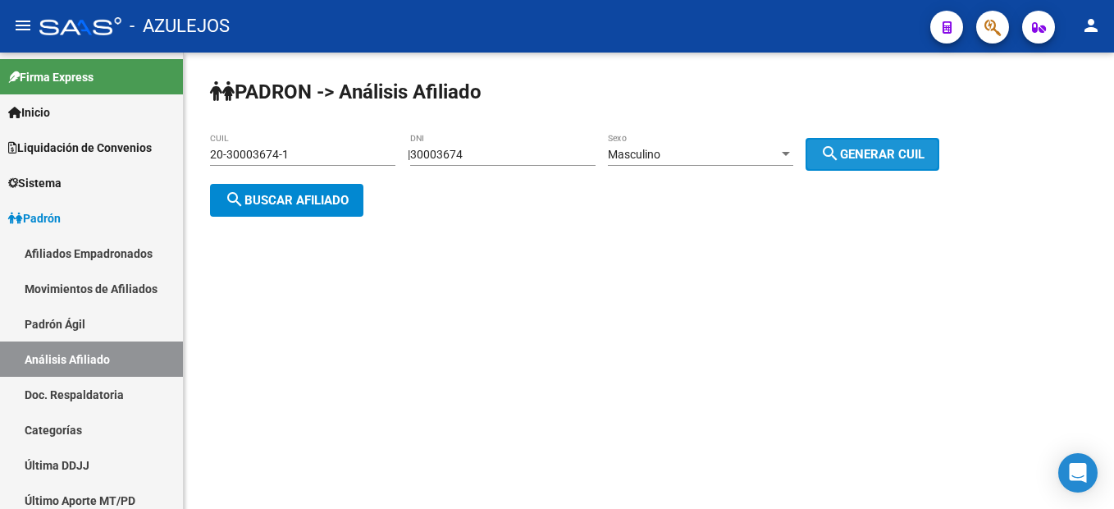
click at [892, 147] on span "search Generar CUIL" at bounding box center [873, 154] width 104 height 15
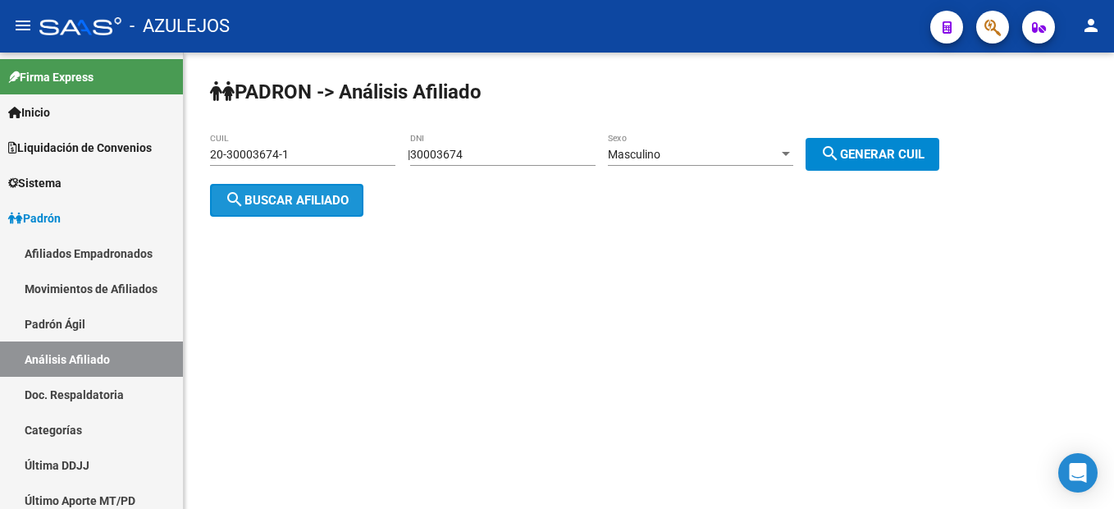
click at [256, 213] on button "search Buscar afiliado" at bounding box center [286, 200] width 153 height 33
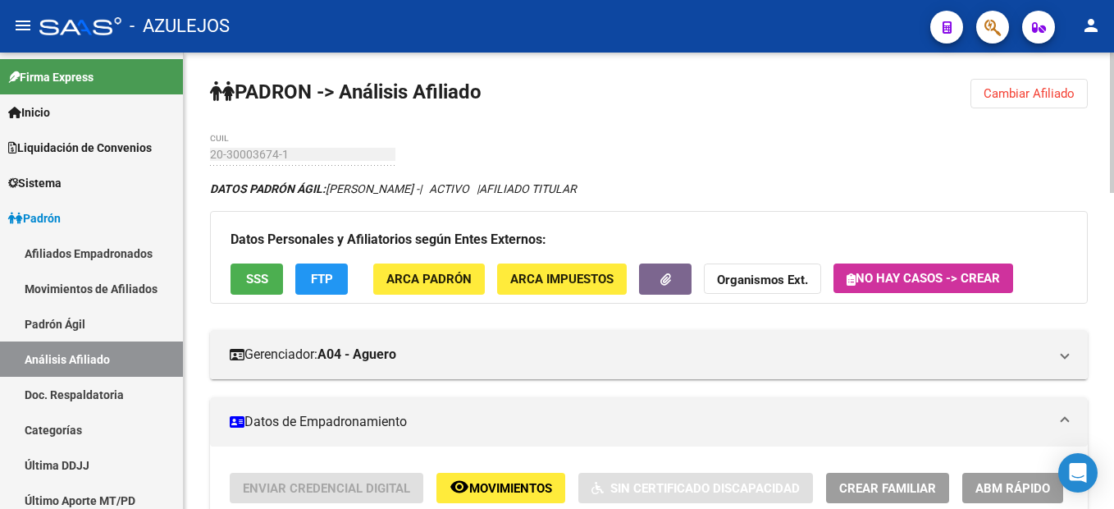
click at [1011, 90] on span "Cambiar Afiliado" at bounding box center [1029, 93] width 91 height 15
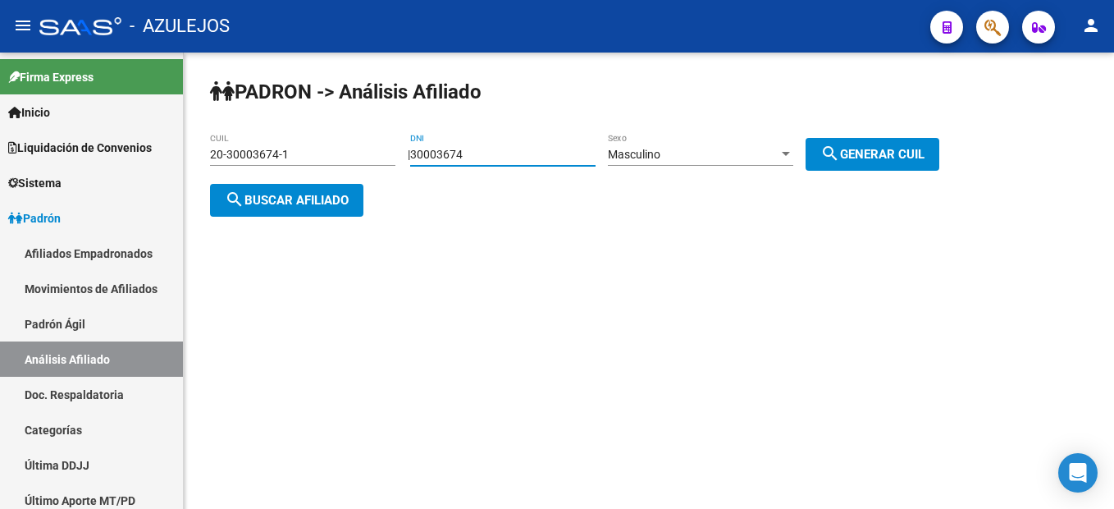
drag, startPoint x: 497, startPoint y: 153, endPoint x: 352, endPoint y: 134, distance: 145.8
click at [352, 148] on app-analisis-afiliado "PADRON -> Análisis Afiliado 20-30003674-1 CUIL | 30003674 DNI Masculino Sexo se…" at bounding box center [581, 177] width 742 height 59
type input "32357374"
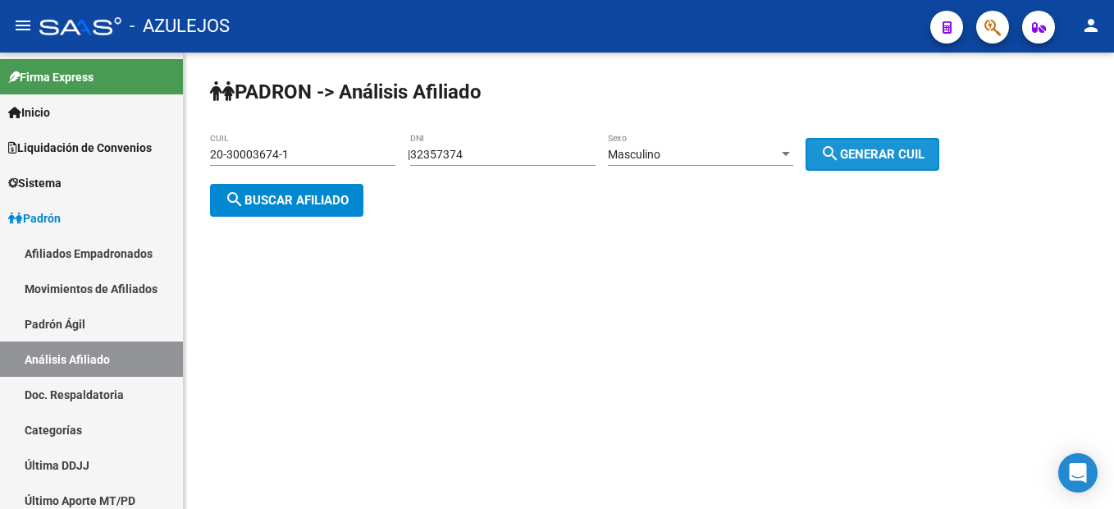
click at [912, 143] on button "search Generar CUIL" at bounding box center [873, 154] width 134 height 33
type input "20-32357374-4"
click at [249, 195] on span "search Buscar afiliado" at bounding box center [287, 200] width 124 height 15
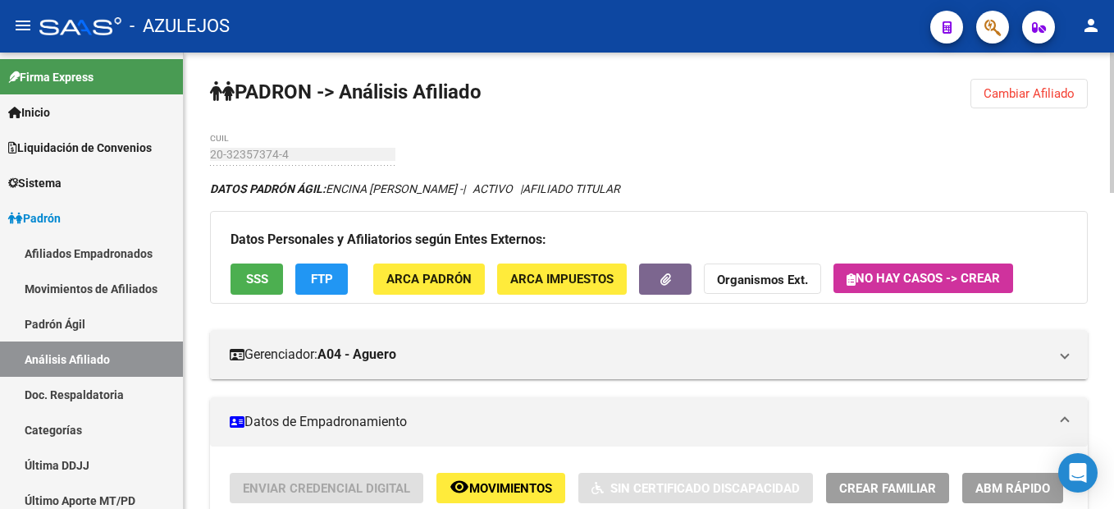
click at [1008, 95] on span "Cambiar Afiliado" at bounding box center [1029, 93] width 91 height 15
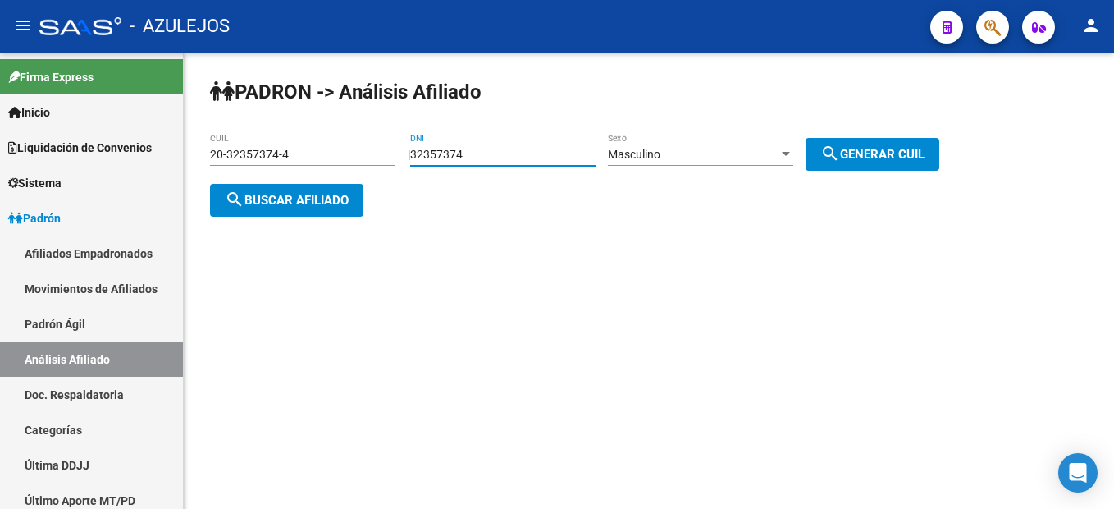
drag, startPoint x: 528, startPoint y: 153, endPoint x: 197, endPoint y: 122, distance: 332.2
click at [197, 122] on div "PADRON -> Análisis Afiliado 20-32357374-4 CUIL | 32357374 DNI Masculino Sexo se…" at bounding box center [649, 161] width 931 height 217
type input "35068429"
click at [765, 155] on div "Masculino" at bounding box center [693, 155] width 171 height 14
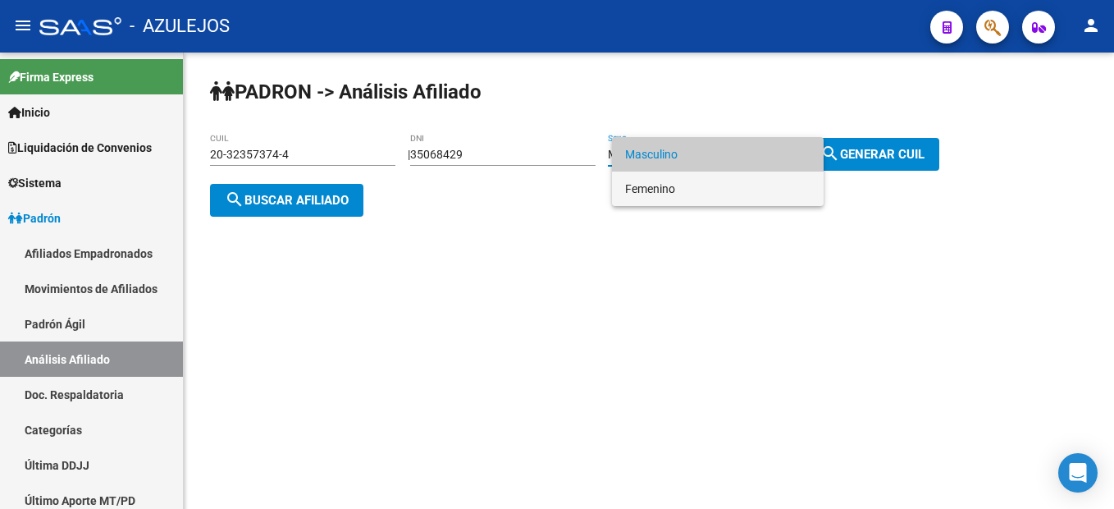
click at [699, 198] on span "Femenino" at bounding box center [717, 189] width 185 height 34
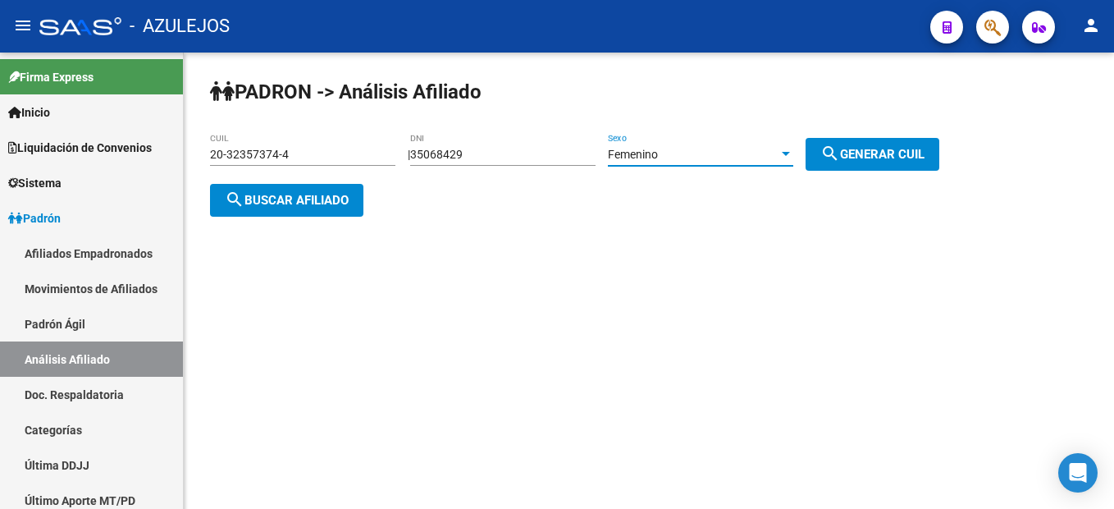
click at [893, 140] on button "search Generar CUIL" at bounding box center [873, 154] width 134 height 33
type input "27-35068429-3"
click at [240, 211] on button "search Buscar afiliado" at bounding box center [286, 200] width 153 height 33
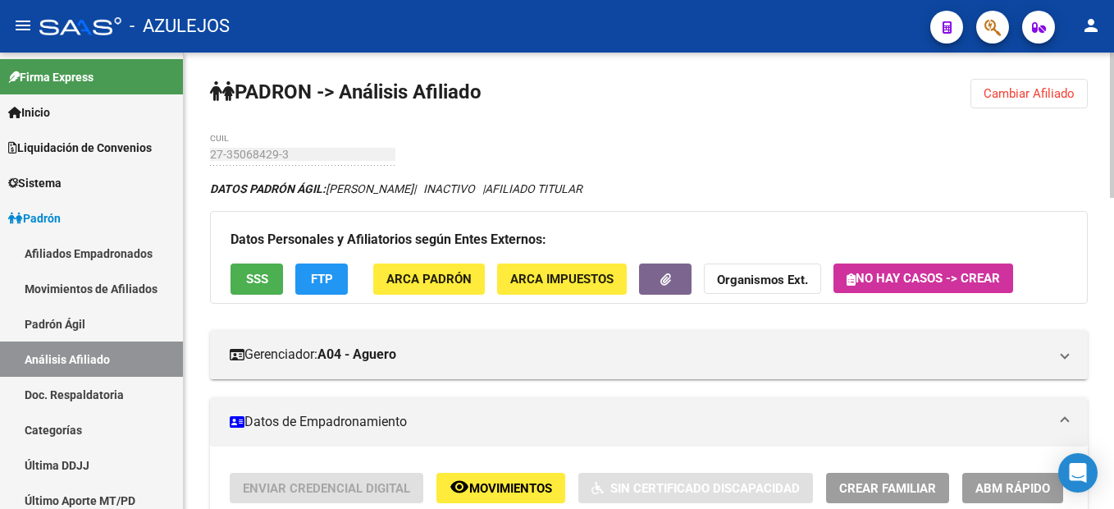
click at [1011, 103] on button "Cambiar Afiliado" at bounding box center [1029, 94] width 117 height 30
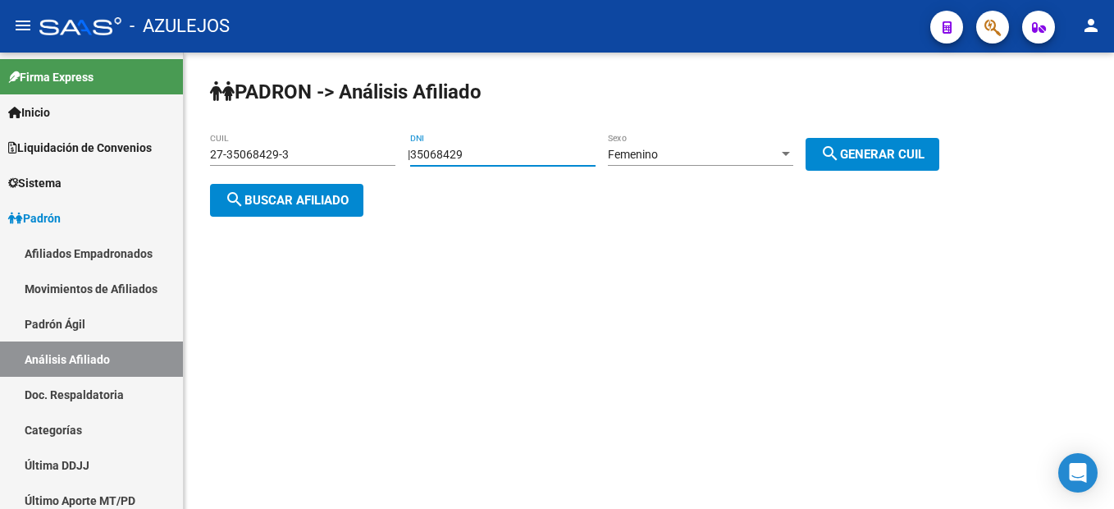
drag, startPoint x: 494, startPoint y: 154, endPoint x: 379, endPoint y: 123, distance: 119.1
click at [379, 123] on div "PADRON -> Análisis Afiliado 27-35068429-3 CUIL | 35068429 DNI Femenino Sexo sea…" at bounding box center [649, 161] width 931 height 217
type input "35230407"
click at [721, 148] on div "Femenino" at bounding box center [693, 155] width 171 height 14
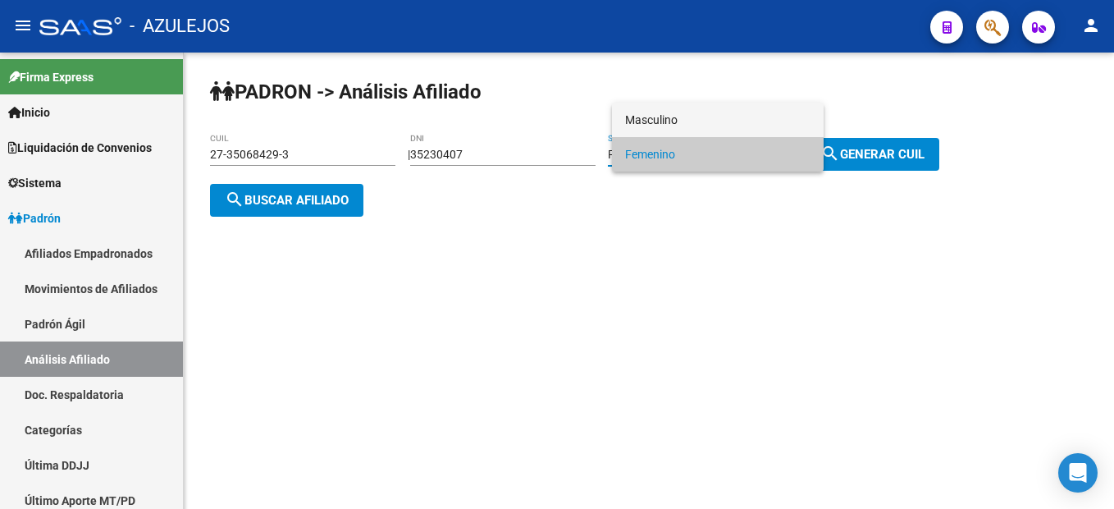
click at [691, 106] on span "Masculino" at bounding box center [717, 120] width 185 height 34
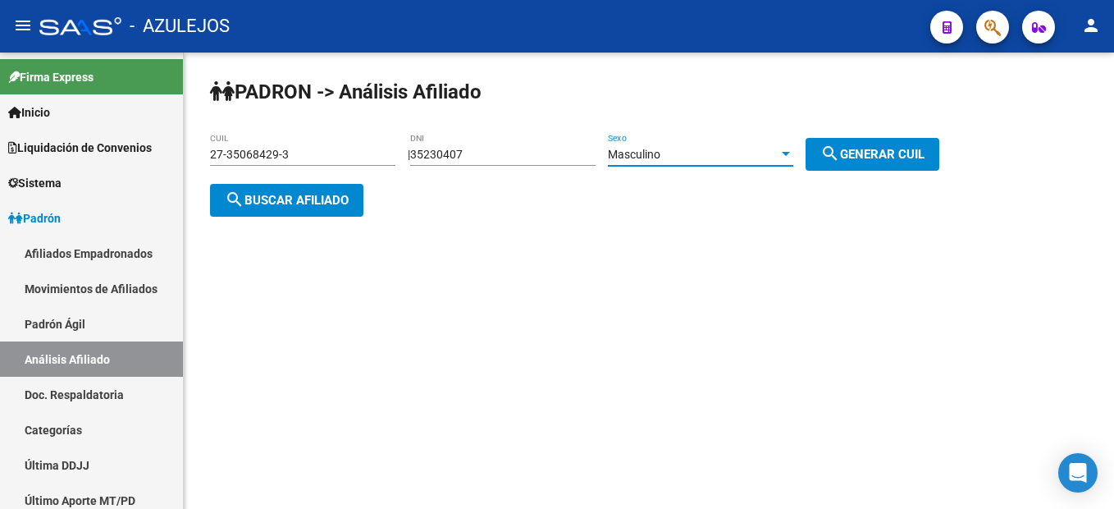
click at [904, 142] on button "search Generar CUIL" at bounding box center [873, 154] width 134 height 33
type input "20-35230407-8"
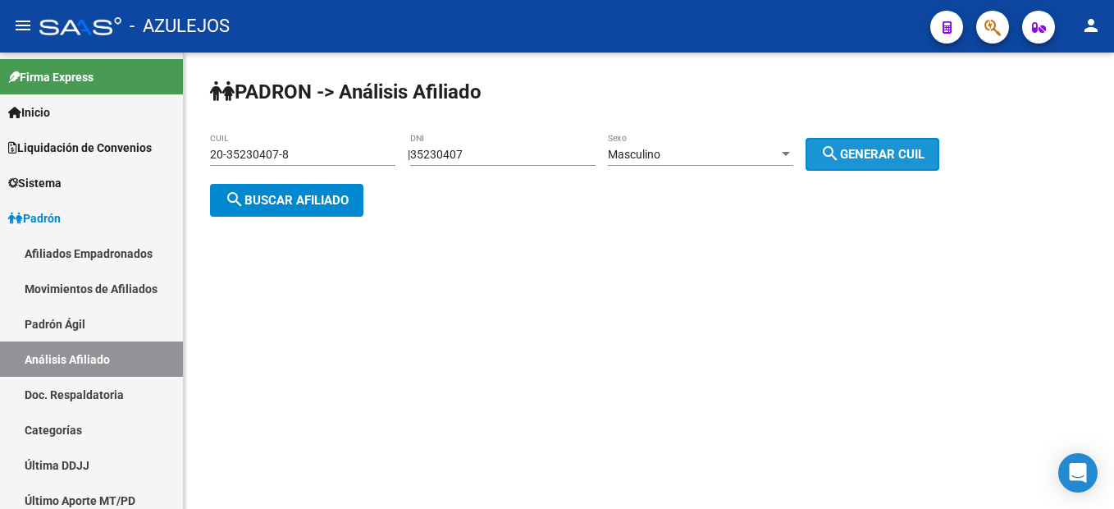
click at [860, 144] on button "search Generar CUIL" at bounding box center [873, 154] width 134 height 33
click at [309, 195] on span "search Buscar afiliado" at bounding box center [287, 200] width 124 height 15
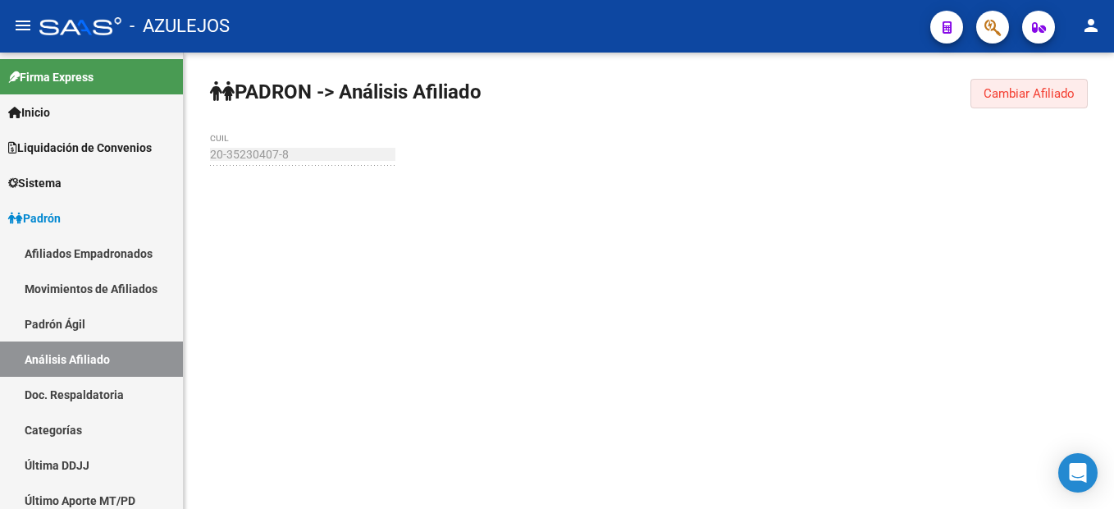
click at [1067, 103] on button "Cambiar Afiliado" at bounding box center [1029, 94] width 117 height 30
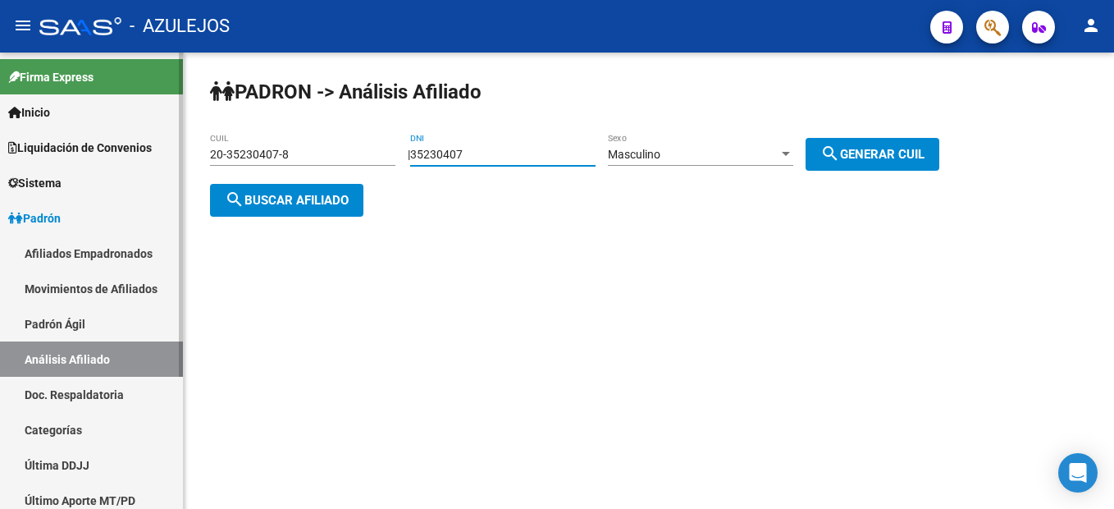
drag, startPoint x: 521, startPoint y: 160, endPoint x: 76, endPoint y: 100, distance: 449.6
click at [76, 100] on mat-sidenav-container "Firma Express Inicio Instructivos Contacto OS Liquidación de Convenios Liquidac…" at bounding box center [557, 281] width 1114 height 456
type input "31264653"
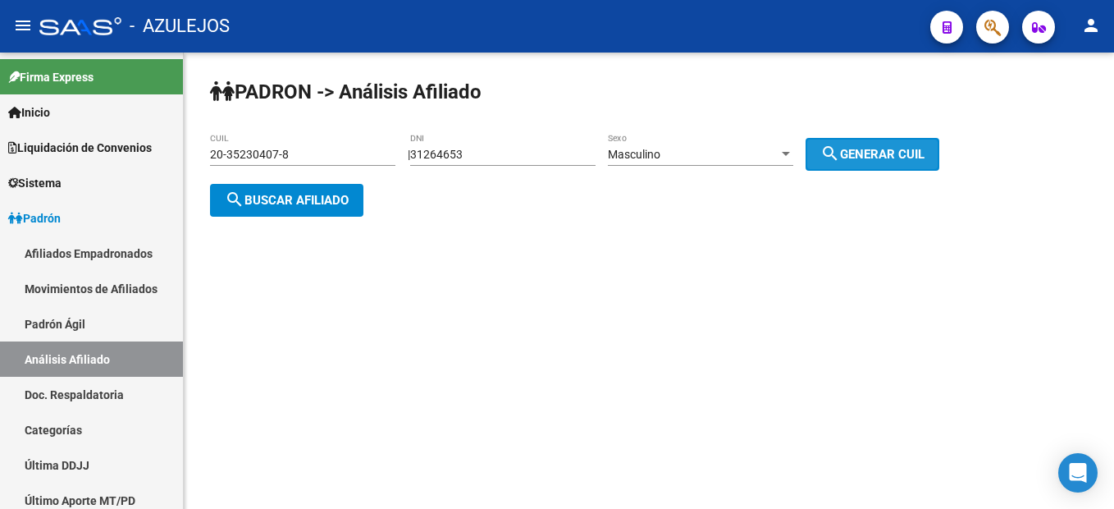
click at [925, 148] on span "search Generar CUIL" at bounding box center [873, 154] width 104 height 15
type input "20-31264653-7"
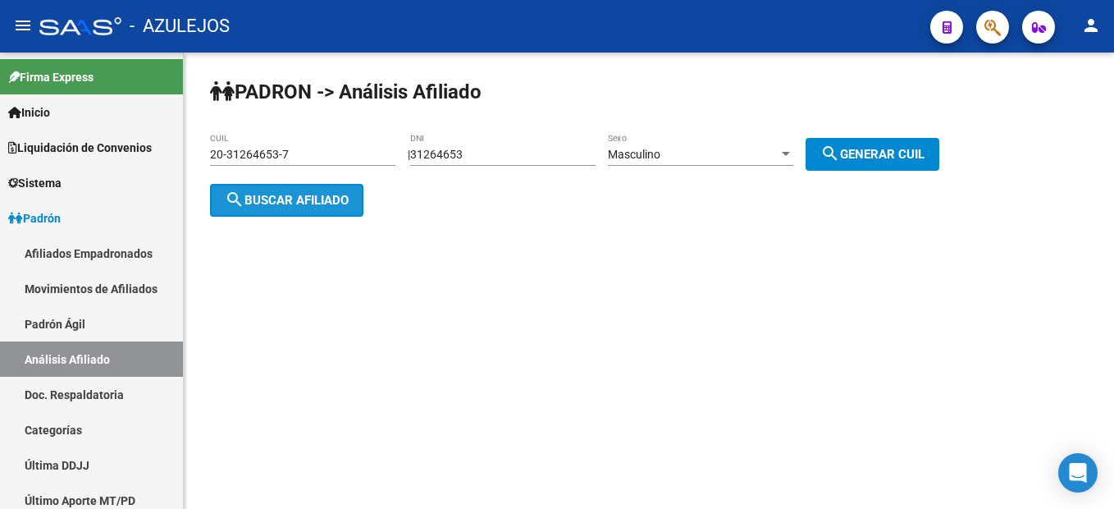
click at [322, 213] on button "search Buscar afiliado" at bounding box center [286, 200] width 153 height 33
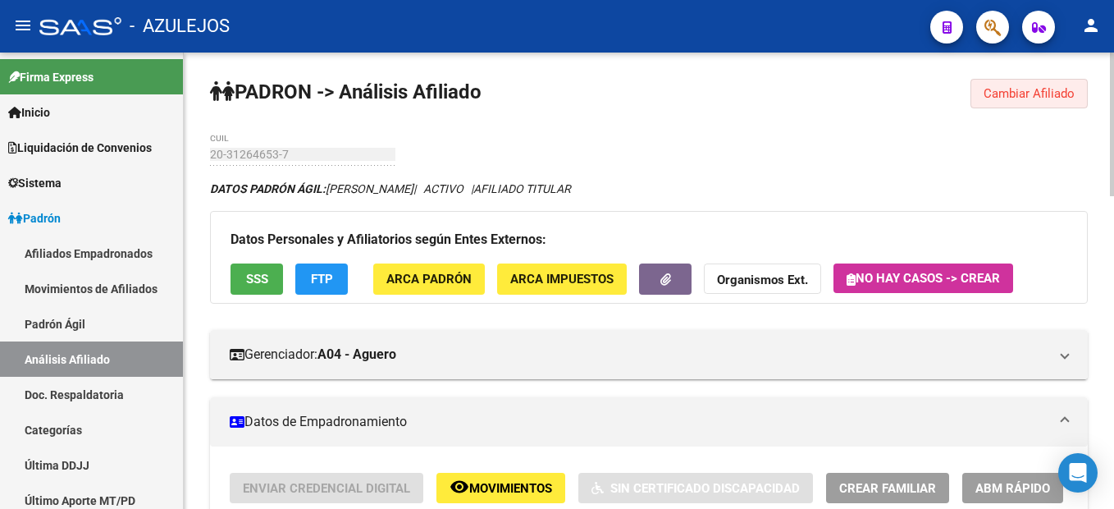
click at [1054, 86] on span "Cambiar Afiliado" at bounding box center [1029, 93] width 91 height 15
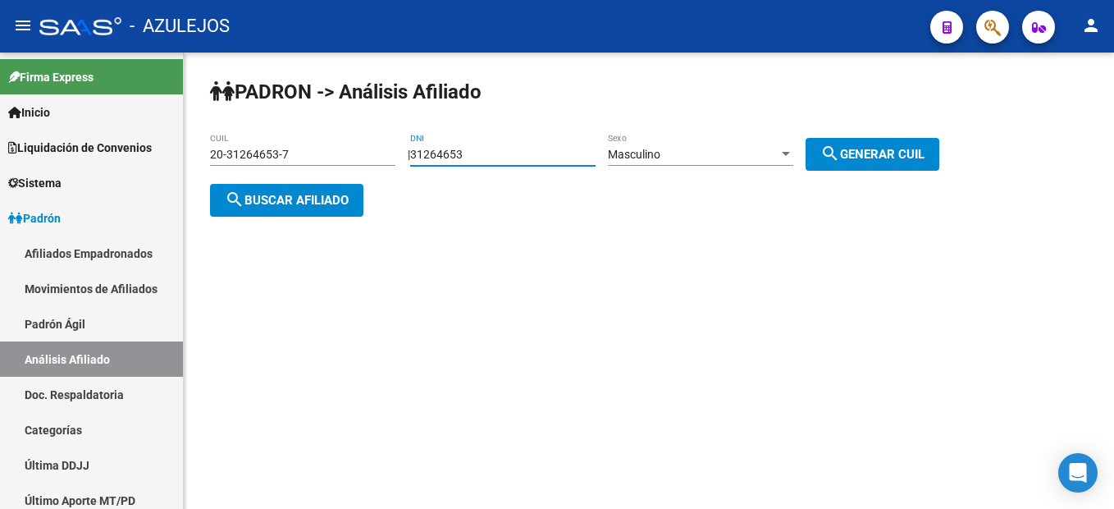
drag, startPoint x: 532, startPoint y: 153, endPoint x: 226, endPoint y: 146, distance: 306.2
click at [226, 148] on app-analisis-afiliado "PADRON -> Análisis Afiliado 20-31264653-7 CUIL | 31264653 DNI Masculino Sexo se…" at bounding box center [581, 177] width 742 height 59
type input "32235701"
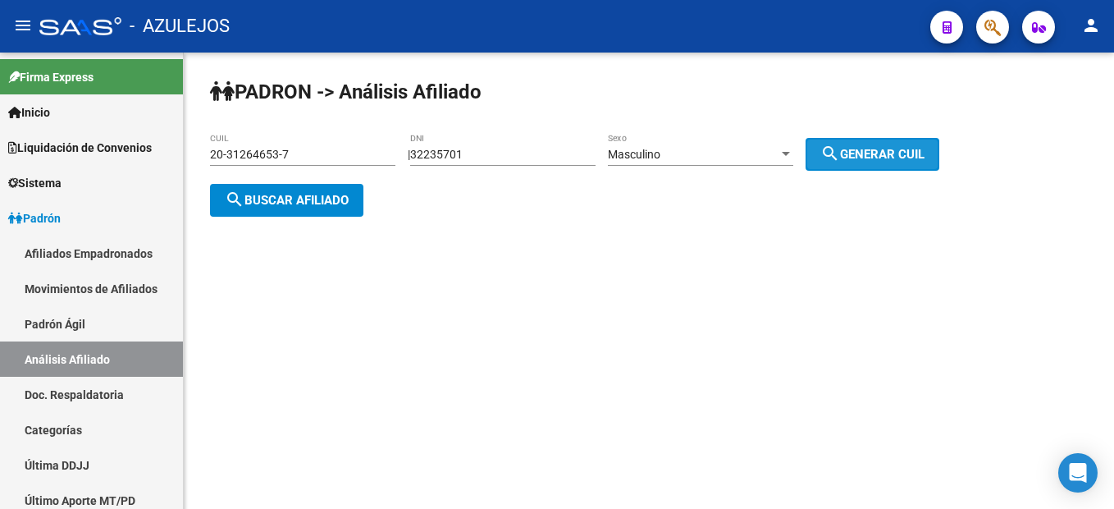
click at [879, 147] on span "search Generar CUIL" at bounding box center [873, 154] width 104 height 15
type input "20-32235701-0"
click at [879, 147] on span "search Generar CUIL" at bounding box center [873, 154] width 104 height 15
click at [332, 199] on span "search Buscar afiliado" at bounding box center [287, 200] width 124 height 15
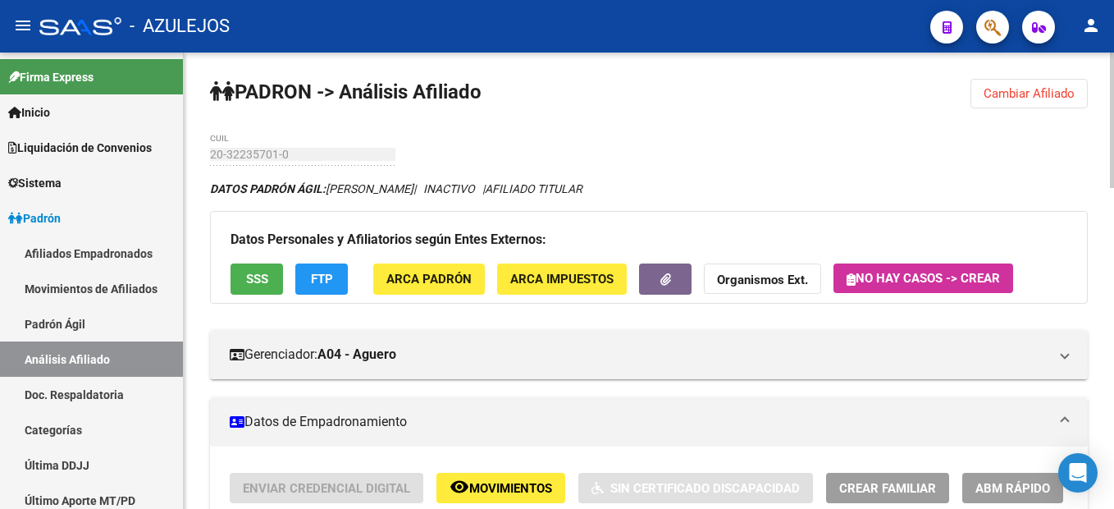
click at [1043, 101] on button "Cambiar Afiliado" at bounding box center [1029, 94] width 117 height 30
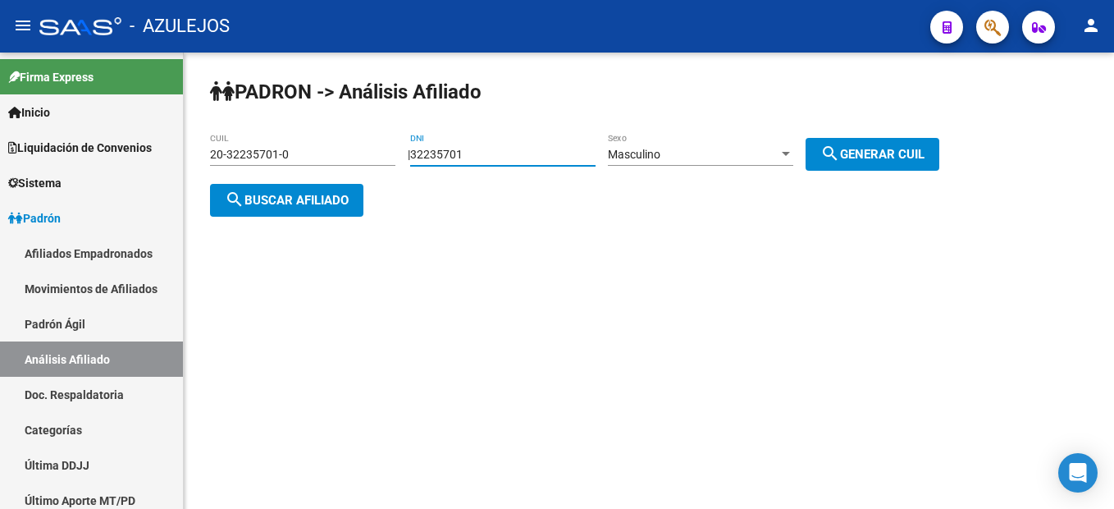
drag, startPoint x: 503, startPoint y: 153, endPoint x: 379, endPoint y: 145, distance: 124.1
click at [379, 148] on app-analisis-afiliado "PADRON -> Análisis Afiliado 20-32235701-0 CUIL | 32235701 DNI Masculino Sexo se…" at bounding box center [581, 177] width 742 height 59
type input "35393628"
click at [880, 138] on button "search Generar CUIL" at bounding box center [873, 154] width 134 height 33
type input "20-35393628-0"
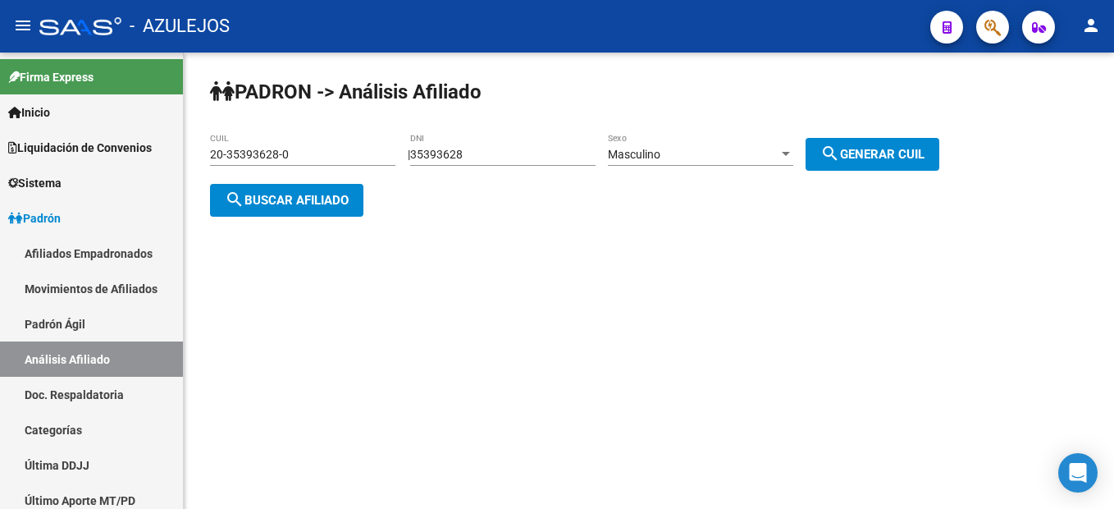
click at [315, 185] on button "search Buscar afiliado" at bounding box center [286, 200] width 153 height 33
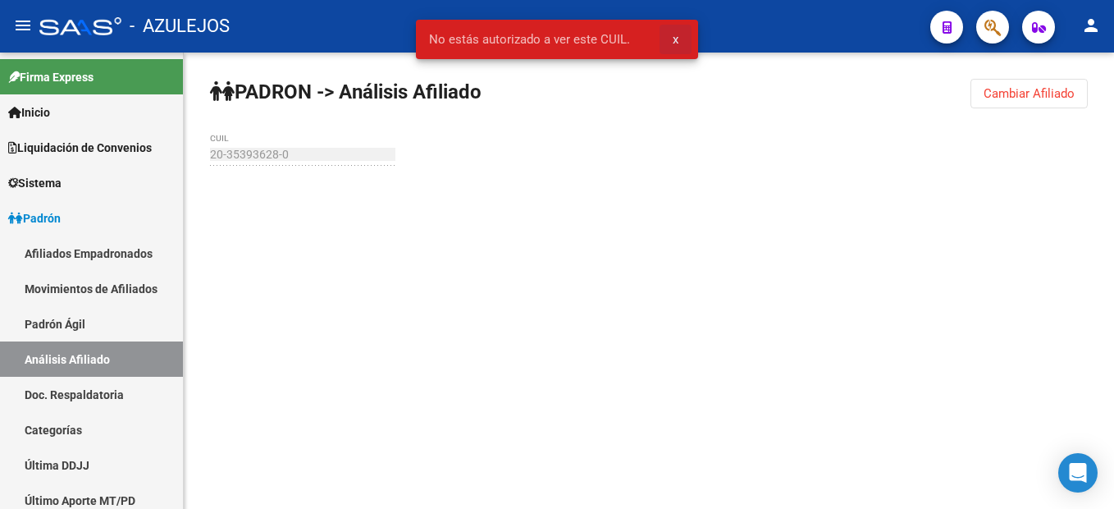
click at [678, 41] on span "x" at bounding box center [676, 39] width 6 height 15
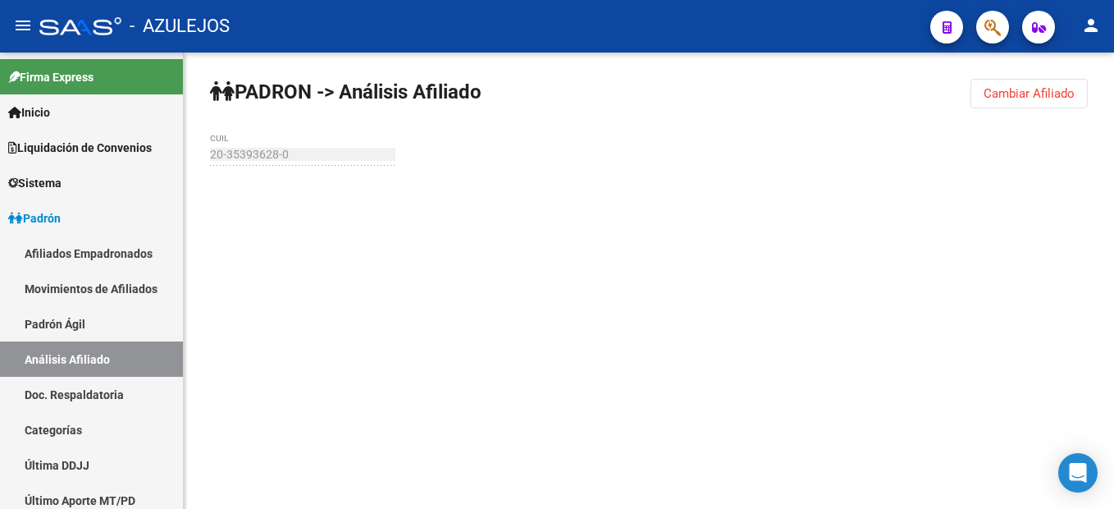
click at [1035, 103] on button "Cambiar Afiliado" at bounding box center [1029, 94] width 117 height 30
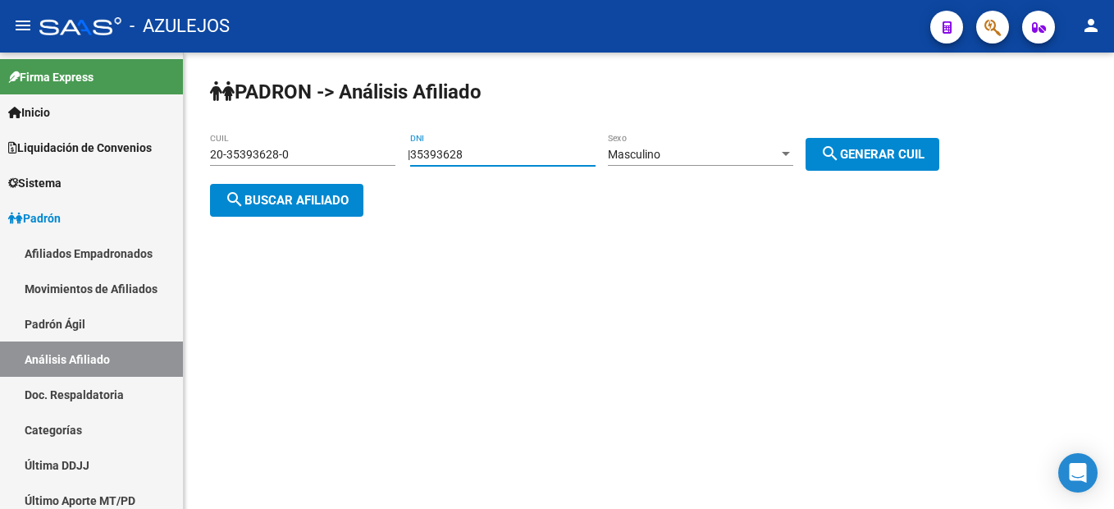
drag, startPoint x: 549, startPoint y: 157, endPoint x: 223, endPoint y: 146, distance: 326.0
click at [223, 148] on app-analisis-afiliado "PADRON -> Análisis Afiliado 20-35393628-0 CUIL | 35393628 DNI Masculino Sexo se…" at bounding box center [581, 177] width 742 height 59
type input "36663882"
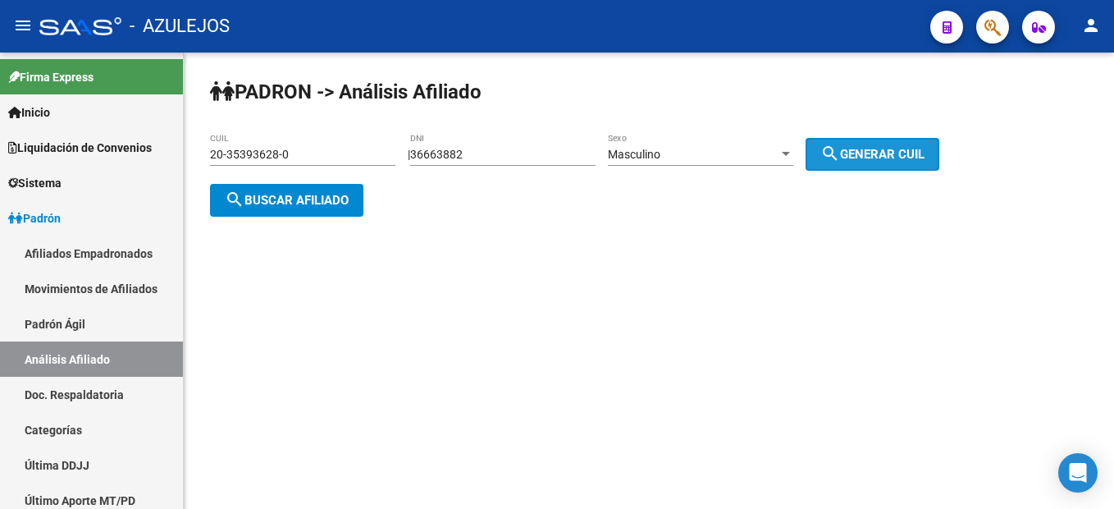
click at [877, 158] on span "search Generar CUIL" at bounding box center [873, 154] width 104 height 15
type input "20-36663882-3"
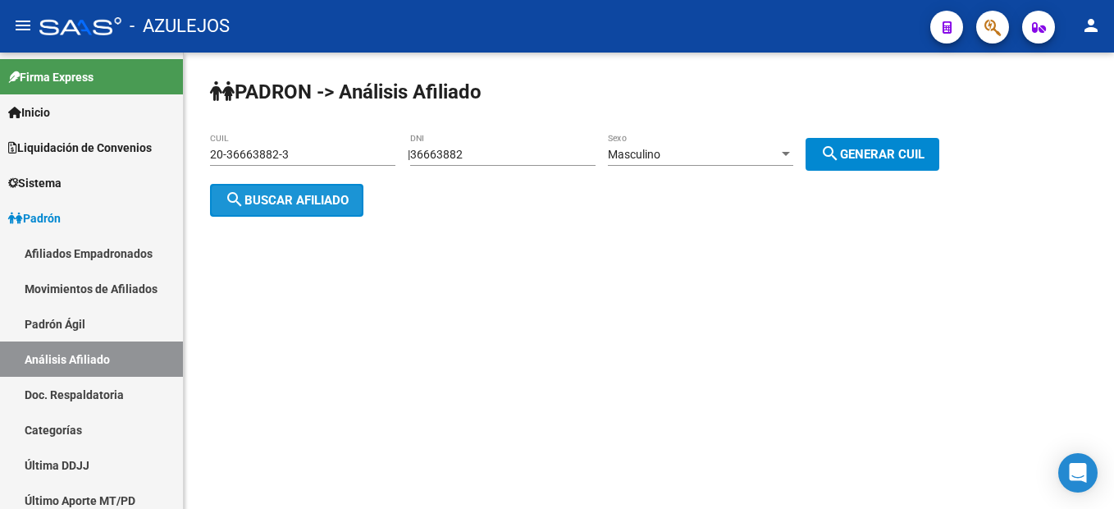
click at [327, 188] on button "search Buscar afiliado" at bounding box center [286, 200] width 153 height 33
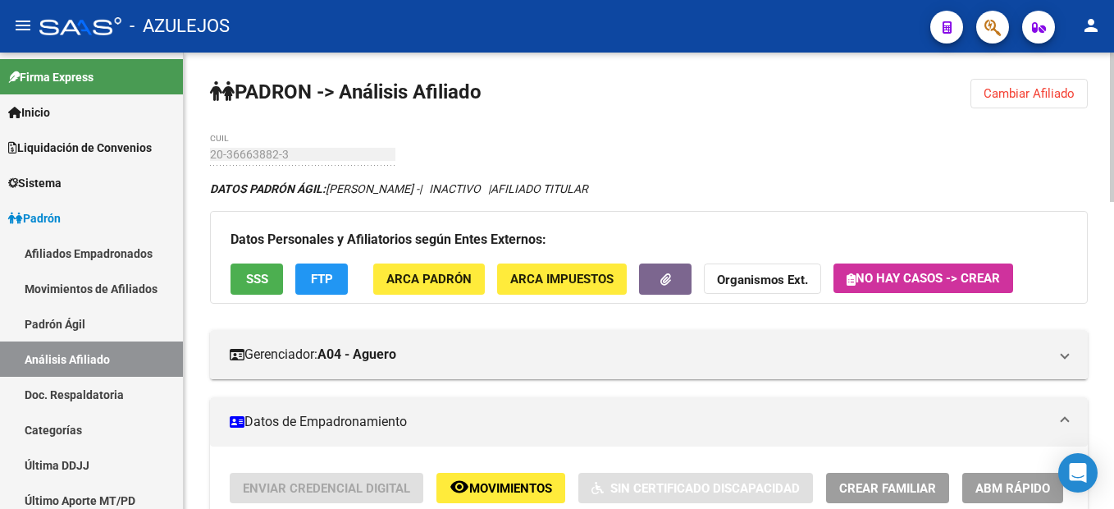
click at [1029, 87] on span "Cambiar Afiliado" at bounding box center [1029, 93] width 91 height 15
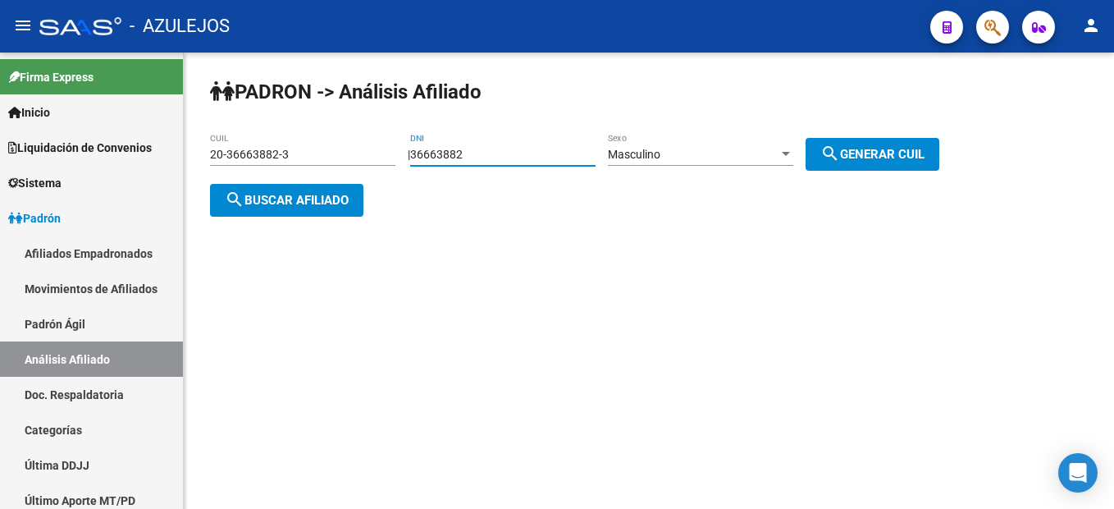
drag, startPoint x: 557, startPoint y: 149, endPoint x: 280, endPoint y: 151, distance: 277.4
click at [280, 151] on app-analisis-afiliado "PADRON -> Análisis Afiliado 20-36663882-3 CUIL | 36663882 DNI Masculino Sexo se…" at bounding box center [581, 177] width 742 height 59
type input "31284063"
click at [690, 140] on div "Masculino Sexo" at bounding box center [700, 149] width 185 height 33
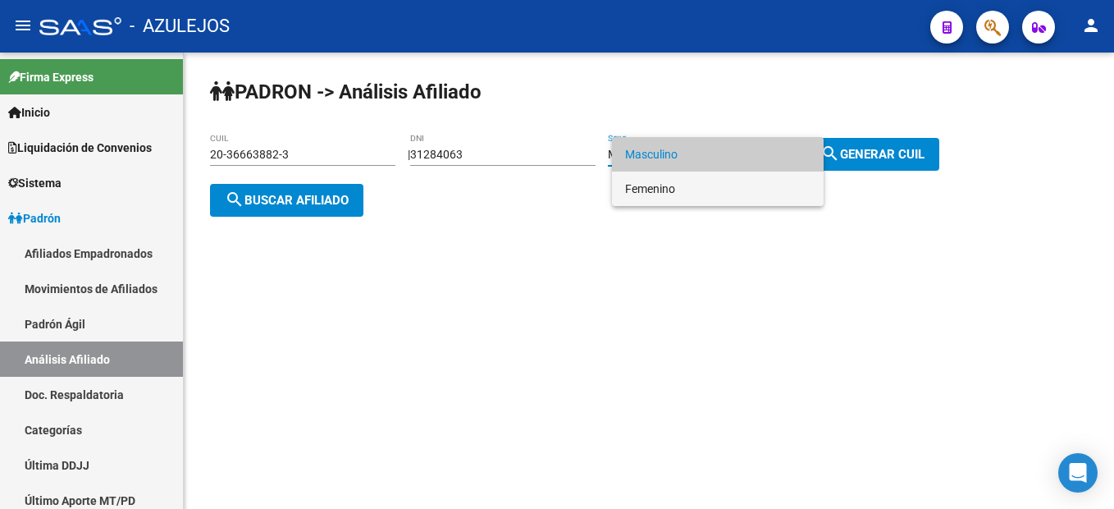
click at [647, 181] on span "Femenino" at bounding box center [717, 189] width 185 height 34
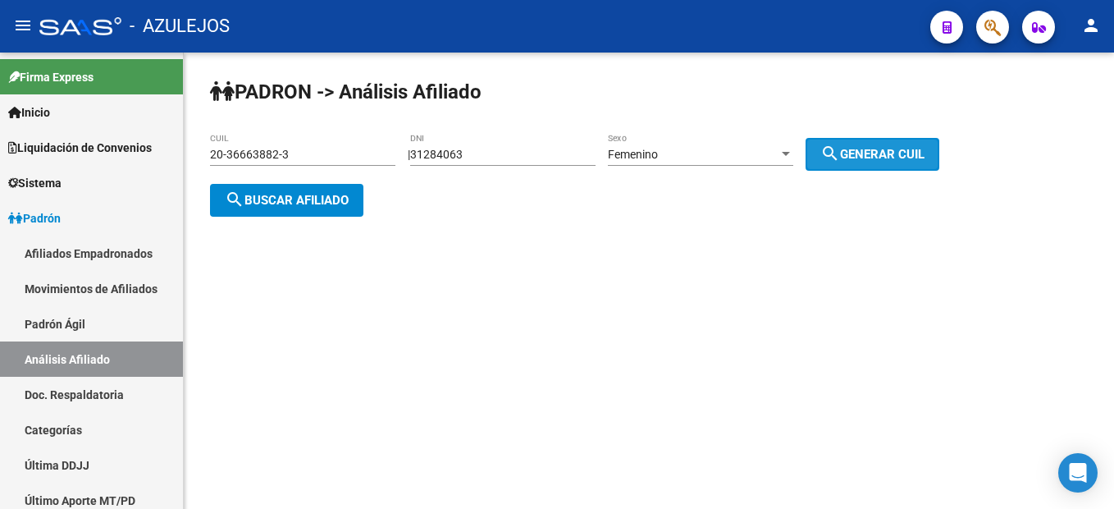
click at [913, 143] on button "search Generar CUIL" at bounding box center [873, 154] width 134 height 33
type input "23-31284063-4"
click at [913, 143] on button "search Generar CUIL" at bounding box center [873, 154] width 134 height 33
click at [314, 199] on span "search Buscar afiliado" at bounding box center [287, 200] width 124 height 15
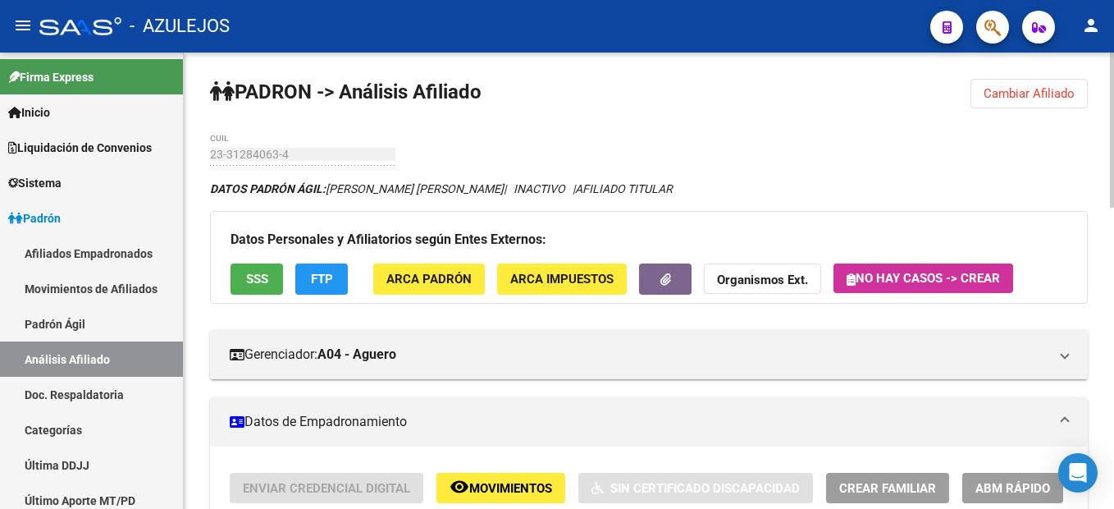
click at [1081, 80] on button "Cambiar Afiliado" at bounding box center [1029, 94] width 117 height 30
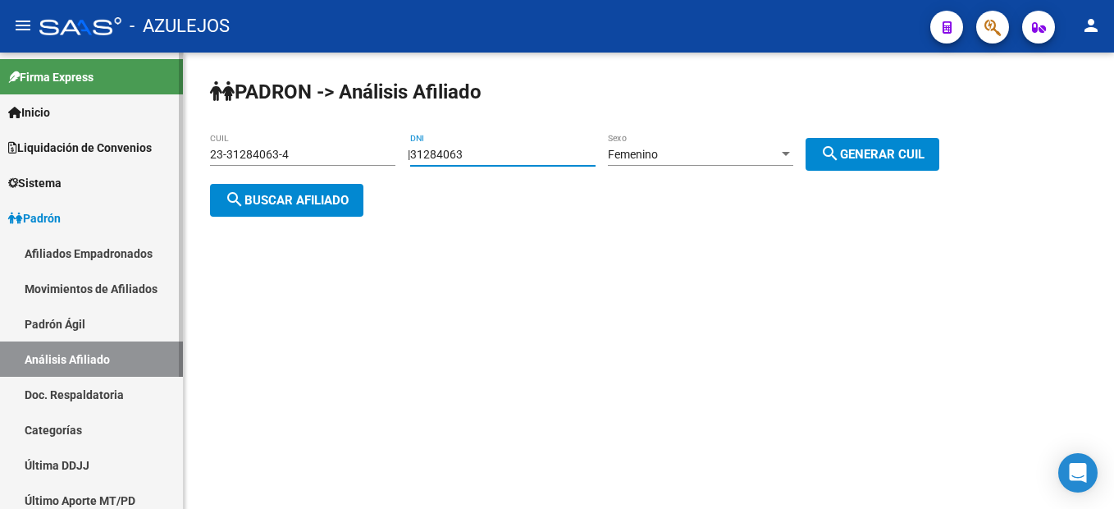
drag, startPoint x: 507, startPoint y: 160, endPoint x: 167, endPoint y: 112, distance: 343.1
click at [162, 112] on mat-sidenav-container "Firma Express Inicio Instructivos Contacto OS Liquidación de Convenios Liquidac…" at bounding box center [557, 281] width 1114 height 456
type input "24851515"
click at [723, 146] on div "Femenino Sexo" at bounding box center [700, 149] width 185 height 33
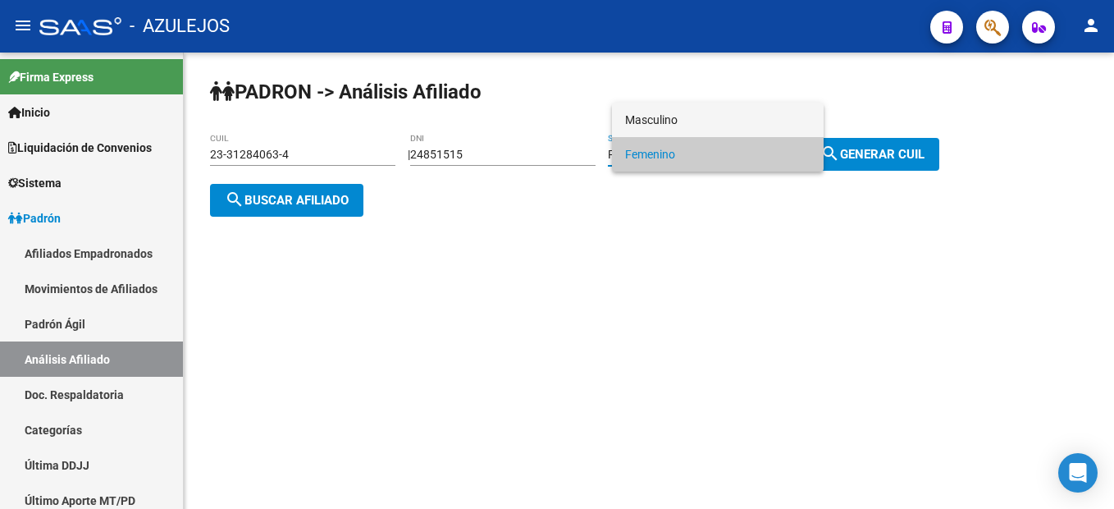
click at [683, 114] on span "Masculino" at bounding box center [717, 120] width 185 height 34
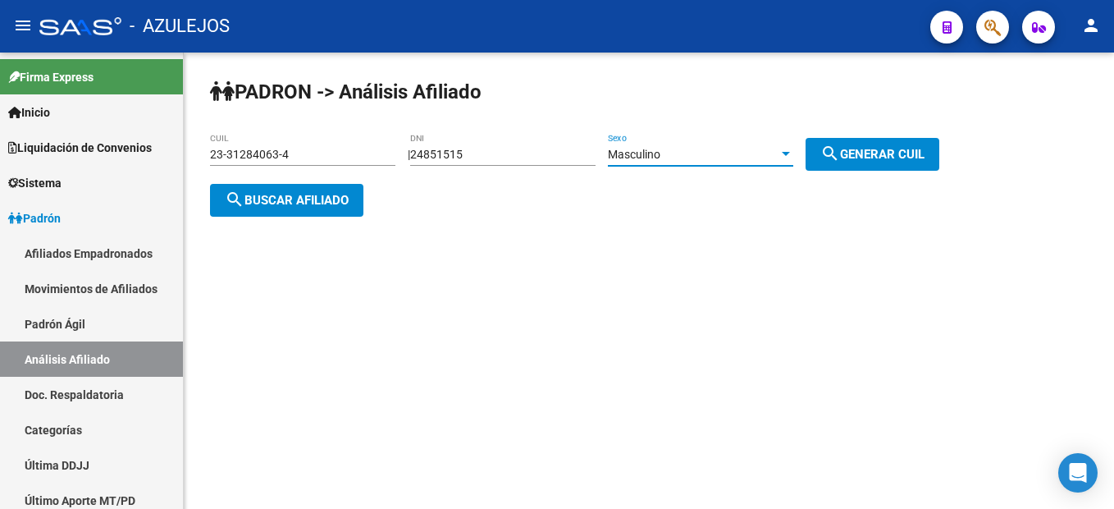
click at [884, 162] on button "search Generar CUIL" at bounding box center [873, 154] width 134 height 33
type input "20-24851515-6"
click at [308, 189] on button "search Buscar afiliado" at bounding box center [286, 200] width 153 height 33
